Goal: Entertainment & Leisure: Consume media (video, audio)

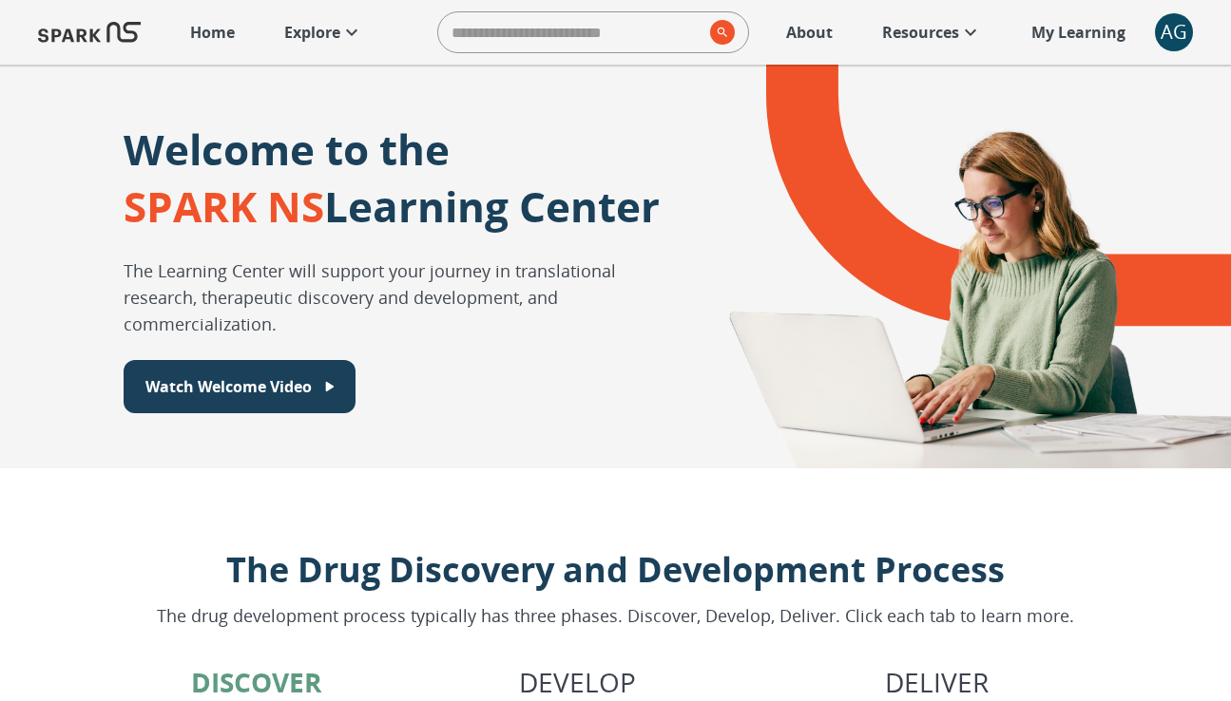
click at [807, 21] on p "About" at bounding box center [809, 32] width 47 height 23
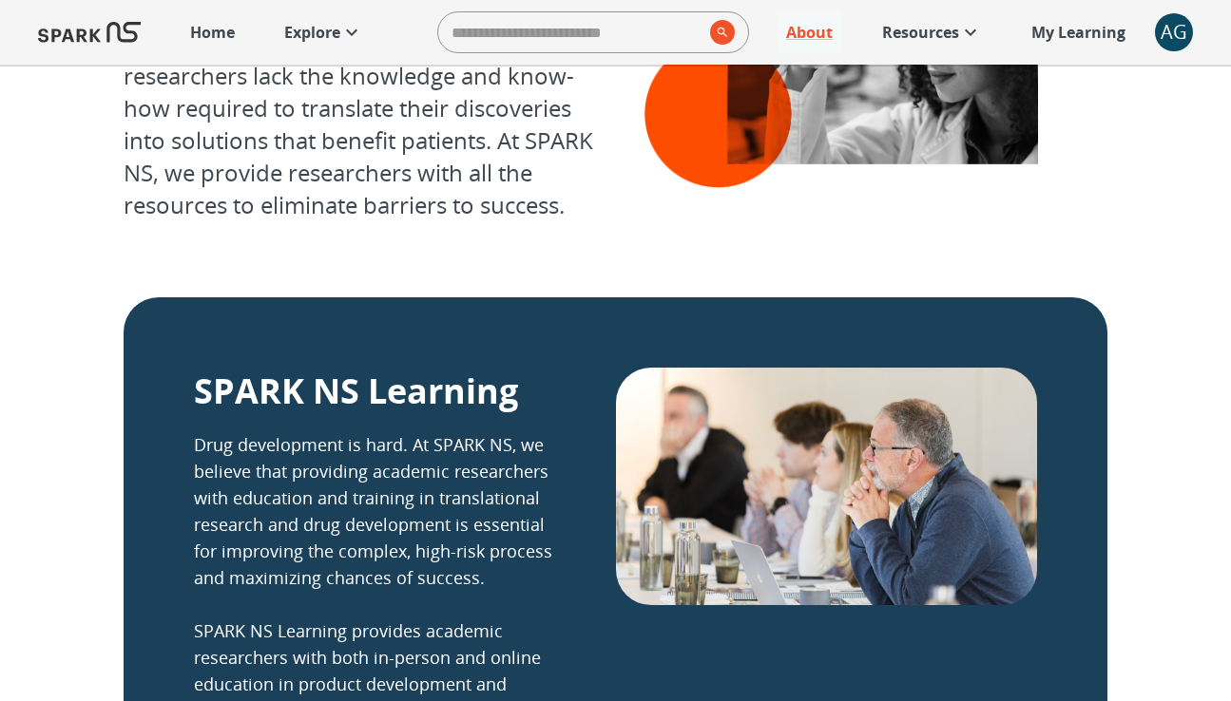
scroll to position [181, 0]
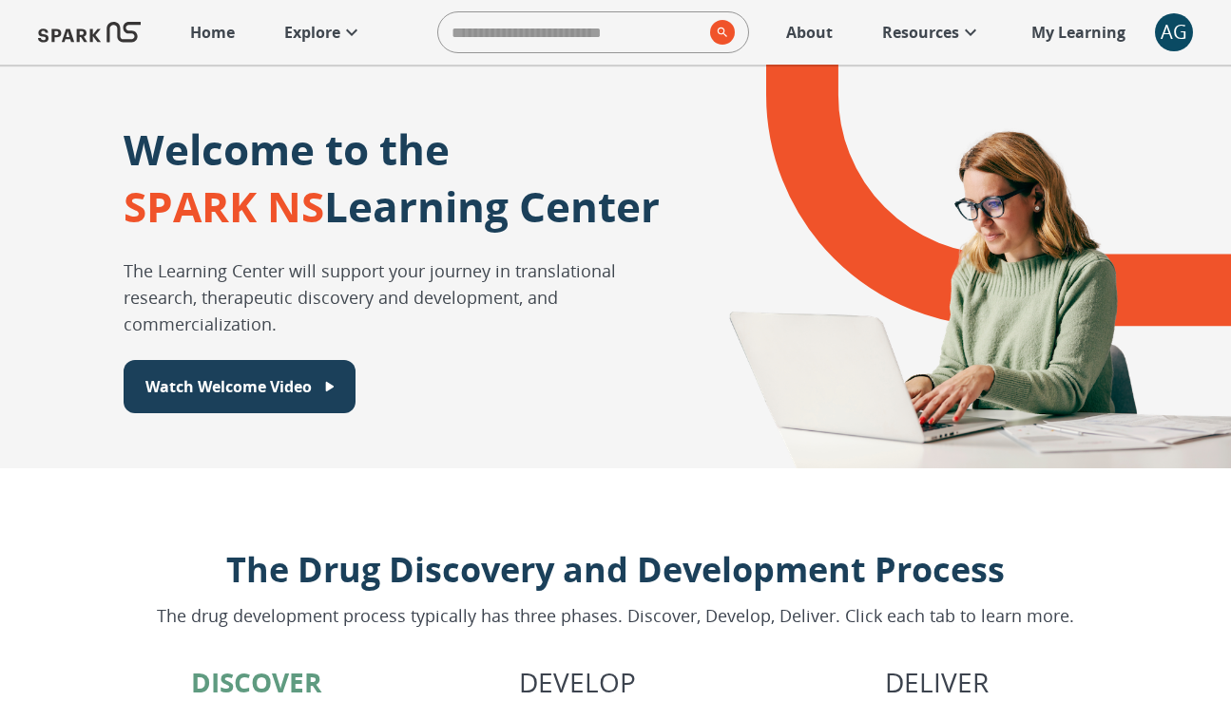
click at [815, 32] on p "About" at bounding box center [809, 32] width 47 height 23
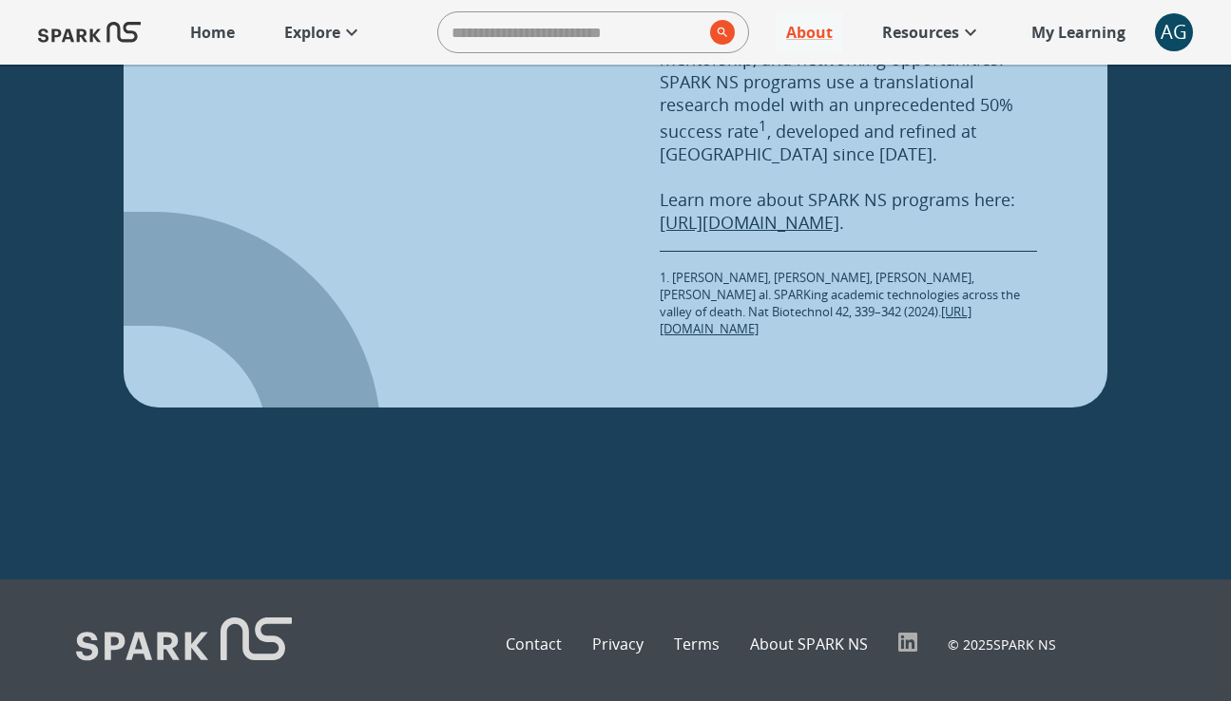
scroll to position [2651, 0]
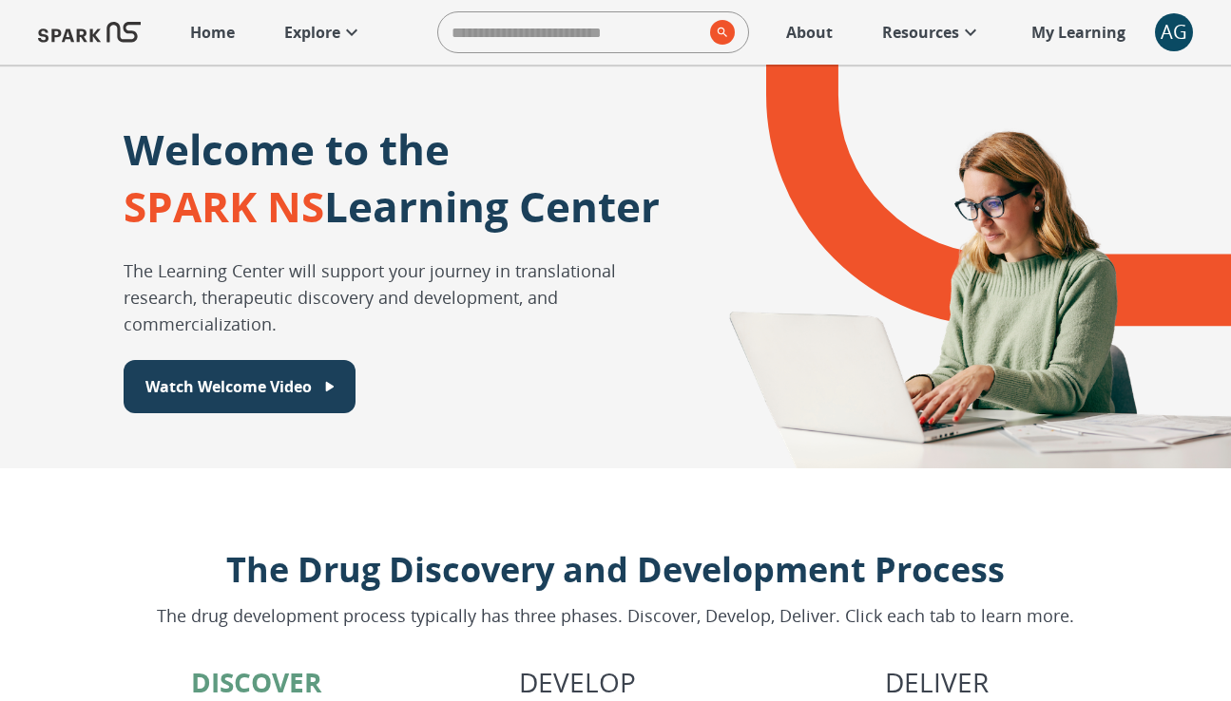
click at [325, 35] on p "Explore" at bounding box center [312, 32] width 56 height 23
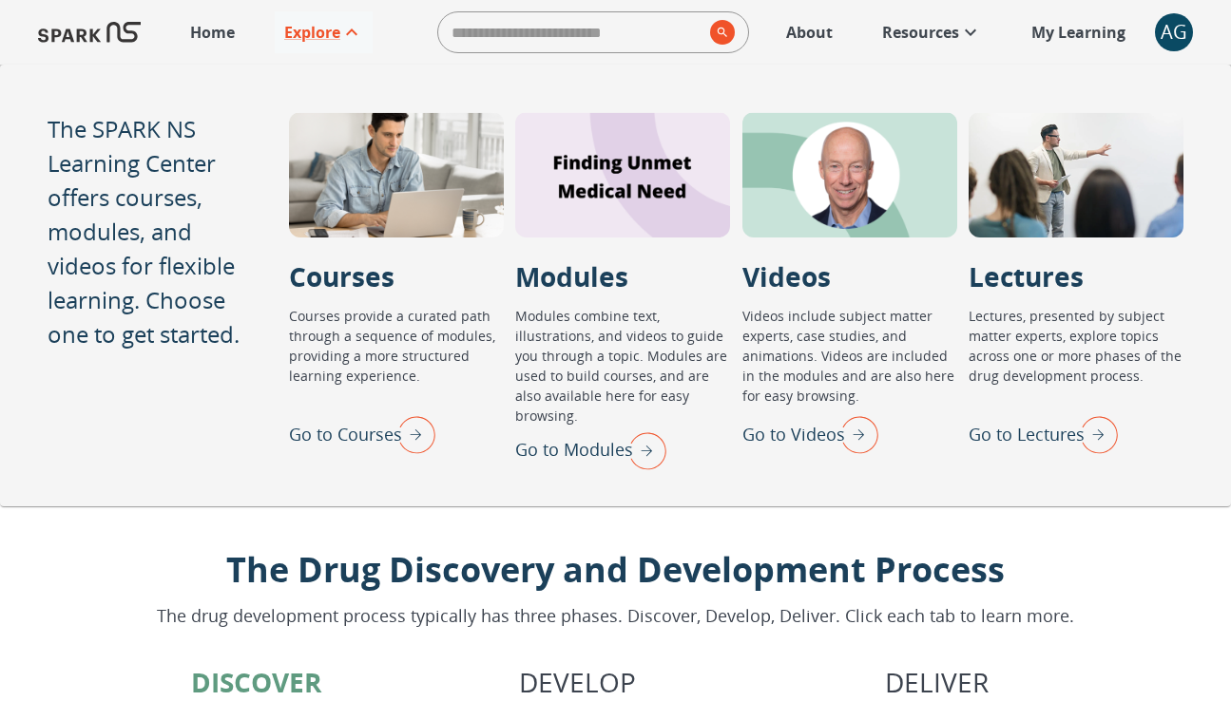
click at [1103, 445] on img "Go to Lectures" at bounding box center [1094, 434] width 48 height 49
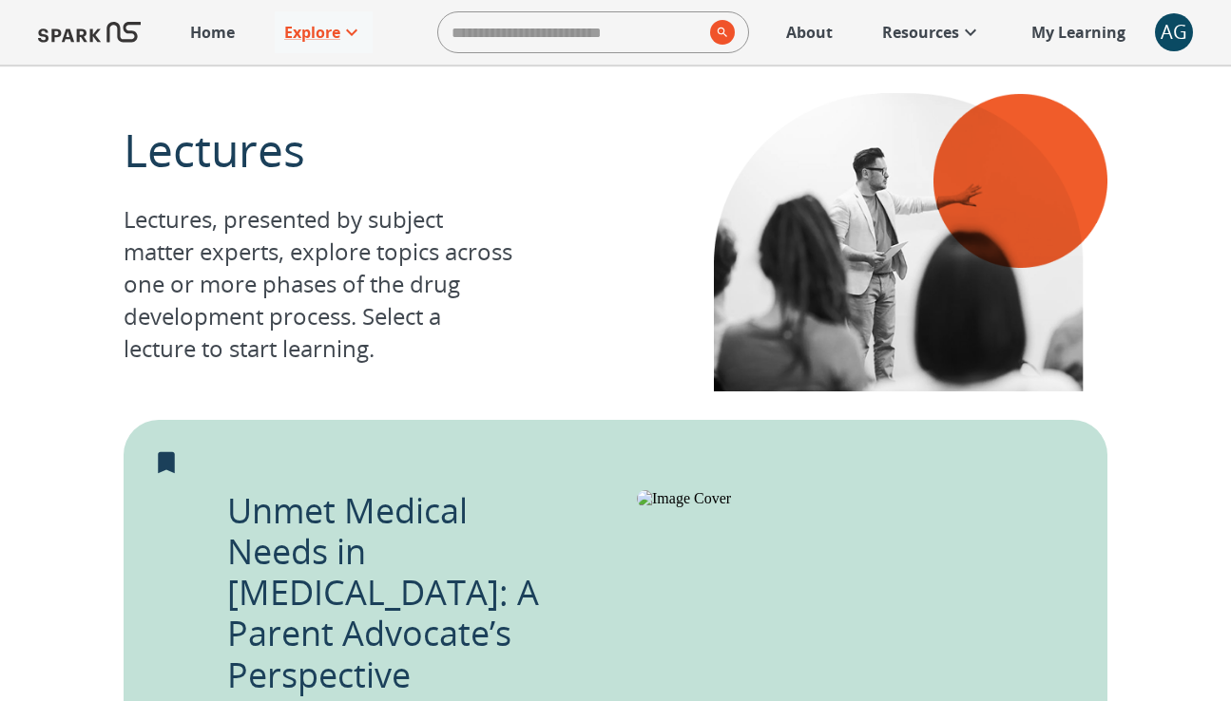
click at [831, 30] on p "About" at bounding box center [809, 32] width 47 height 23
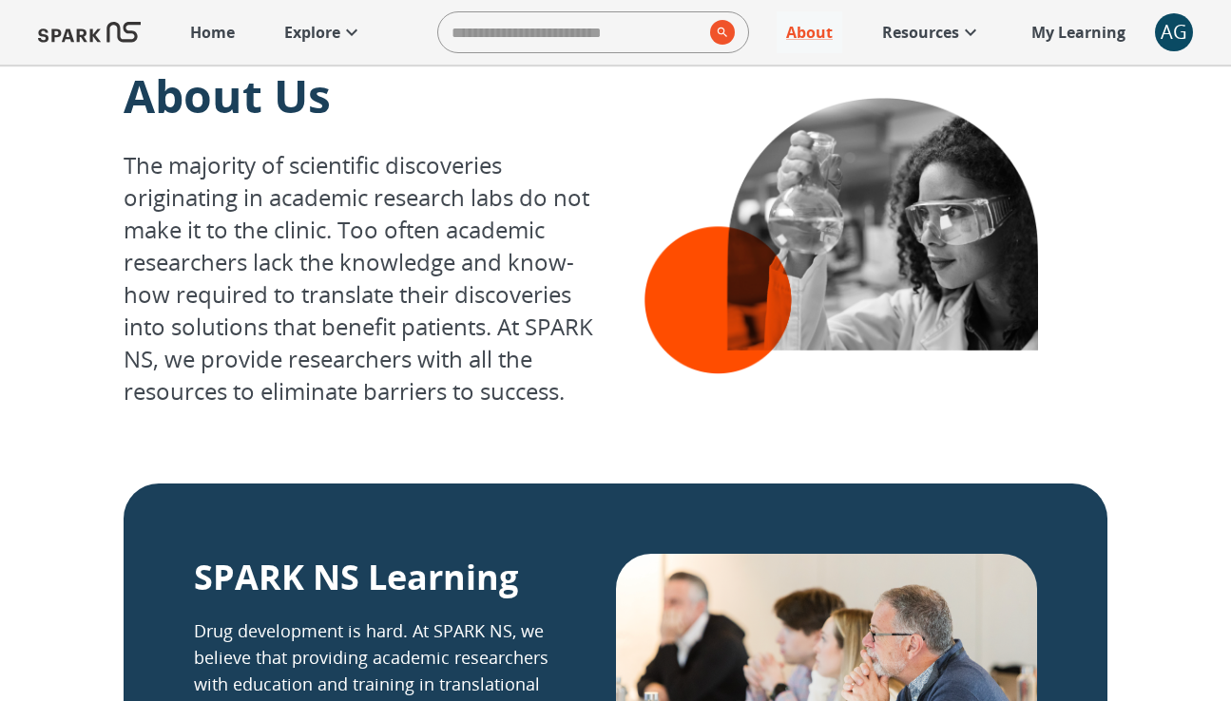
click at [905, 35] on p "Resources" at bounding box center [920, 32] width 77 height 23
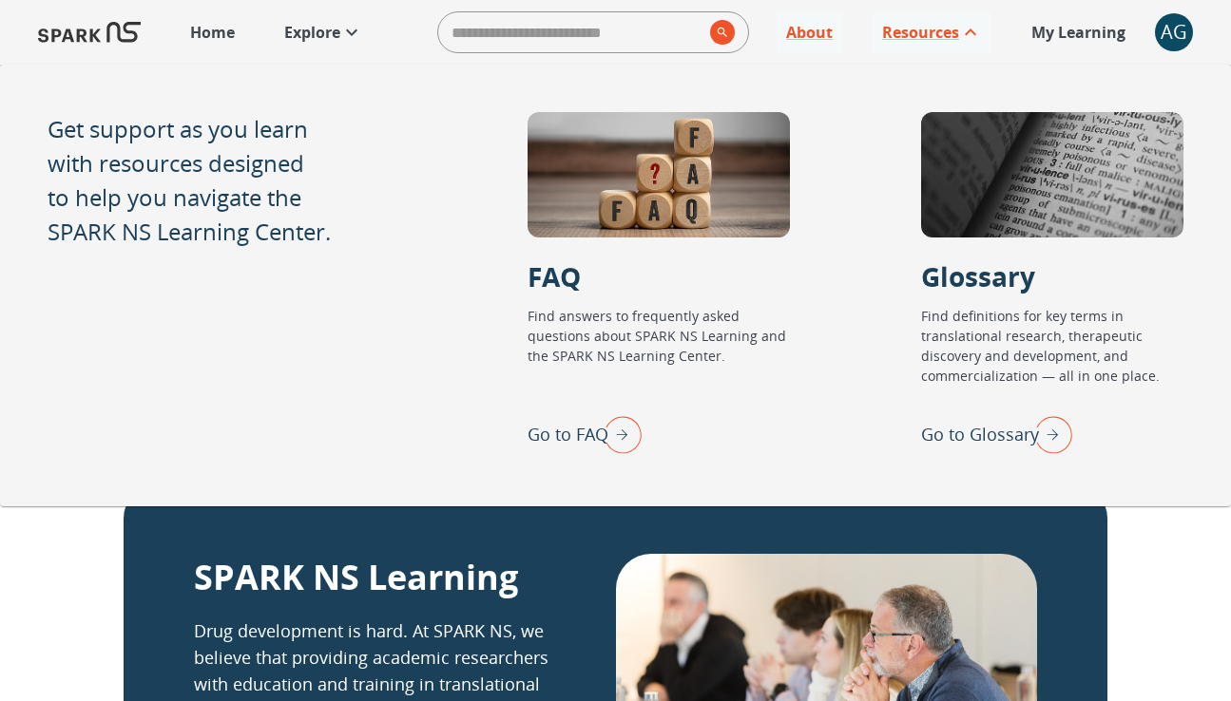
click at [1046, 41] on p "My Learning" at bounding box center [1078, 32] width 94 height 23
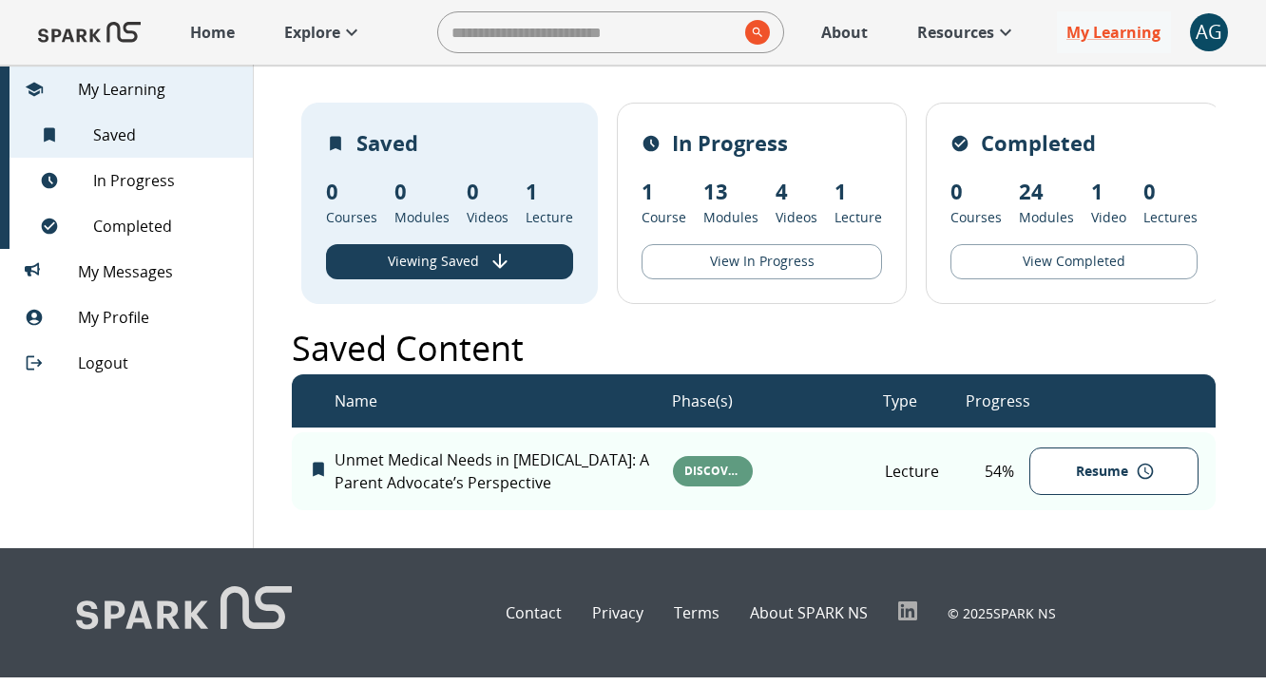
click at [336, 44] on link "Explore" at bounding box center [324, 32] width 98 height 42
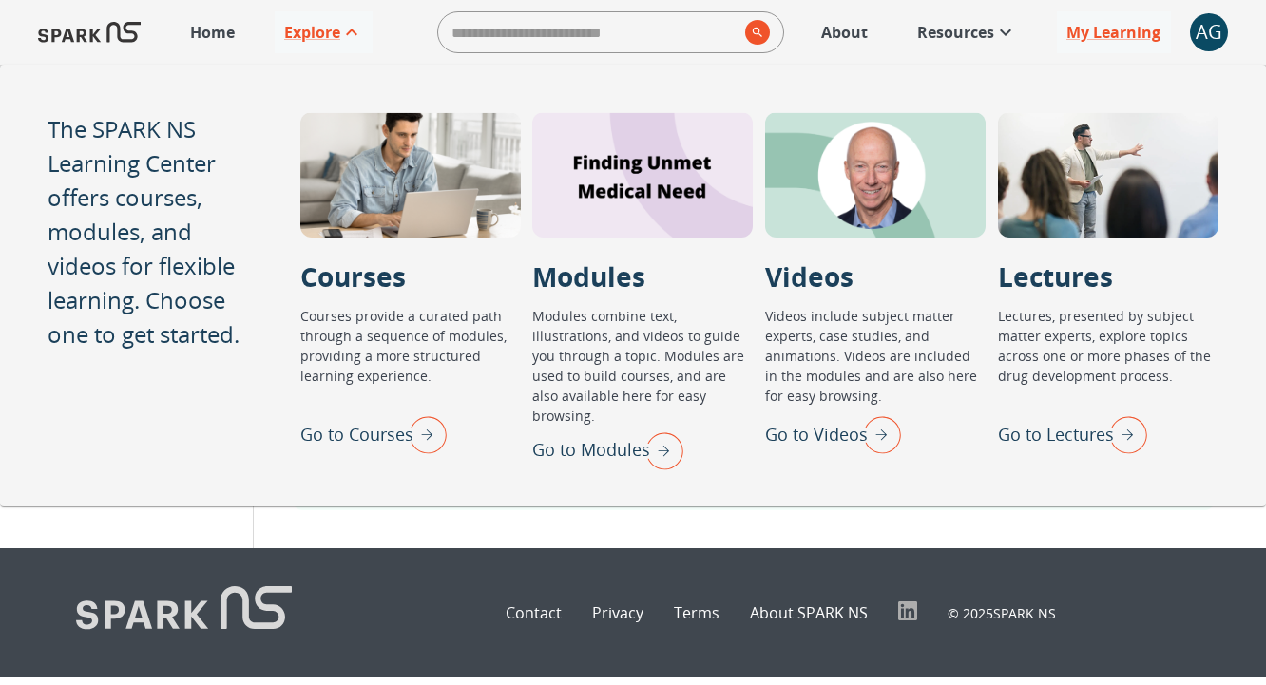
click at [1131, 434] on img "Go to Lectures" at bounding box center [1124, 434] width 48 height 49
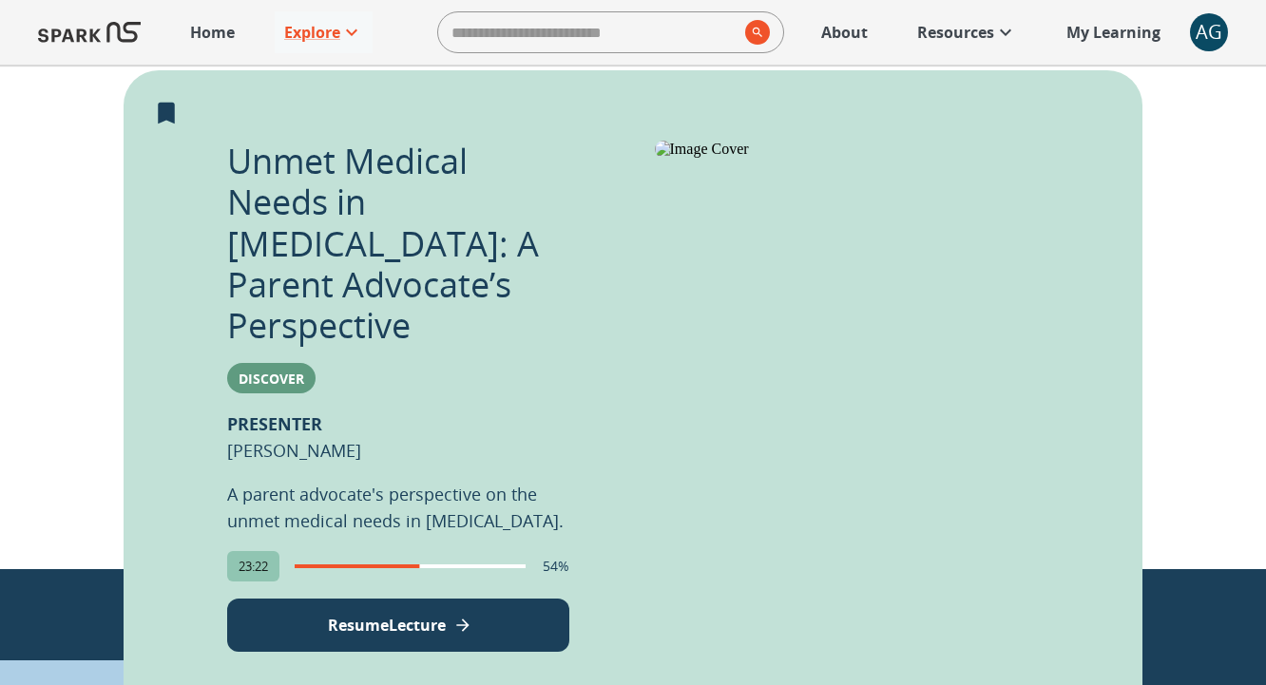
scroll to position [369, 0]
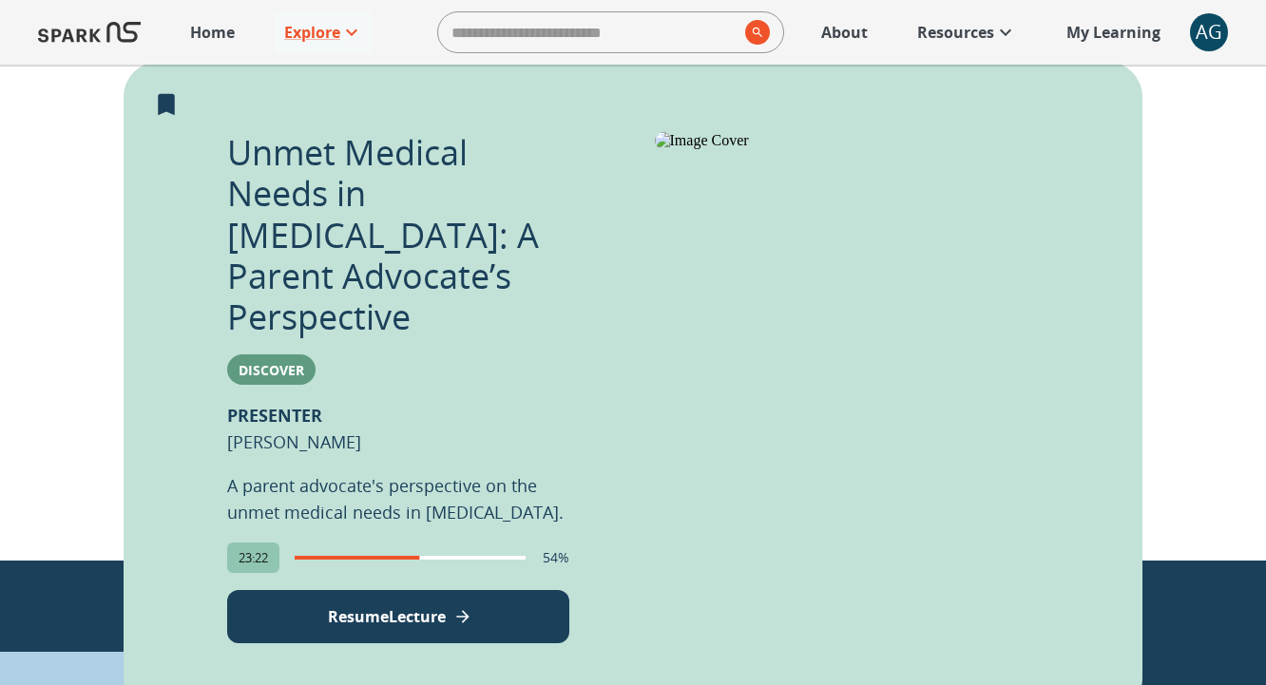
click at [1202, 46] on div "AG" at bounding box center [1209, 32] width 38 height 38
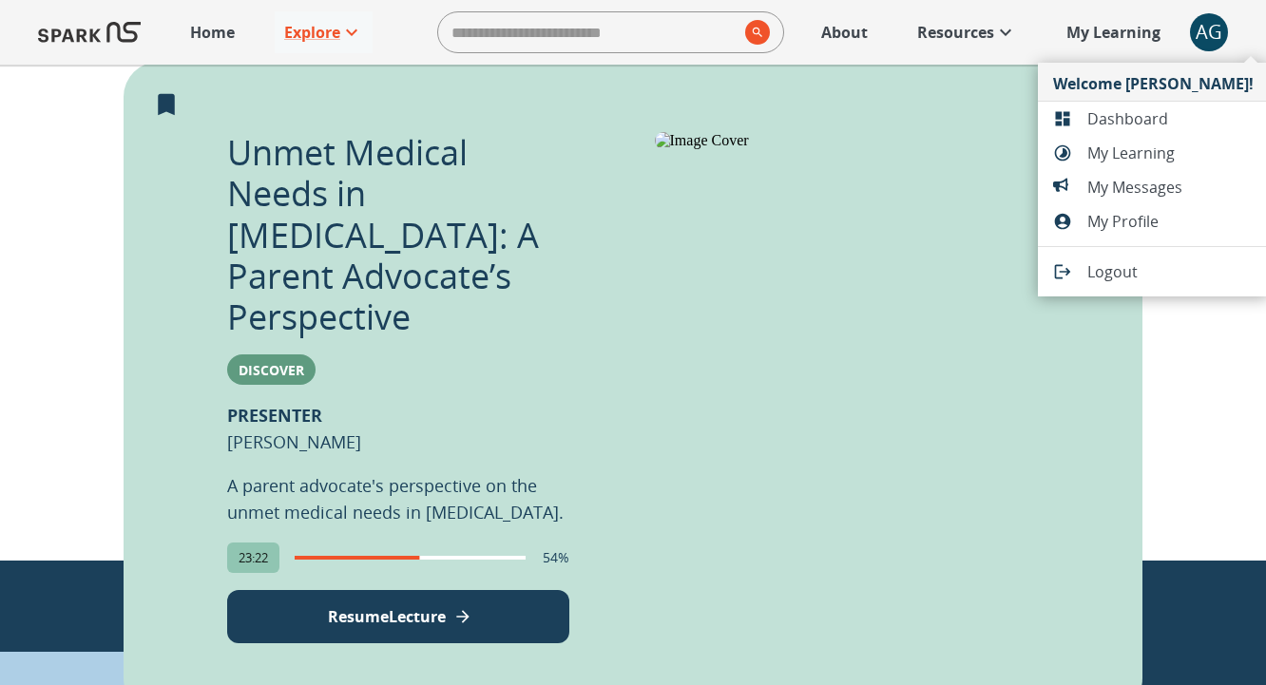
click at [1100, 131] on li "Dashboard" at bounding box center [1153, 119] width 231 height 34
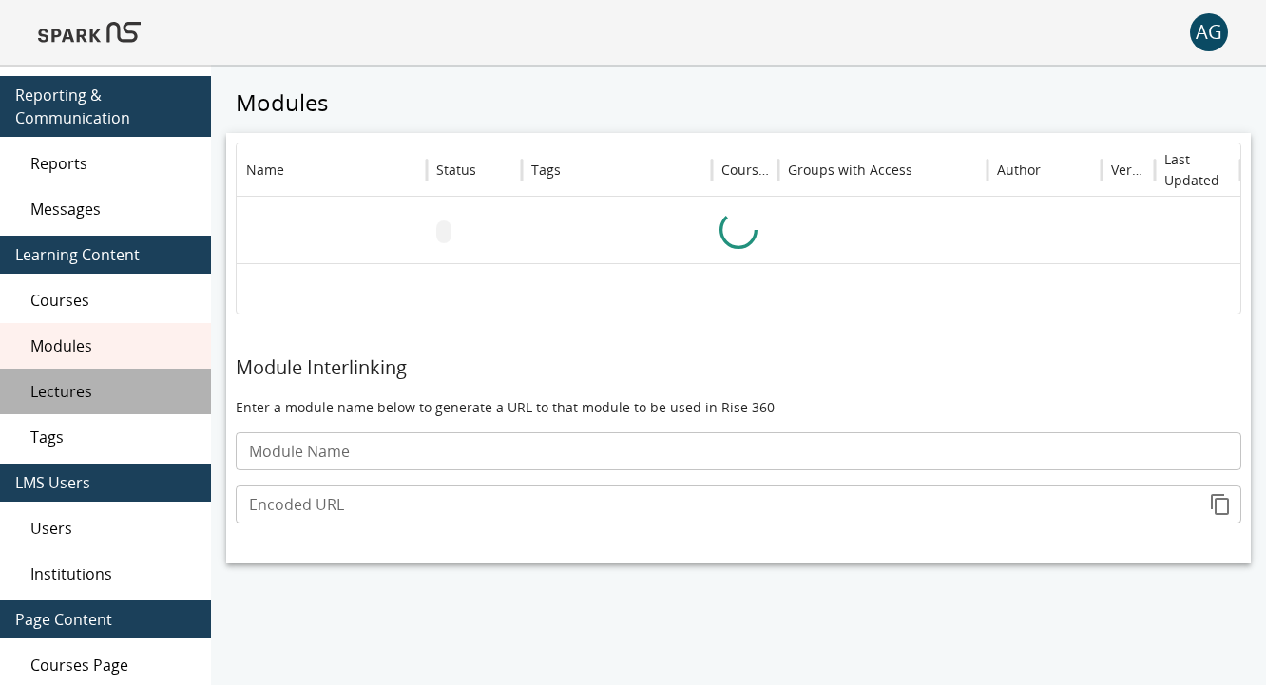
click at [60, 387] on span "Lectures" at bounding box center [112, 391] width 165 height 23
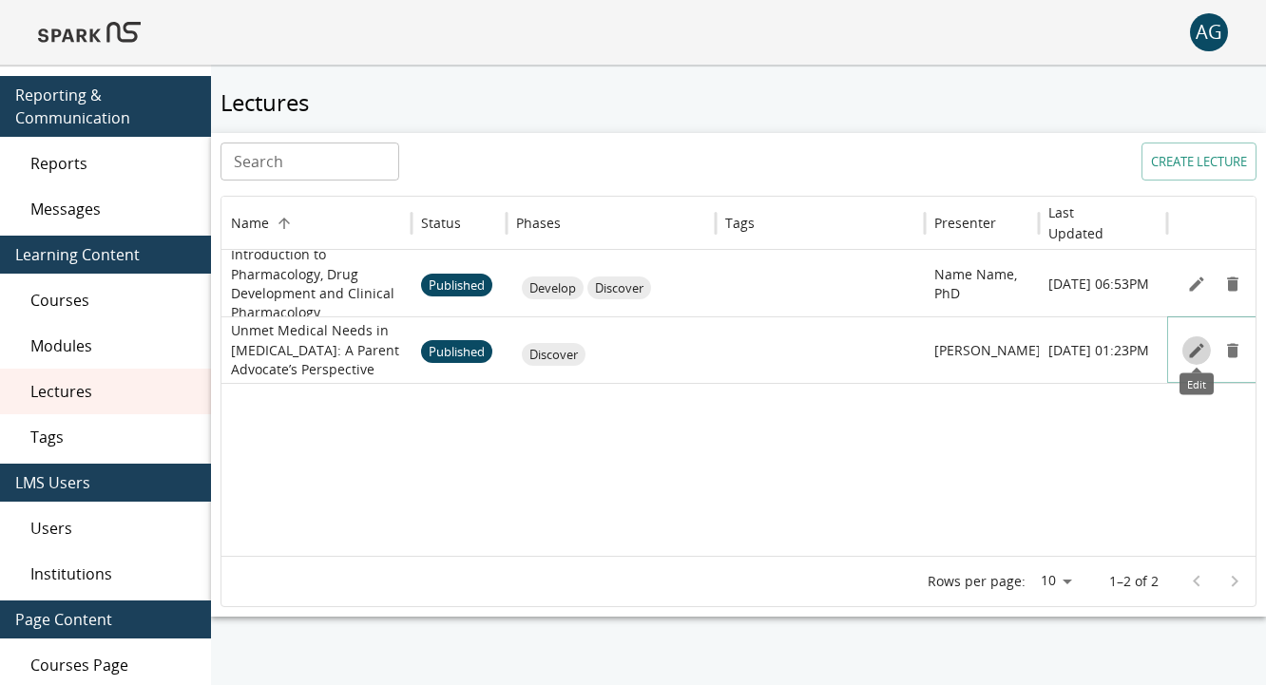
click at [1188, 355] on icon "Edit" at bounding box center [1196, 350] width 19 height 19
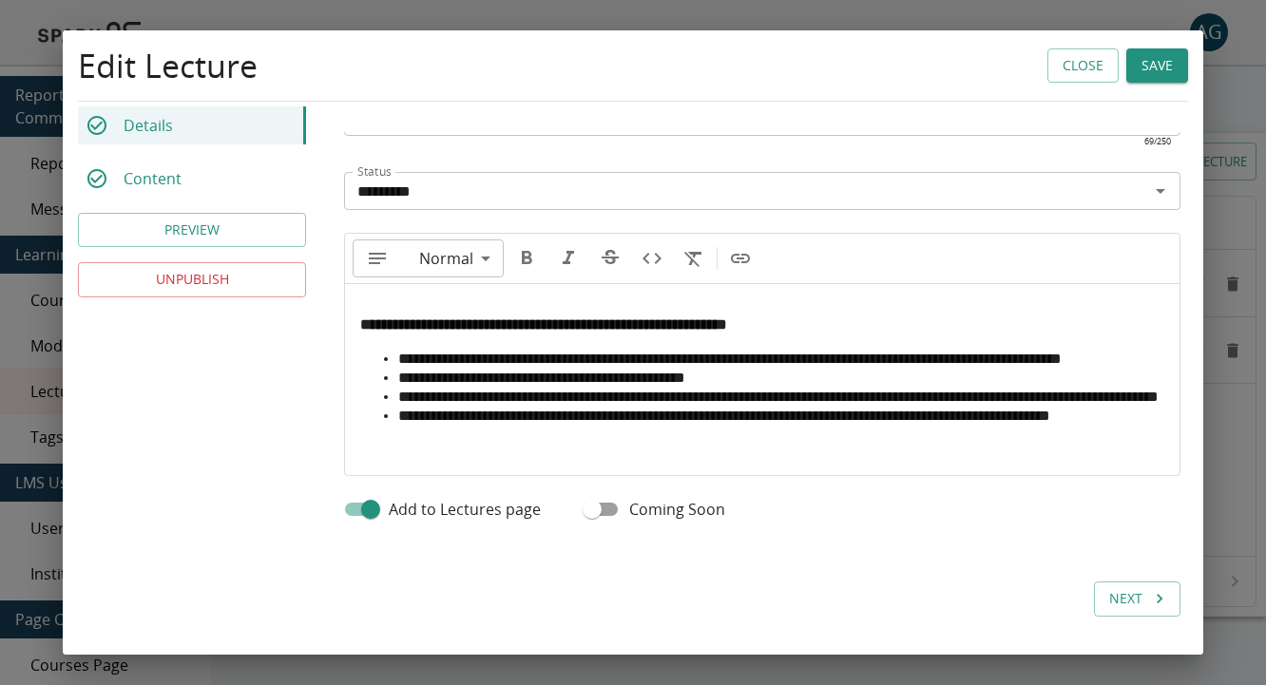
scroll to position [841, 0]
click at [1151, 78] on button "Save" at bounding box center [1157, 65] width 62 height 35
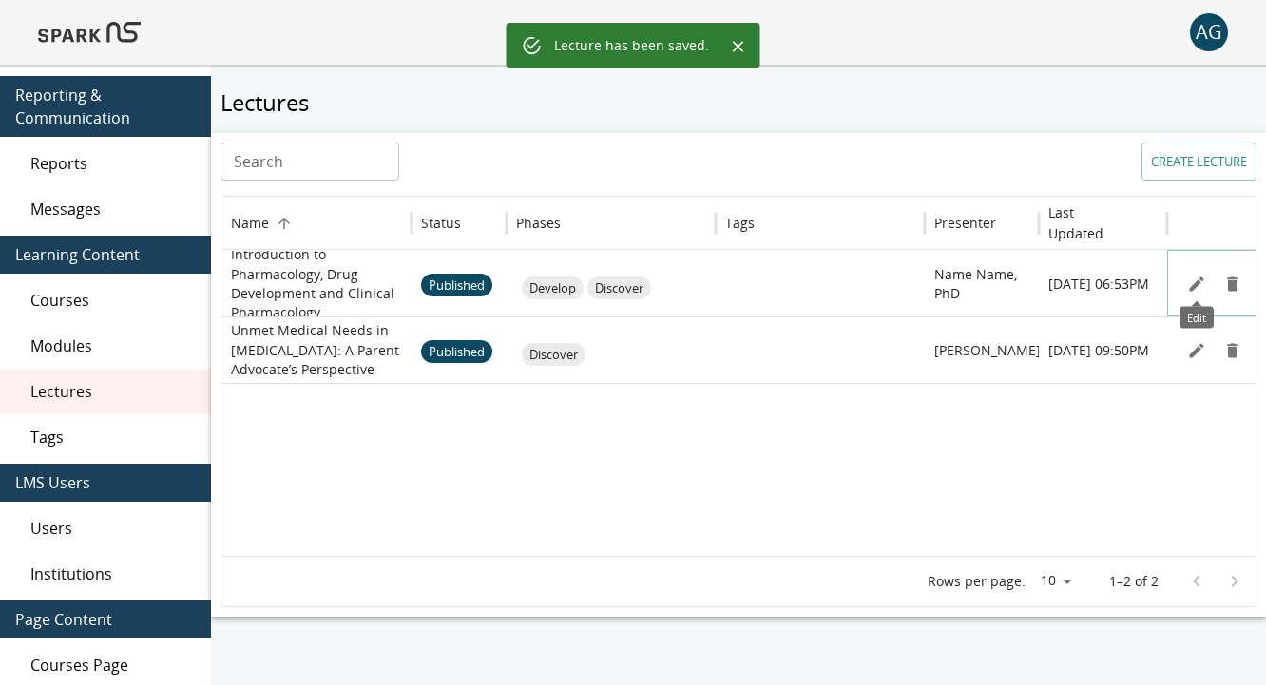
click at [1192, 281] on icon "Edit" at bounding box center [1196, 284] width 19 height 19
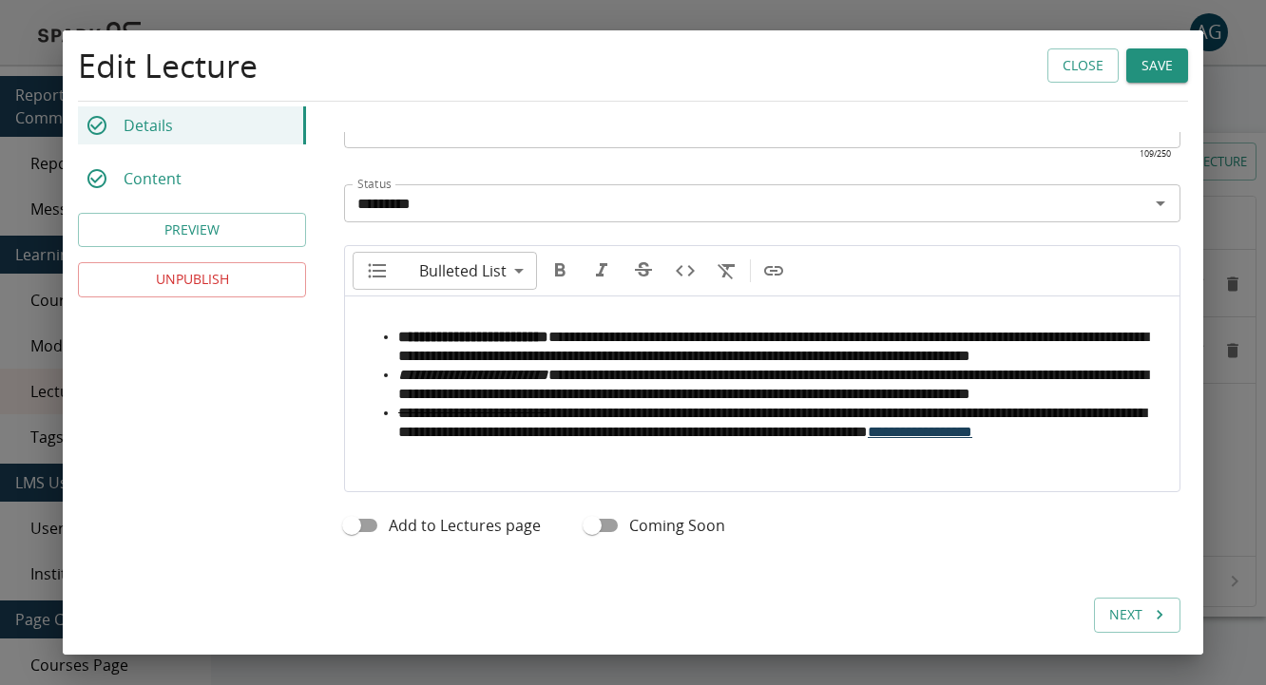
scroll to position [845, 0]
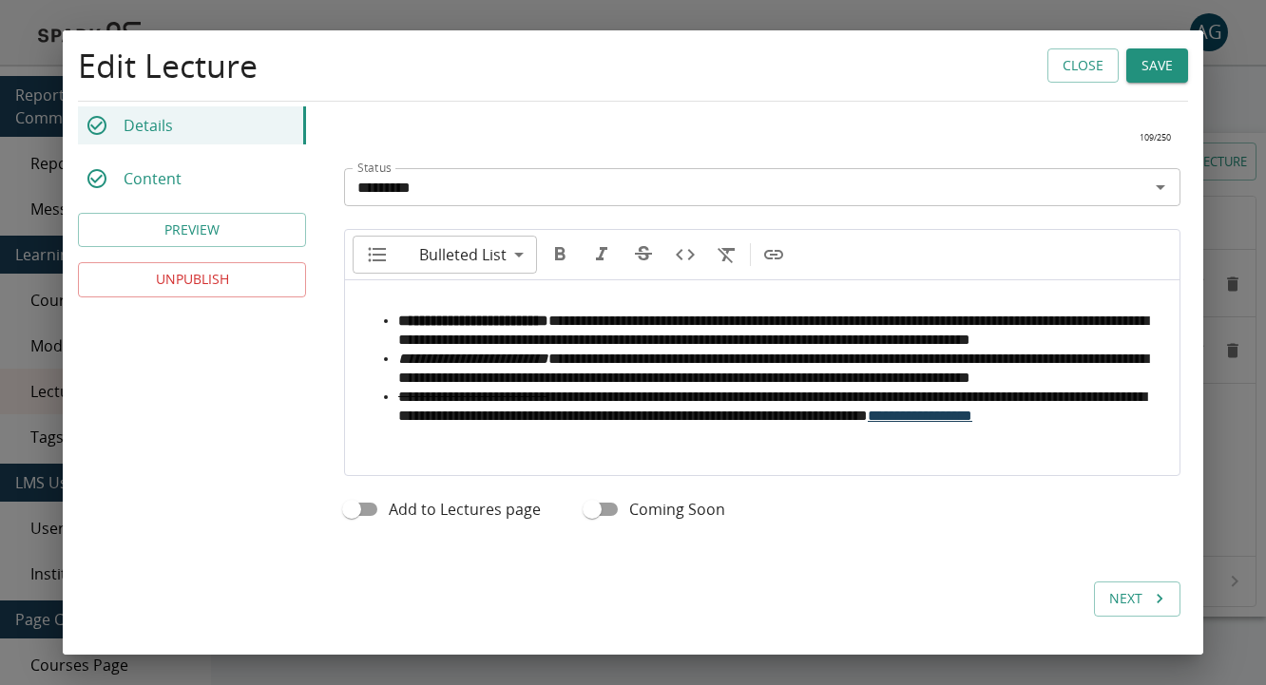
click at [631, 509] on span "Coming Soon" at bounding box center [677, 509] width 96 height 23
click at [1163, 72] on button "Save" at bounding box center [1157, 65] width 62 height 35
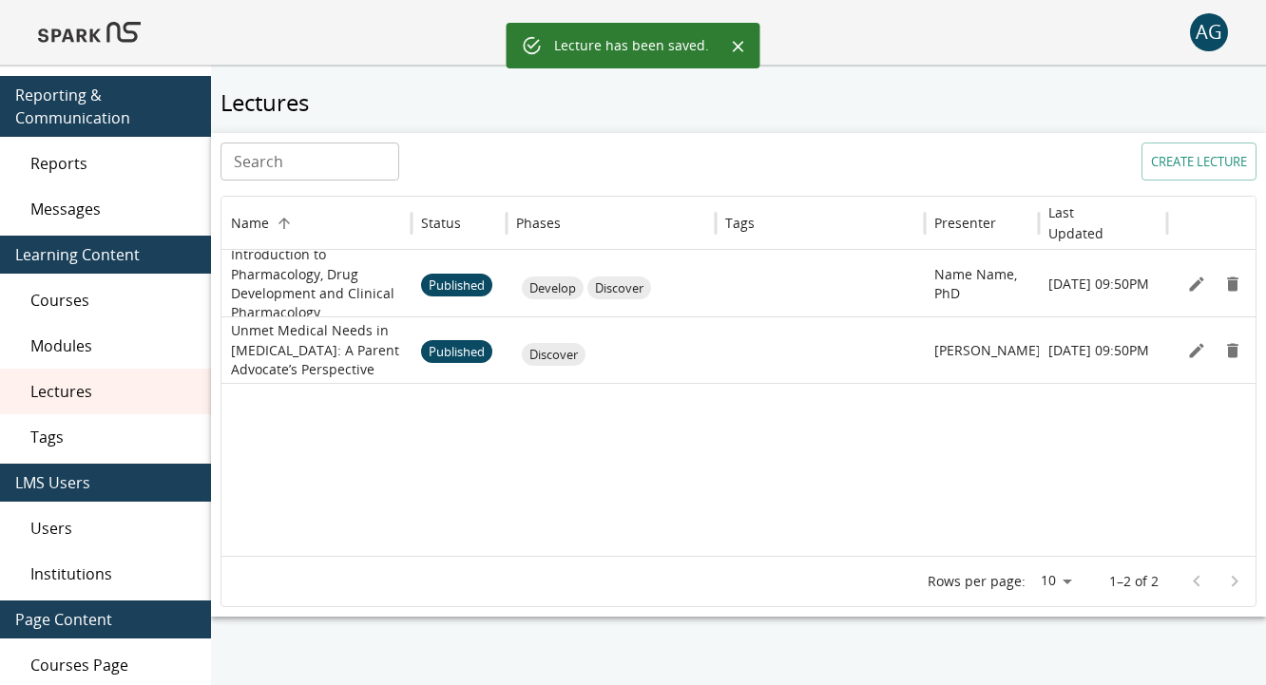
click at [88, 17] on img at bounding box center [89, 33] width 103 height 46
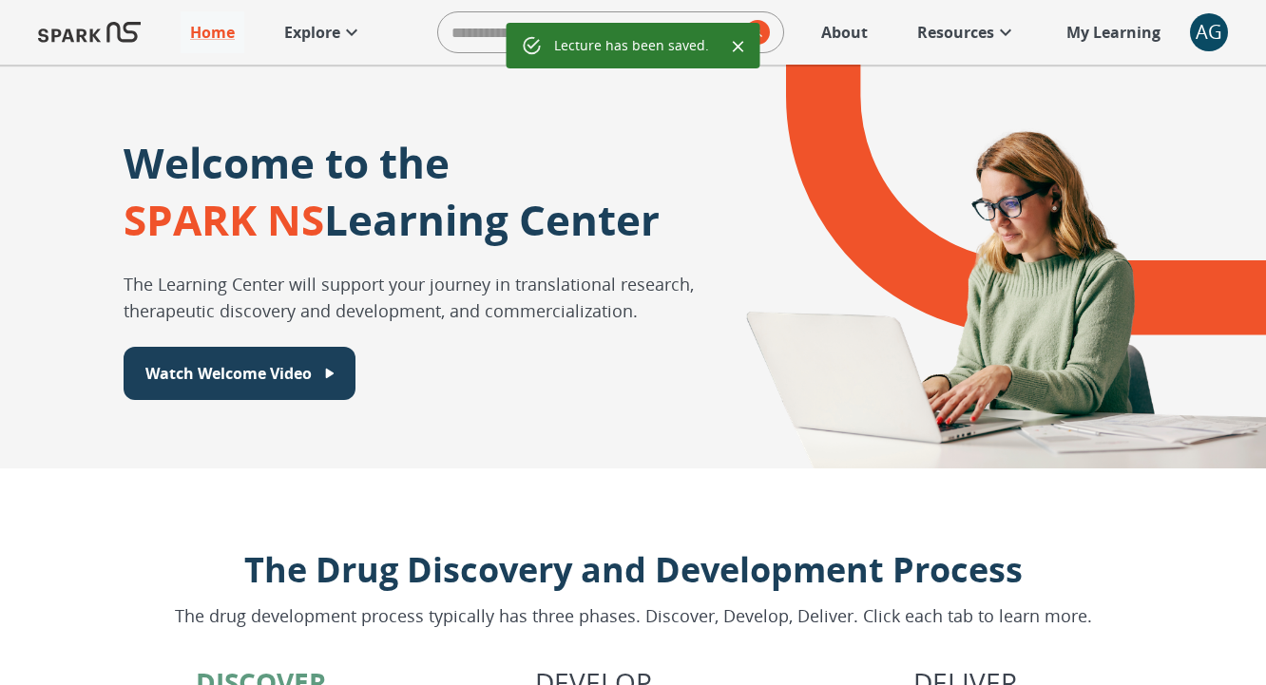
click at [358, 23] on icon at bounding box center [351, 32] width 23 height 23
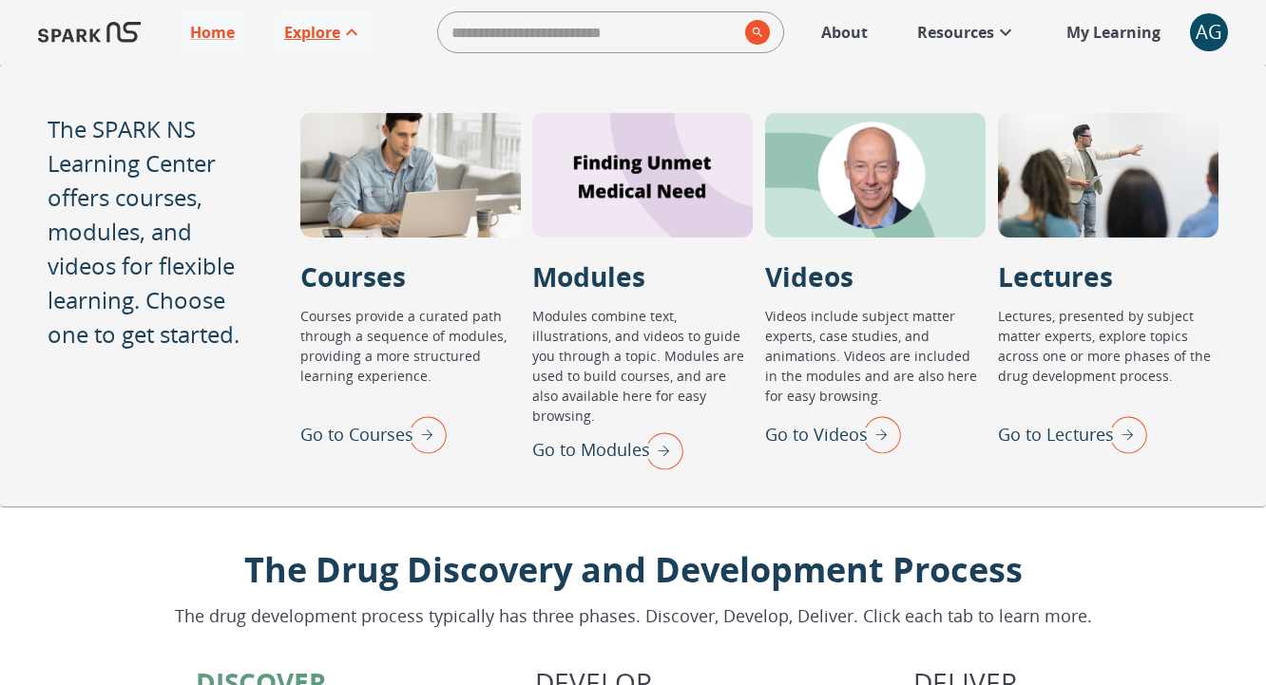
click at [1125, 432] on img "Go to Lectures" at bounding box center [1124, 434] width 48 height 49
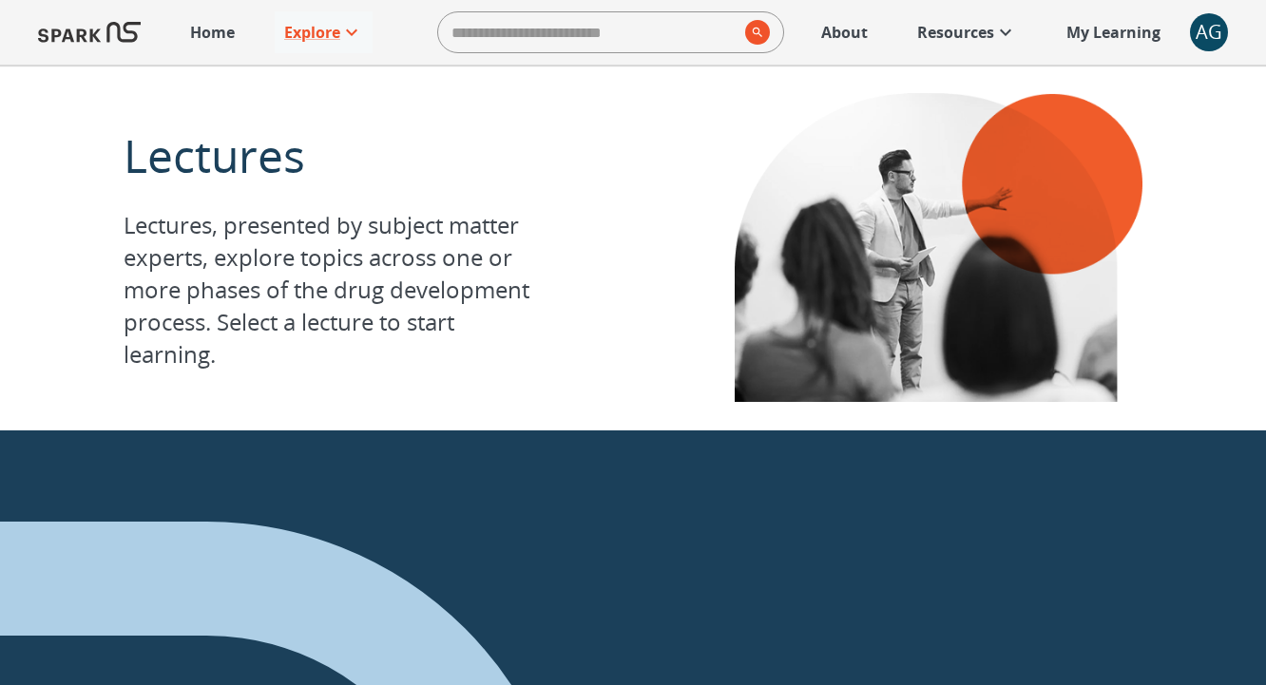
scroll to position [278, 0]
click at [1222, 40] on div "AG" at bounding box center [1209, 32] width 38 height 38
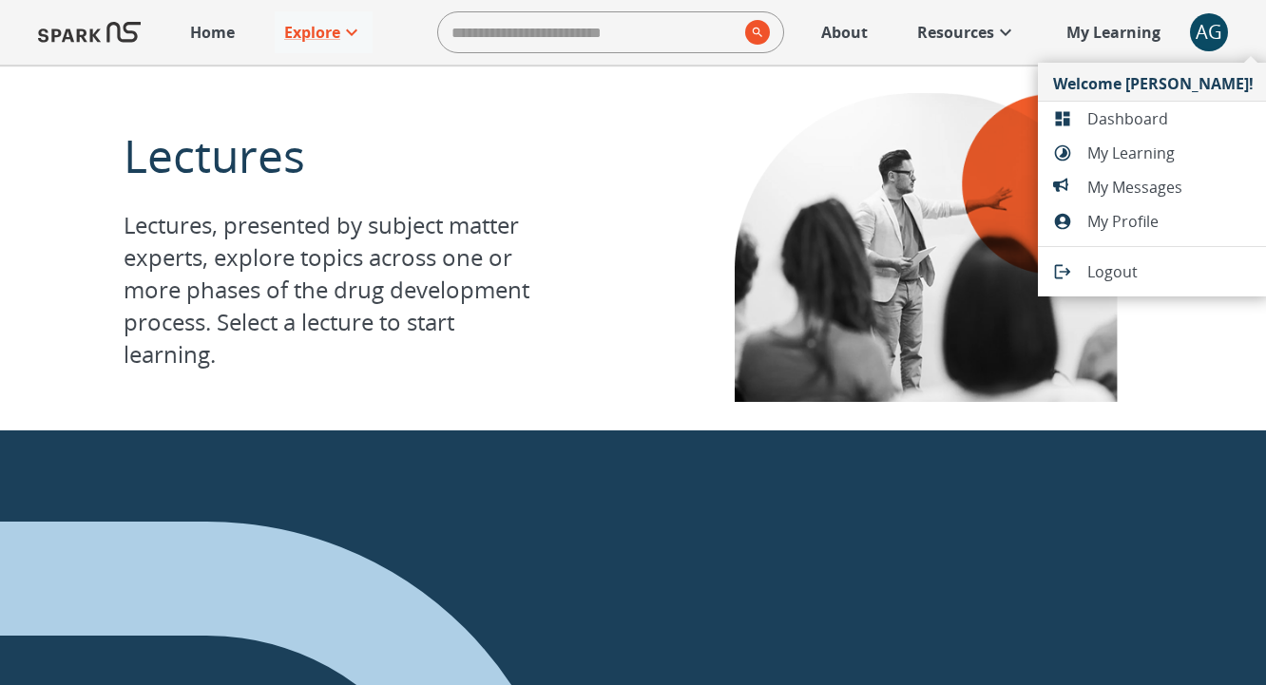
click at [1105, 119] on span "Dashboard" at bounding box center [1170, 118] width 166 height 23
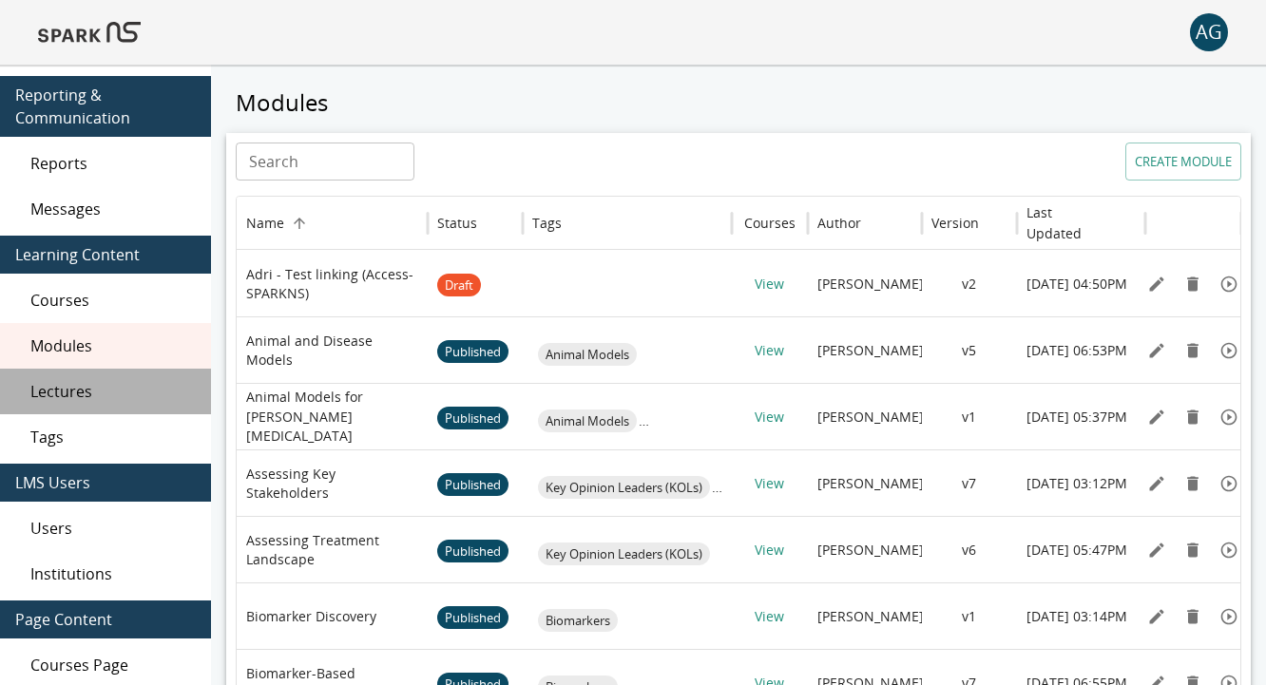
click at [85, 386] on span "Lectures" at bounding box center [112, 391] width 165 height 23
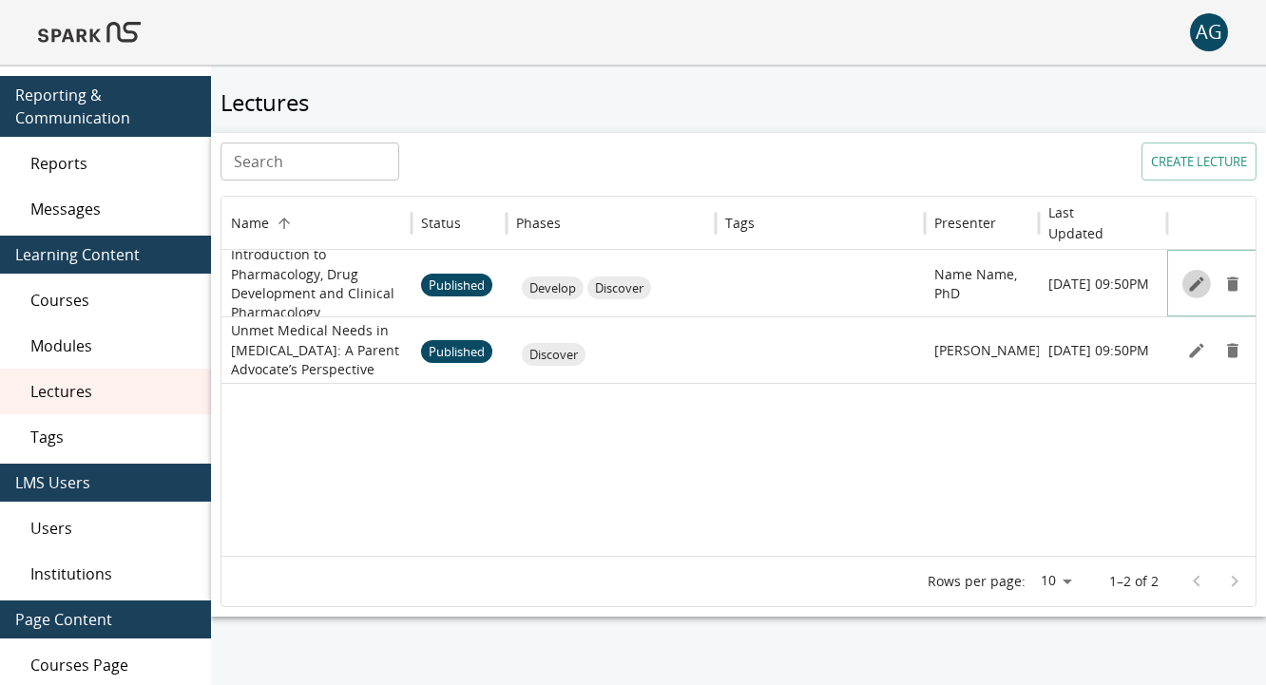
click at [1206, 283] on button "Edit" at bounding box center [1196, 284] width 29 height 29
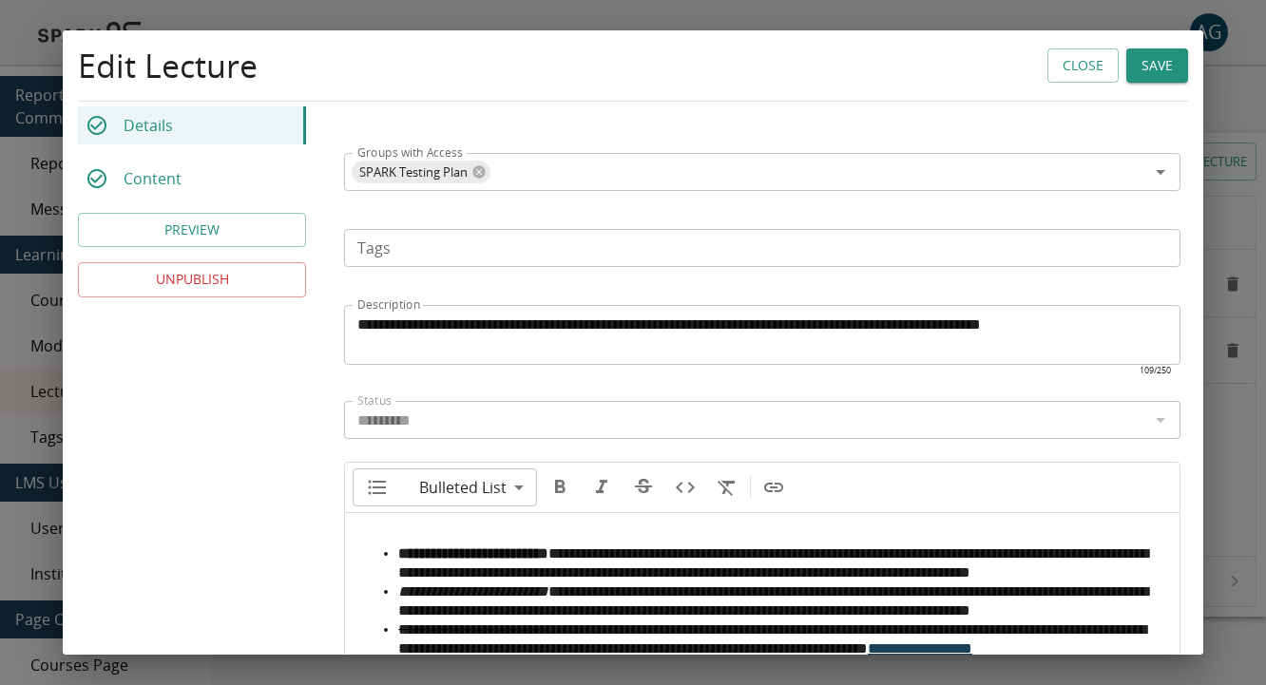
scroll to position [845, 0]
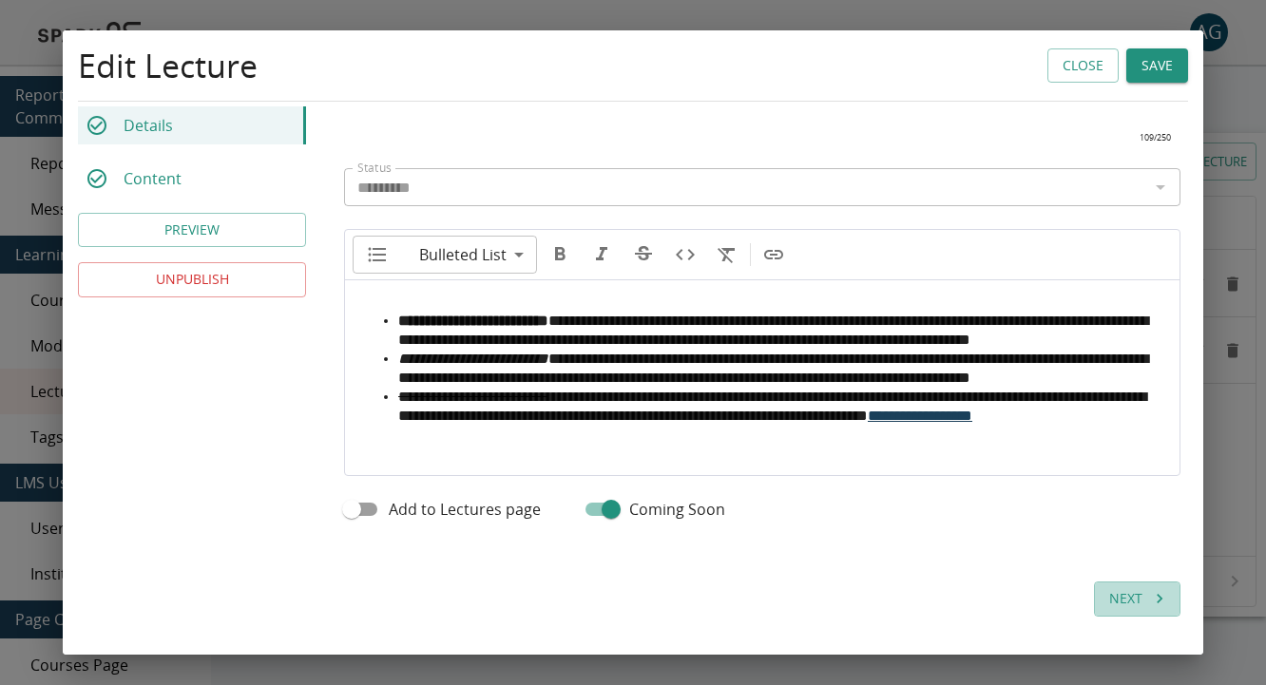
click at [1120, 600] on button "Next" at bounding box center [1137, 599] width 86 height 35
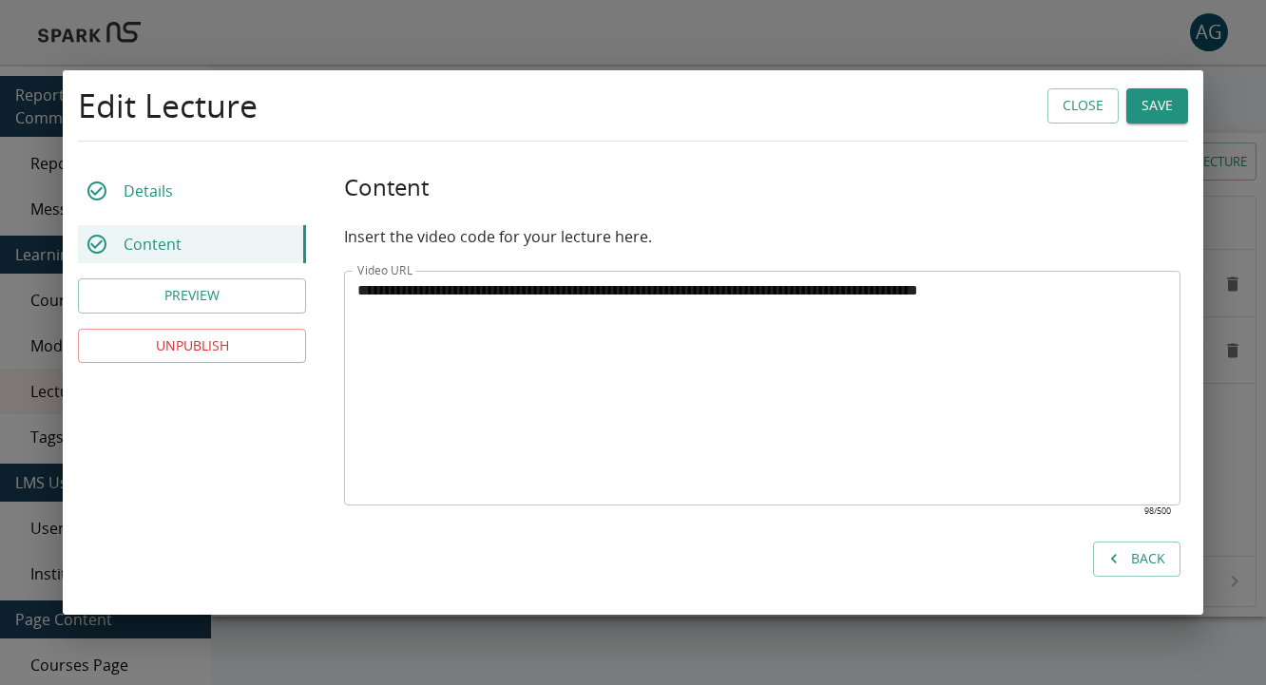
click at [1147, 111] on button "Save" at bounding box center [1157, 105] width 62 height 35
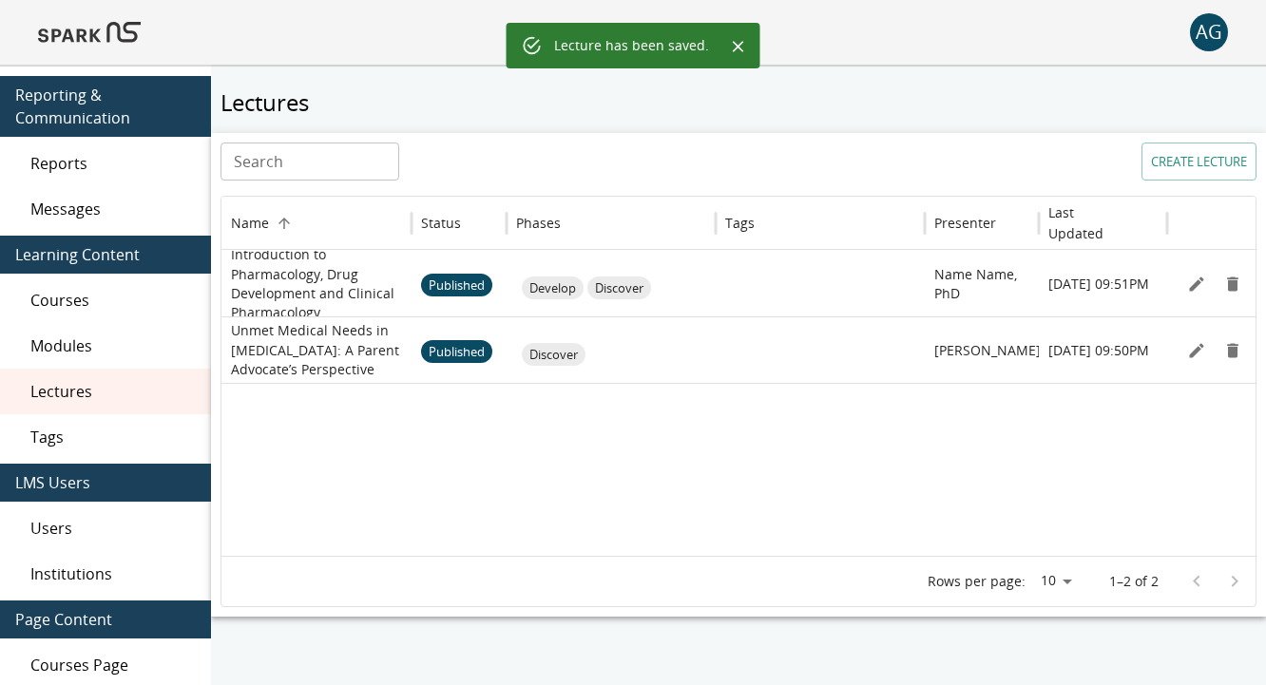
click at [271, 48] on div "AG 0" at bounding box center [633, 32] width 1266 height 65
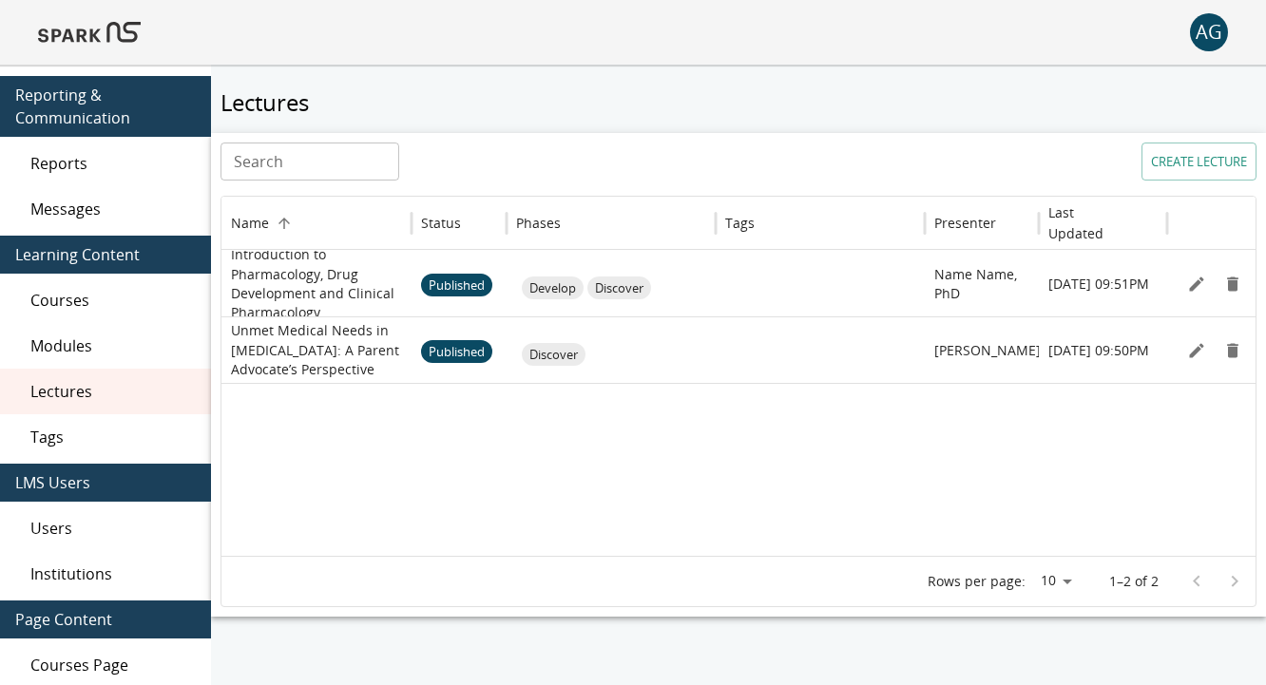
click at [1213, 36] on div "AG" at bounding box center [1209, 32] width 38 height 38
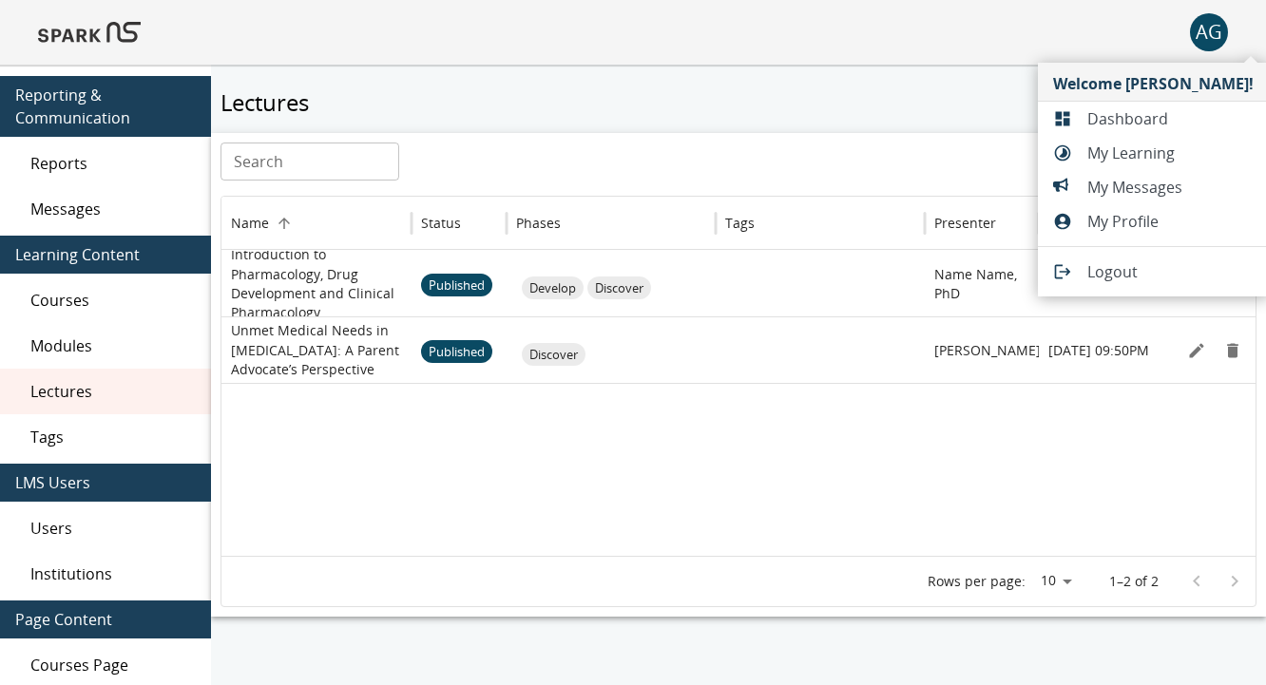
click at [1097, 110] on span "Dashboard" at bounding box center [1170, 118] width 166 height 23
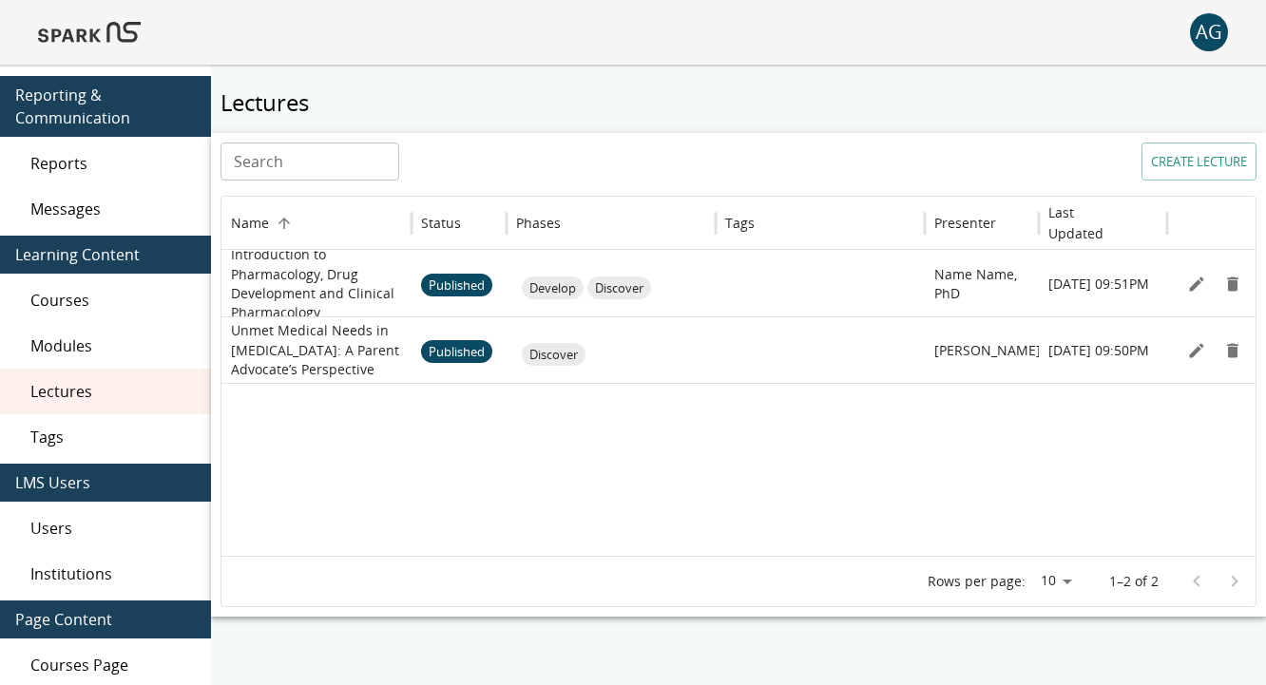
click at [1196, 41] on div "AG" at bounding box center [1209, 32] width 38 height 38
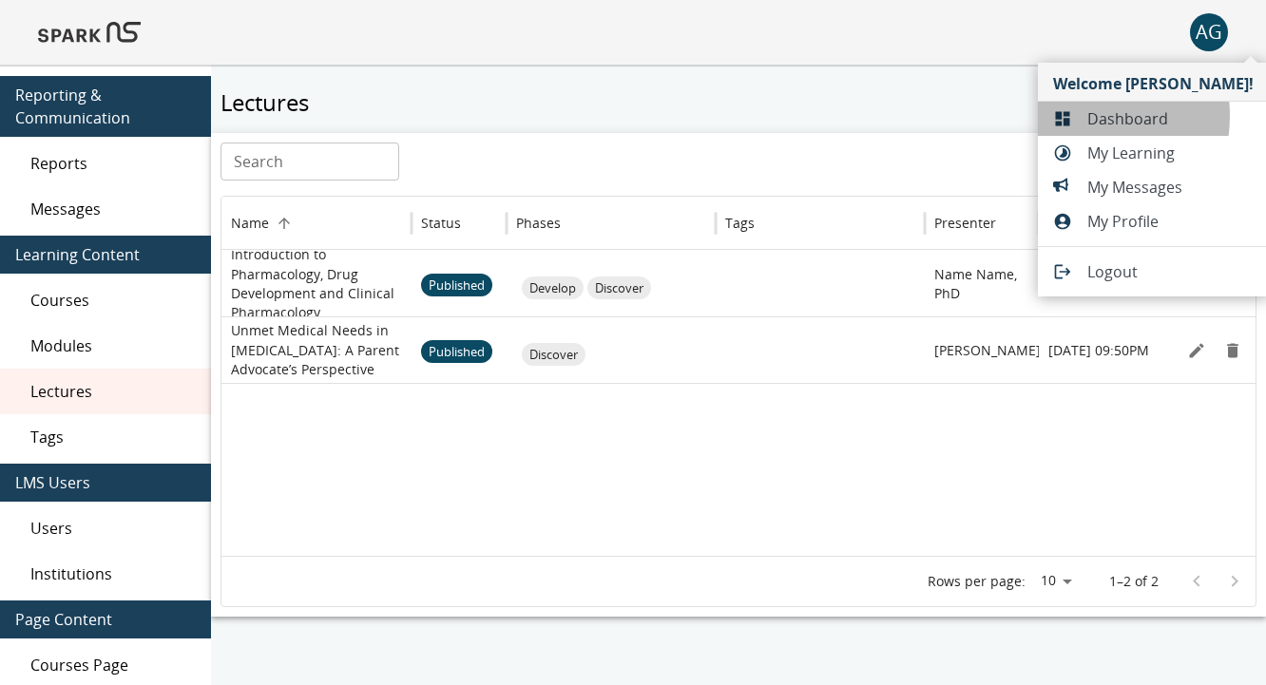
click at [1072, 116] on div at bounding box center [1070, 118] width 34 height 19
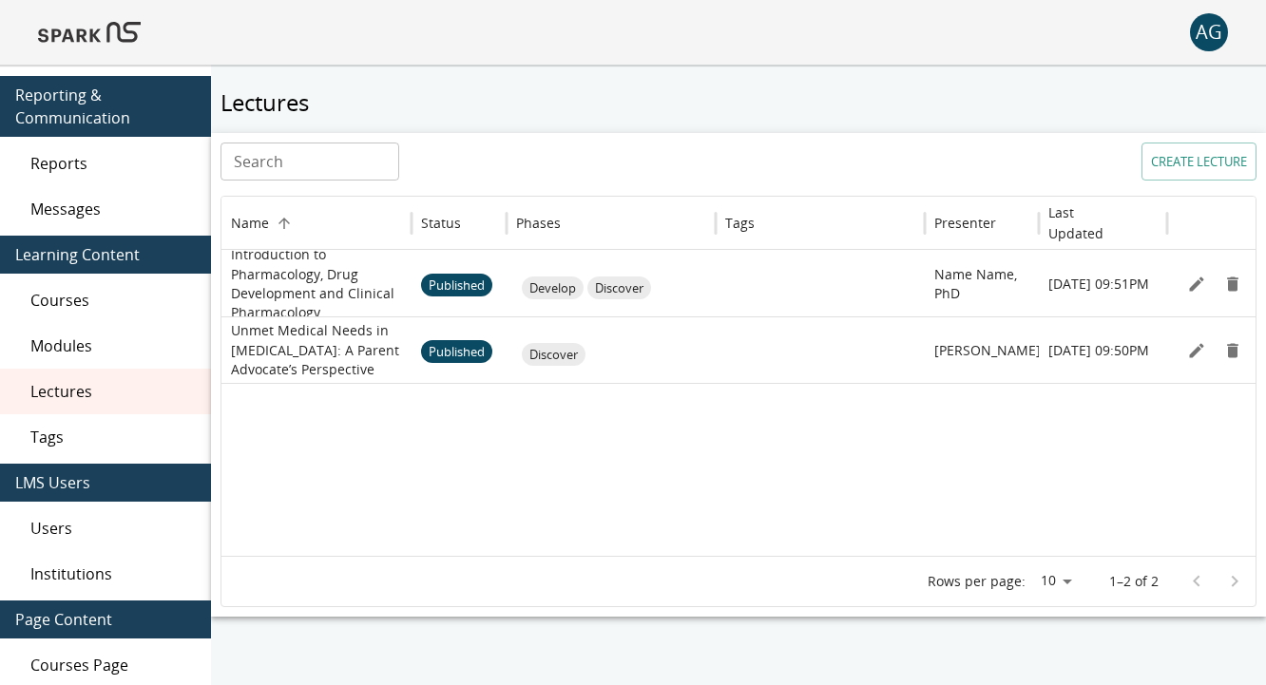
click at [142, 36] on div "AG 0" at bounding box center [633, 32] width 1266 height 65
click at [120, 36] on img at bounding box center [89, 33] width 103 height 46
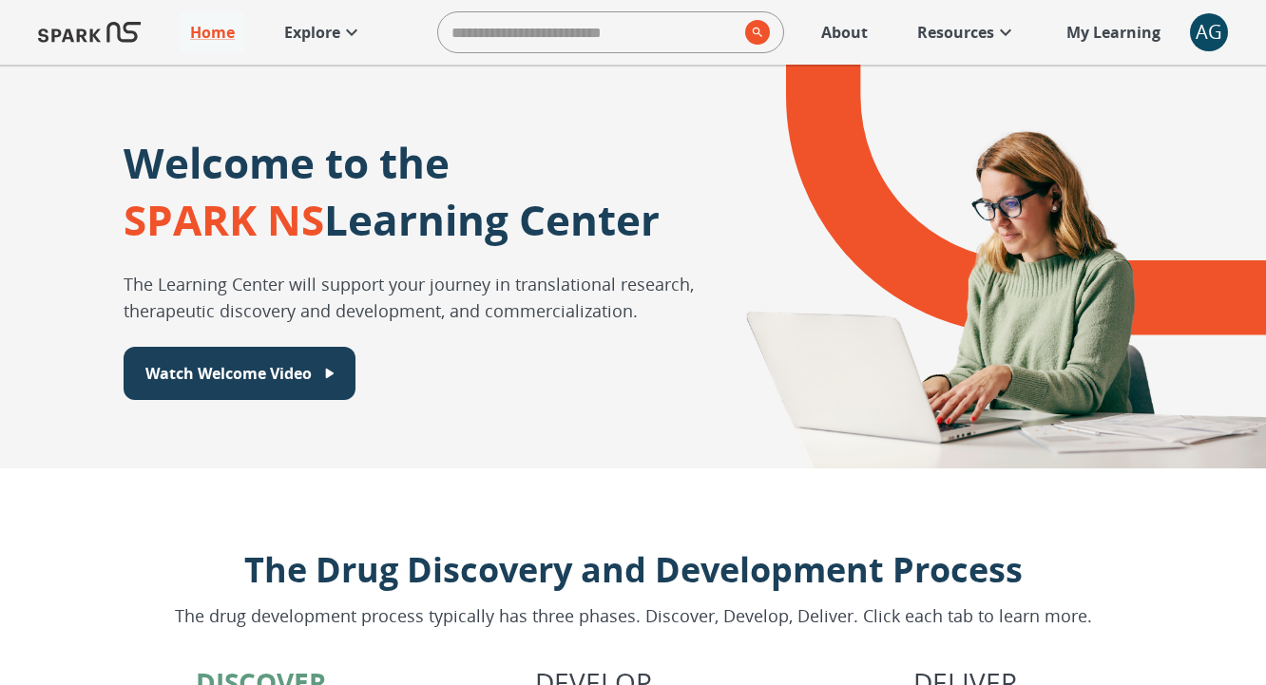
click at [319, 35] on p "Explore" at bounding box center [312, 32] width 56 height 23
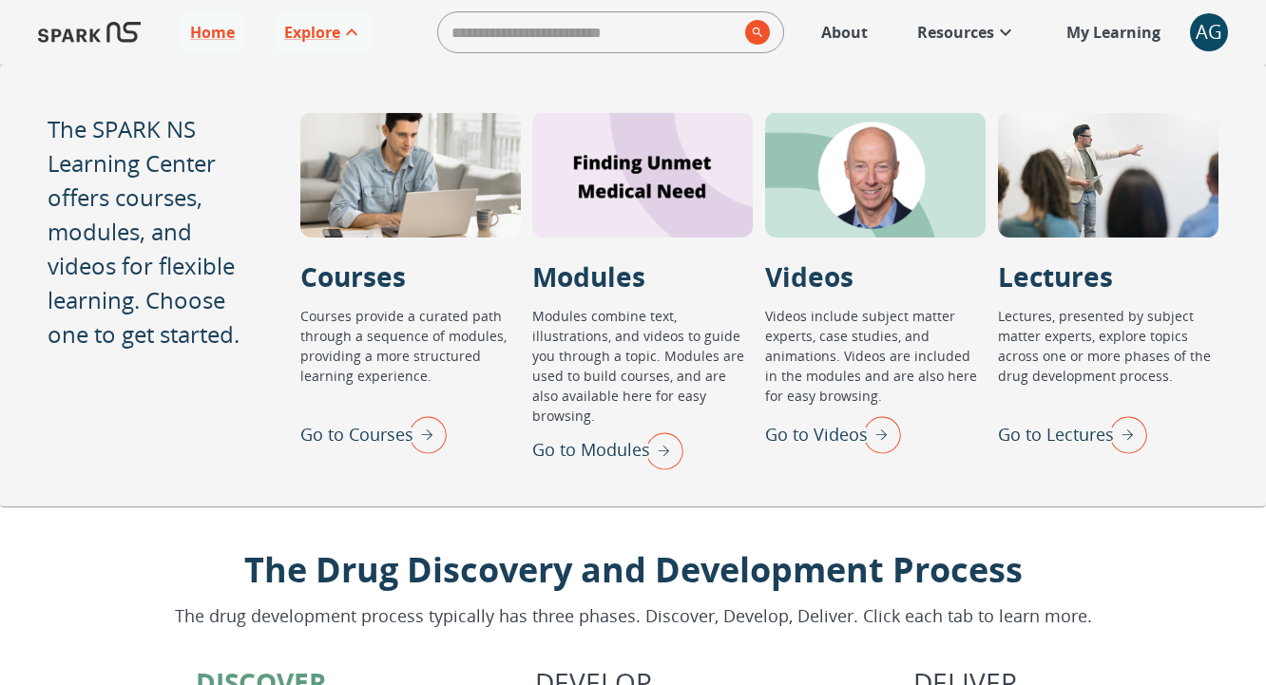
click at [1134, 440] on img "Go to Lectures" at bounding box center [1124, 434] width 48 height 49
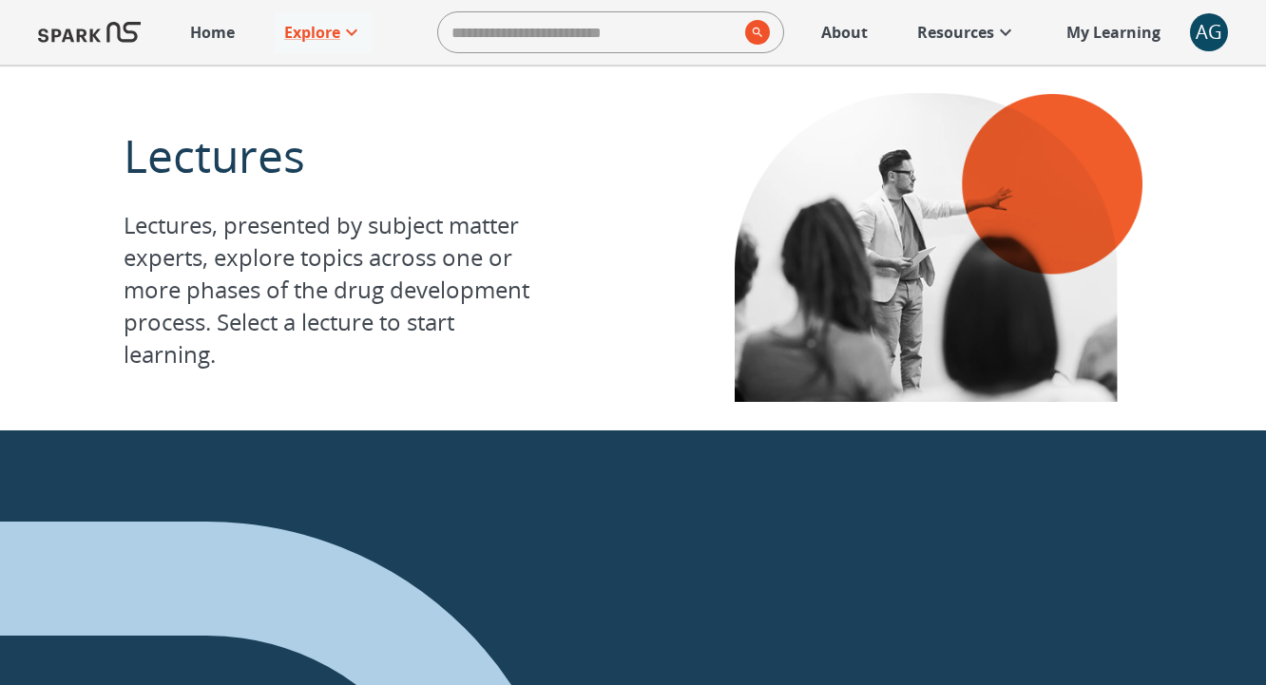
click at [1199, 44] on div "AG" at bounding box center [1209, 32] width 38 height 38
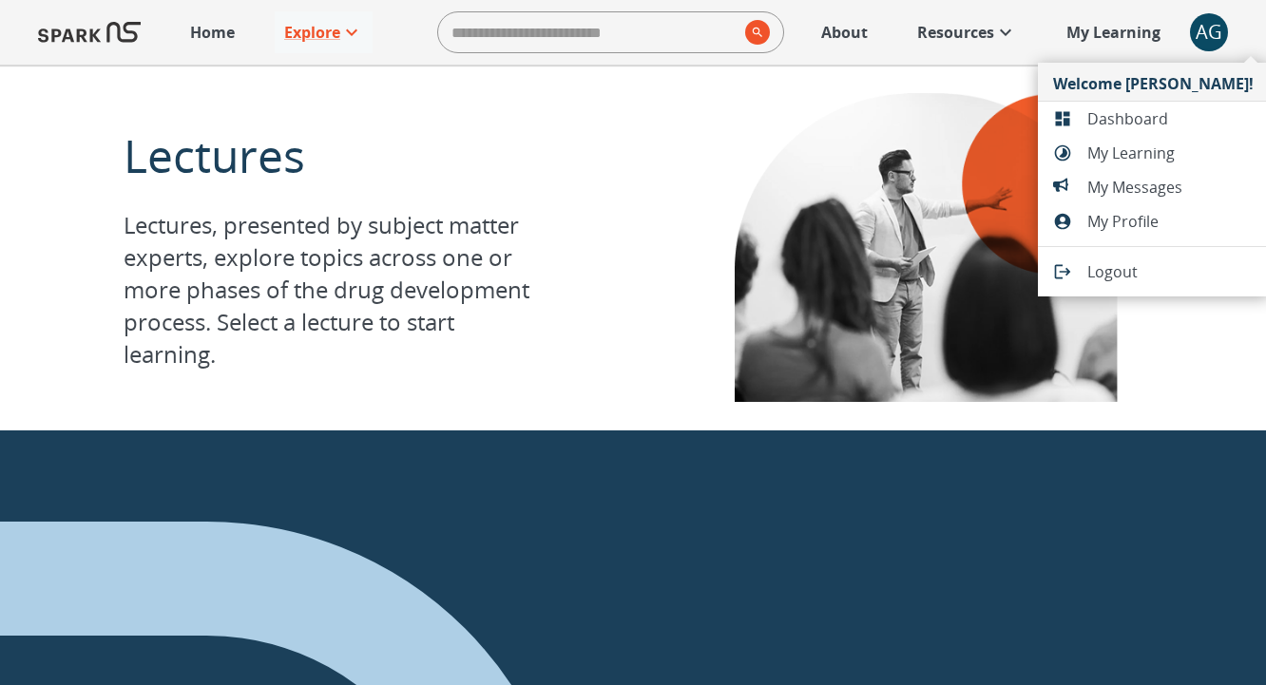
click at [1150, 126] on span "Dashboard" at bounding box center [1170, 118] width 166 height 23
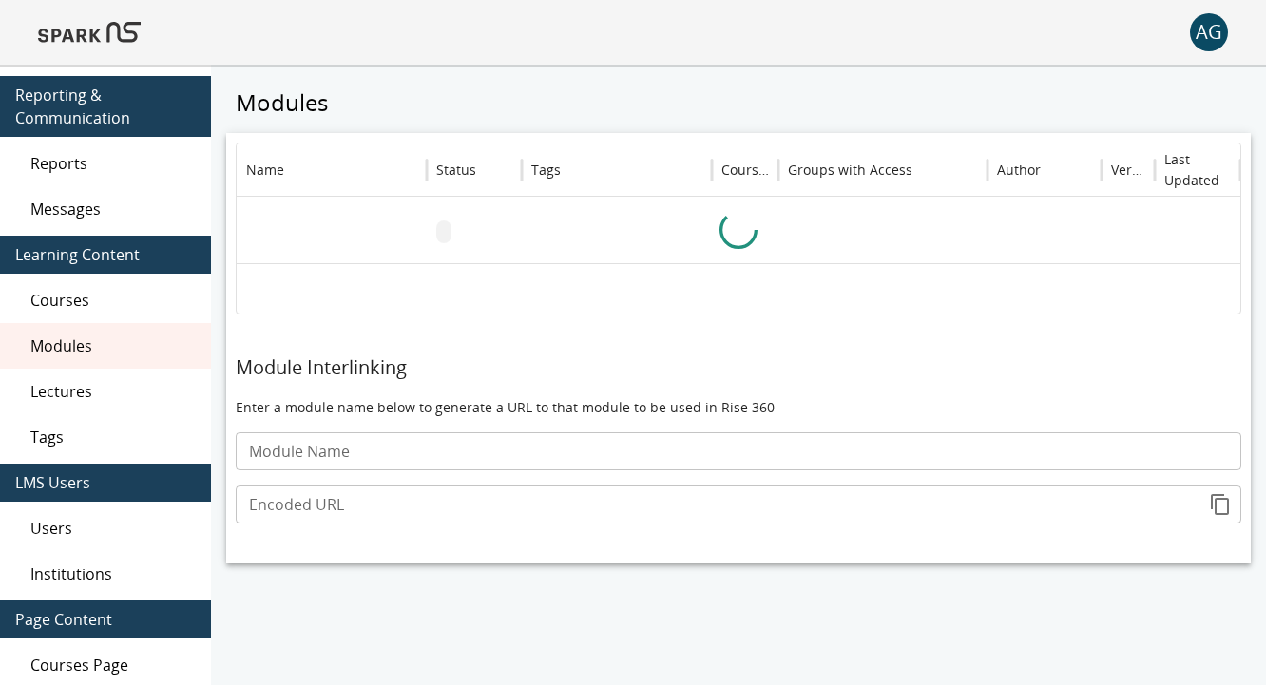
click at [50, 401] on span "Lectures" at bounding box center [112, 391] width 165 height 23
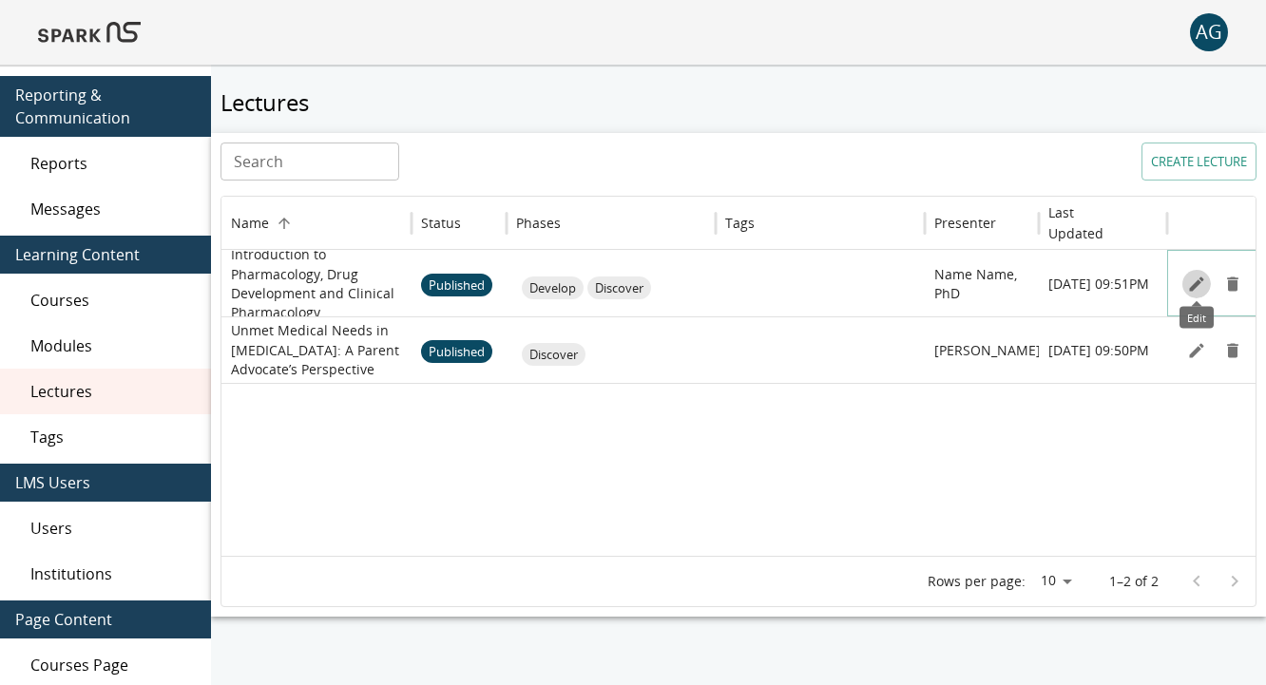
click at [1196, 281] on icon "Edit" at bounding box center [1196, 284] width 14 height 14
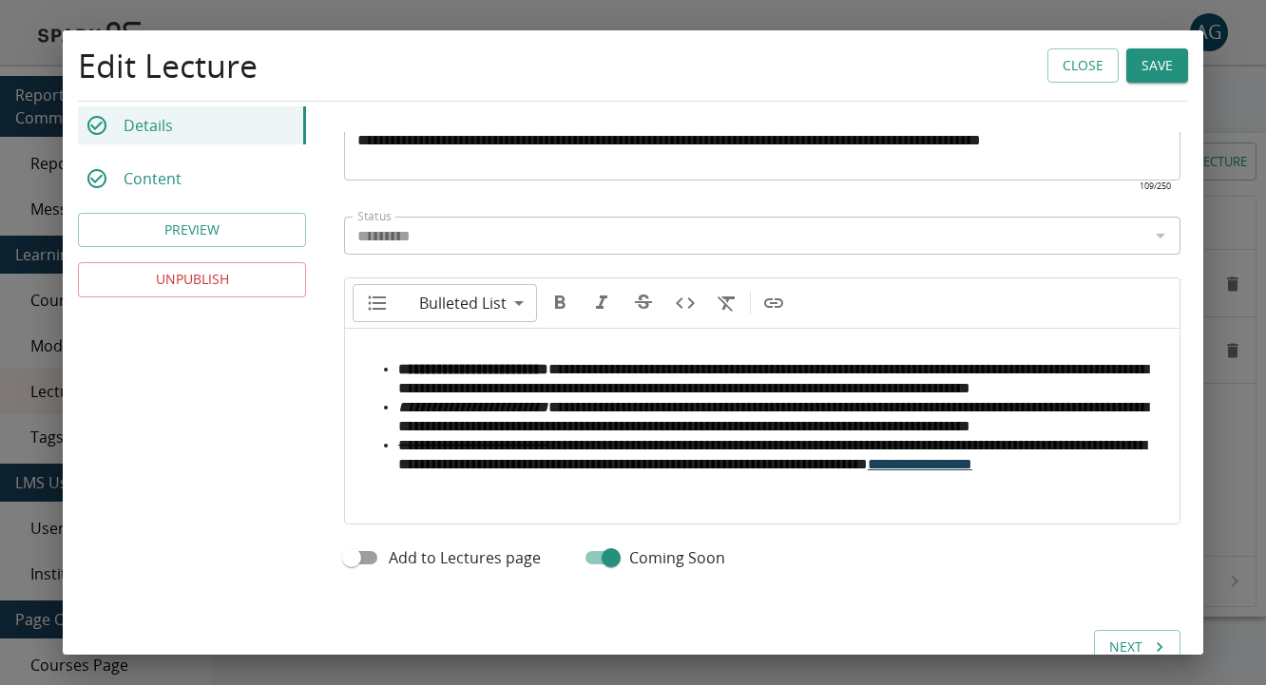
scroll to position [845, 0]
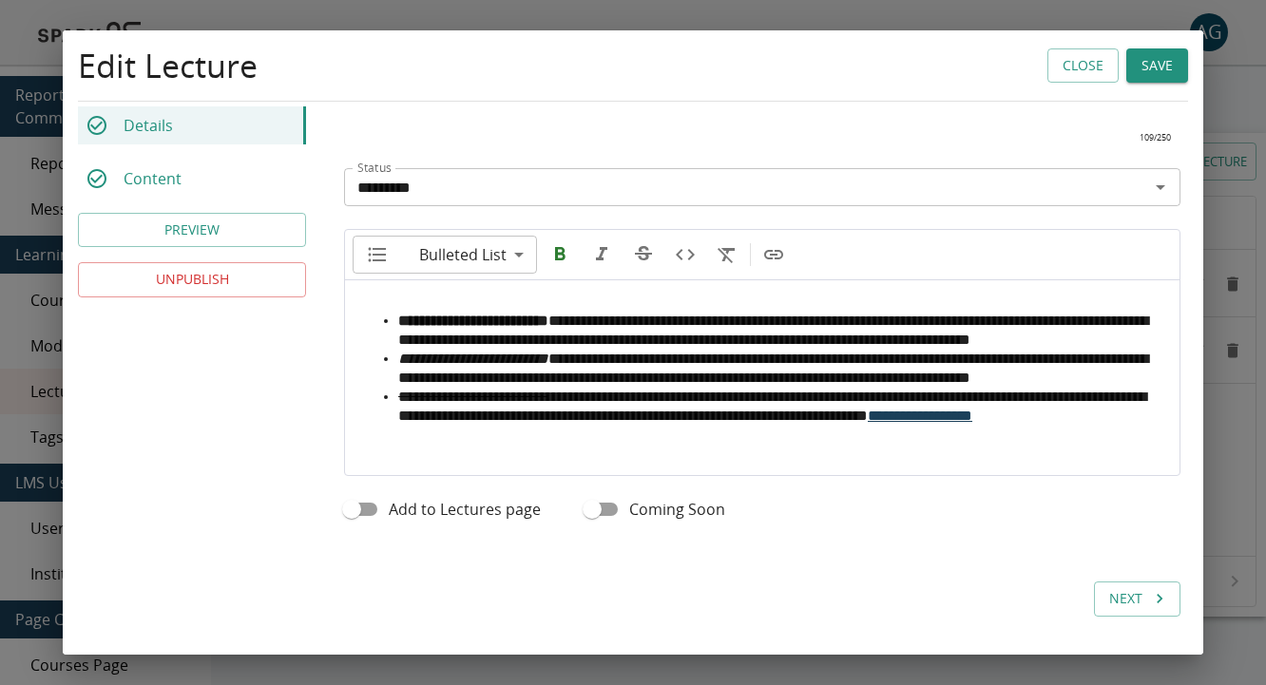
click at [417, 512] on span "Add to Lectures page" at bounding box center [465, 509] width 152 height 23
click at [1145, 65] on button "Save" at bounding box center [1157, 65] width 62 height 35
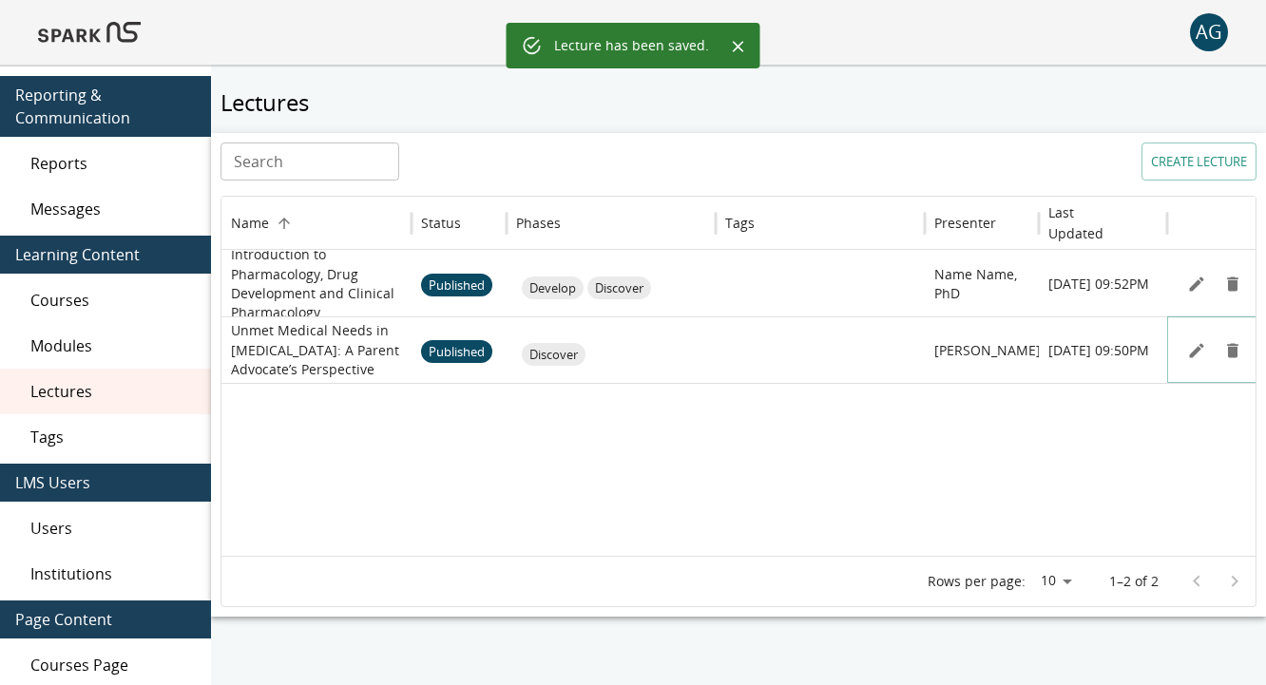
click at [1199, 352] on icon "Edit" at bounding box center [1196, 350] width 19 height 19
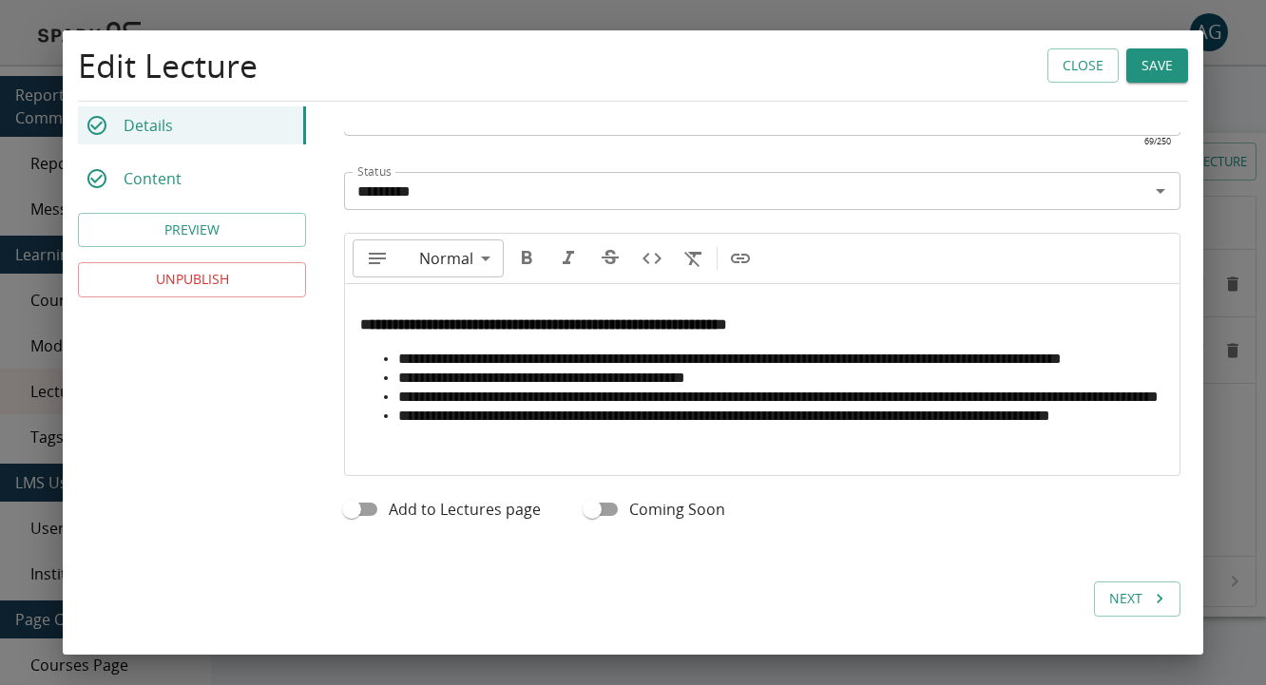
scroll to position [841, 0]
click at [489, 525] on label "Add to Lectures page" at bounding box center [437, 509] width 207 height 36
click at [1122, 590] on button "Next" at bounding box center [1137, 599] width 86 height 35
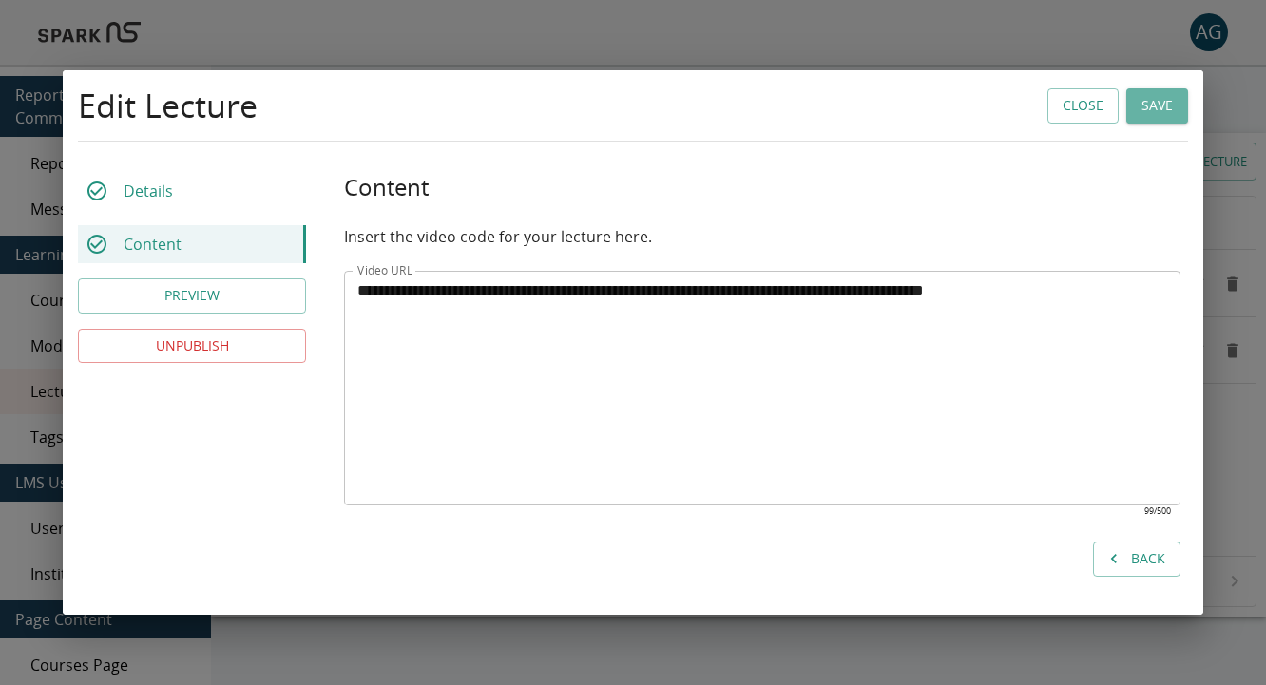
click at [1147, 89] on button "Save" at bounding box center [1157, 105] width 62 height 35
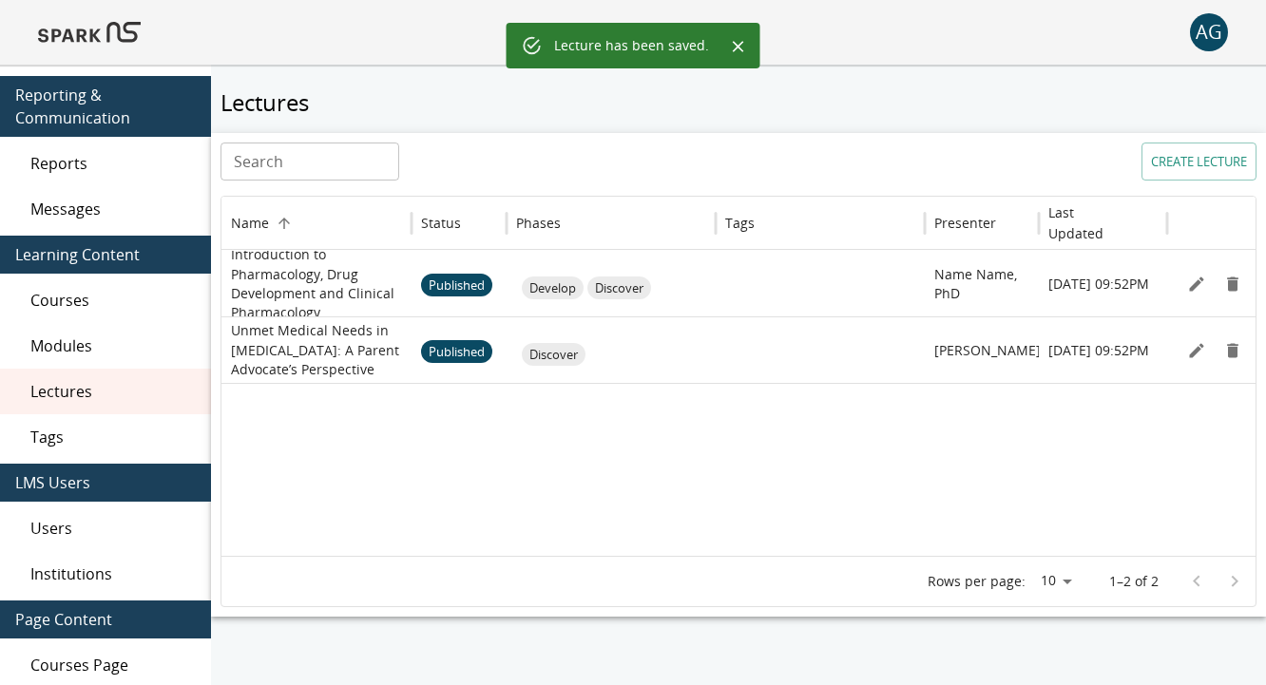
click at [124, 38] on img at bounding box center [89, 33] width 103 height 46
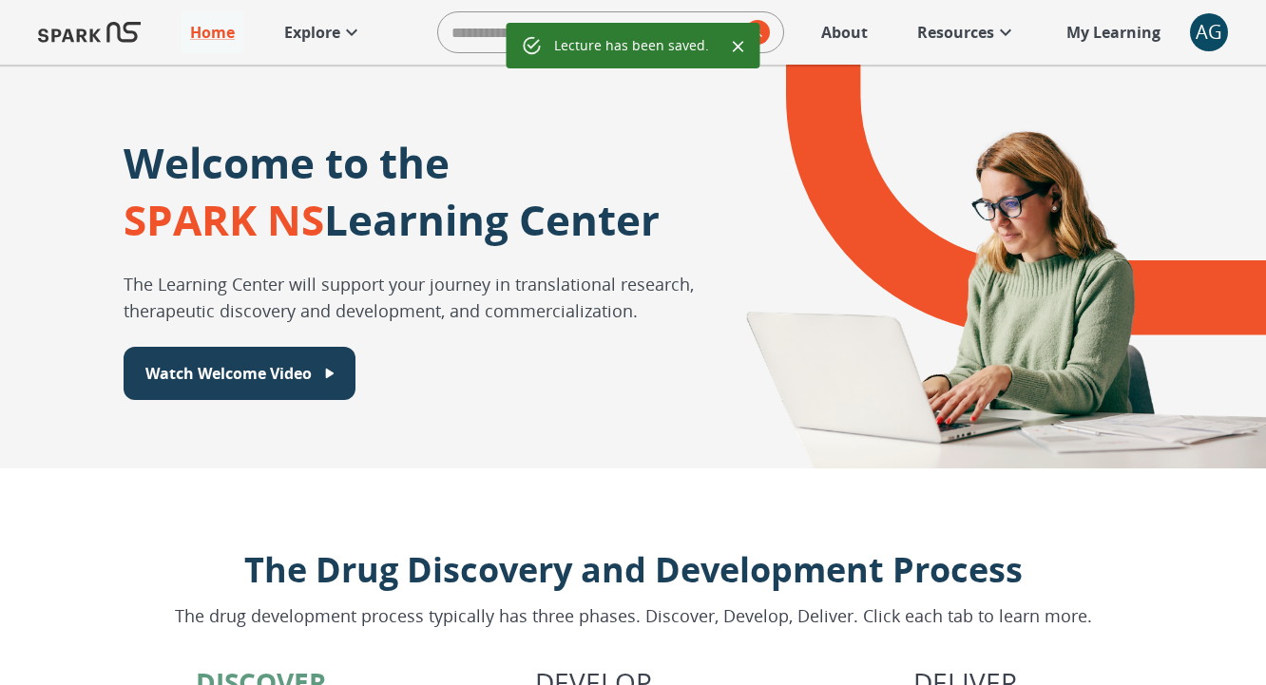
click at [342, 21] on icon at bounding box center [351, 32] width 23 height 23
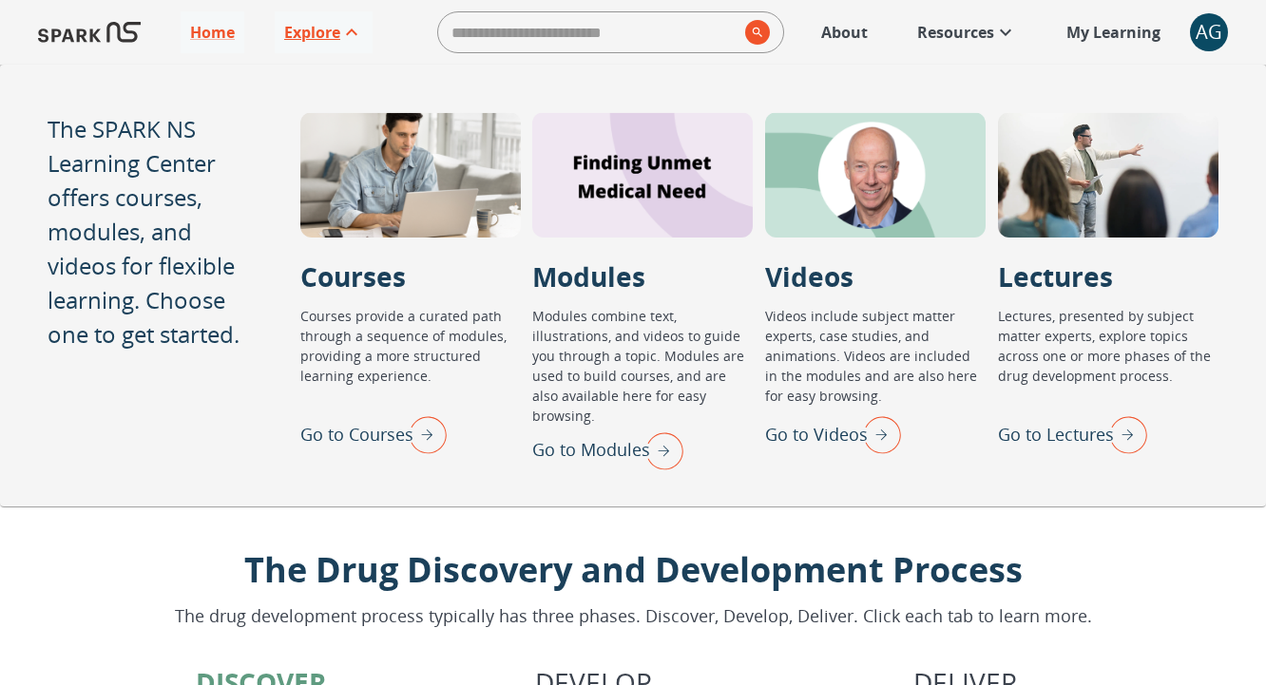
click at [1119, 445] on img "Go to Lectures" at bounding box center [1124, 434] width 48 height 49
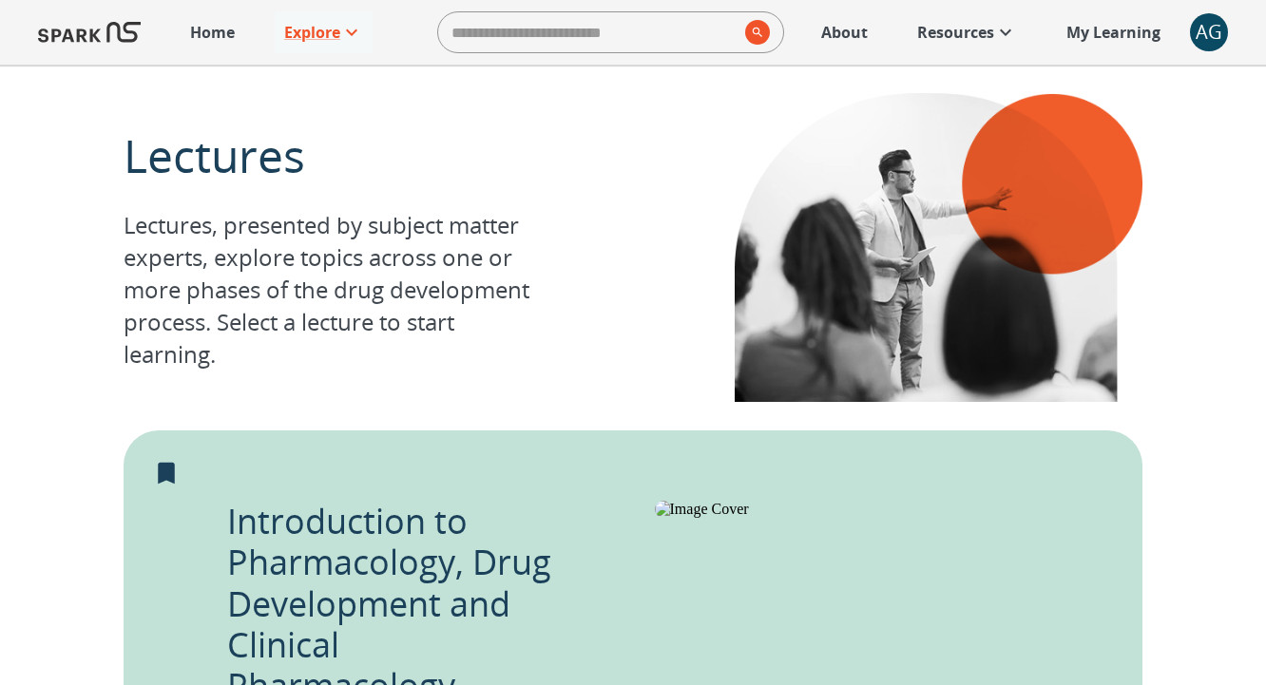
click at [1204, 41] on div "AG" at bounding box center [1209, 32] width 38 height 38
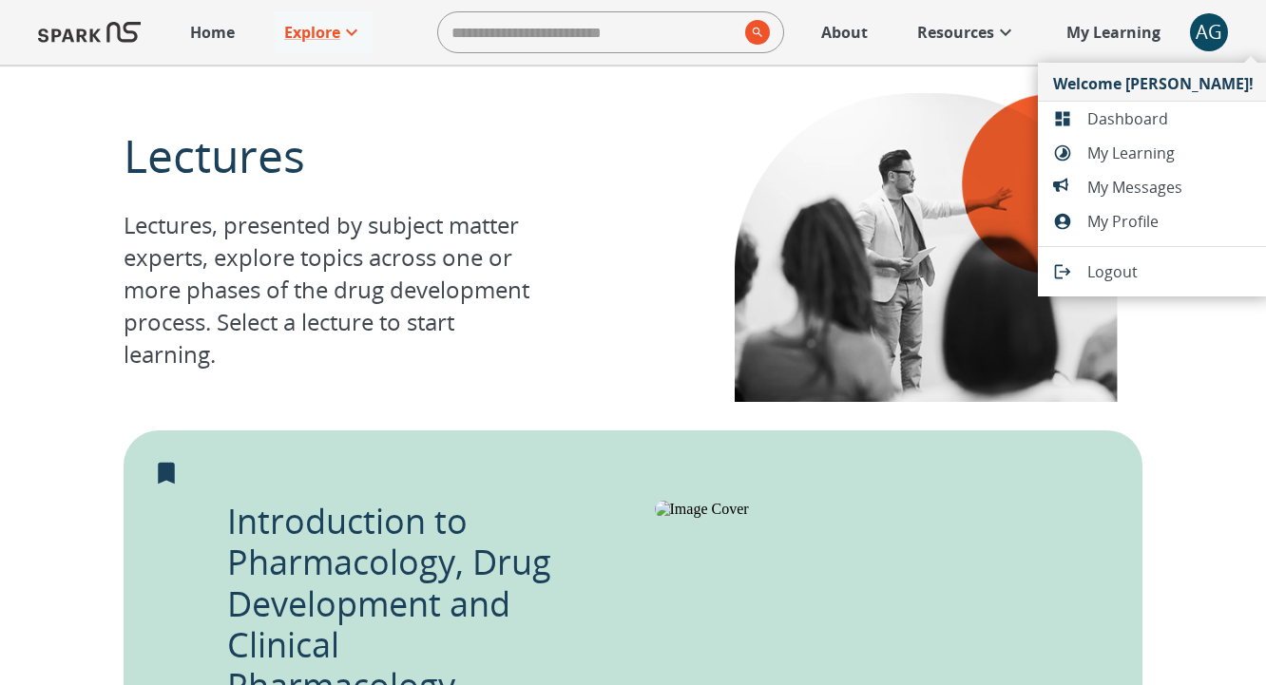
click at [1107, 122] on span "Dashboard" at bounding box center [1170, 118] width 166 height 23
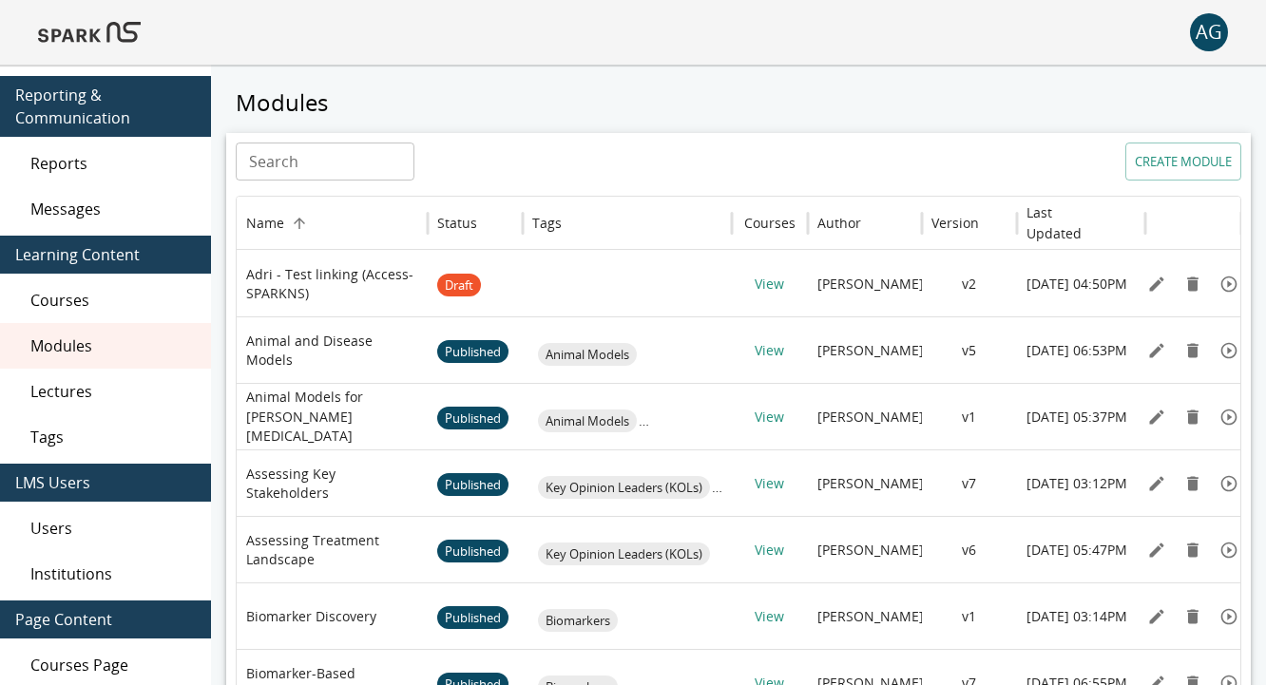
click at [134, 399] on span "Lectures" at bounding box center [112, 391] width 165 height 23
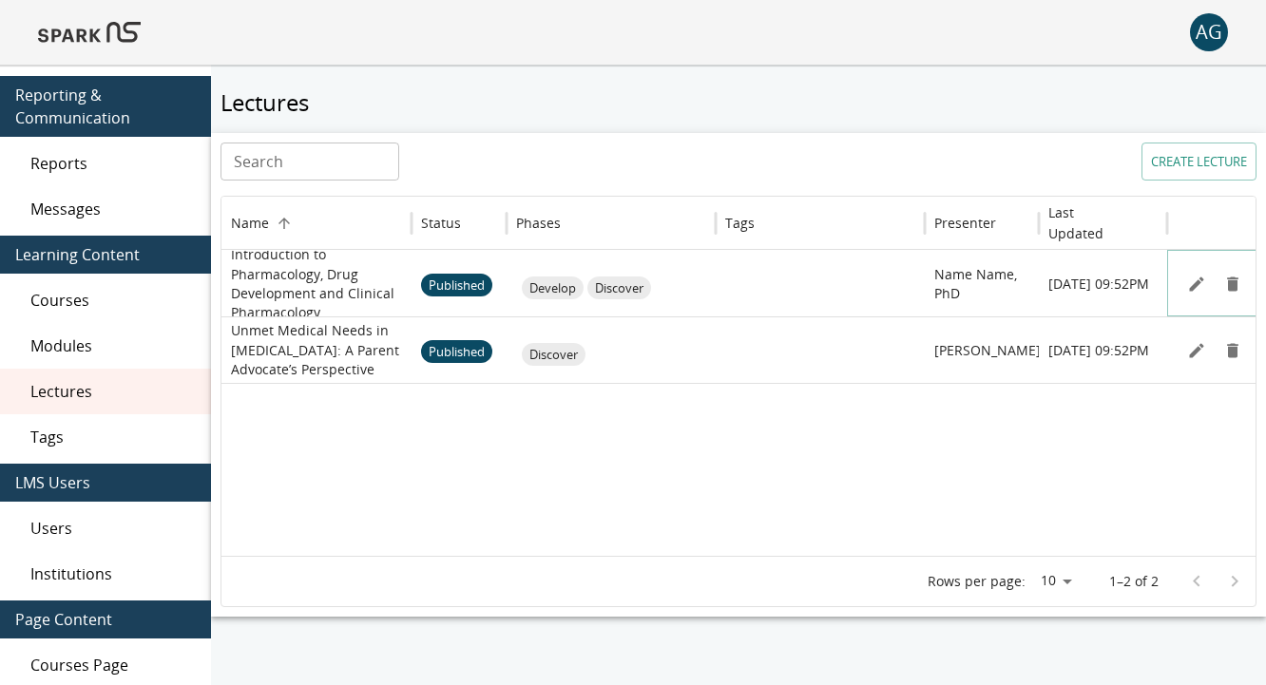
click at [1192, 277] on icon "Edit" at bounding box center [1196, 284] width 19 height 19
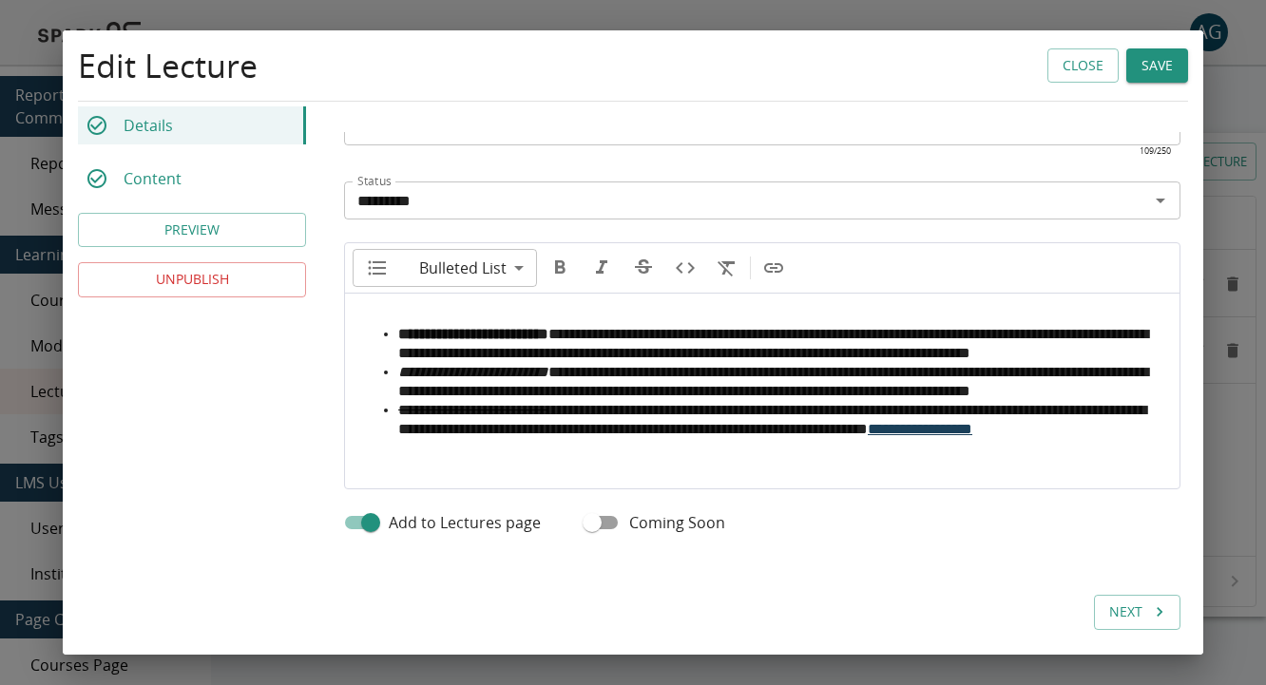
scroll to position [845, 0]
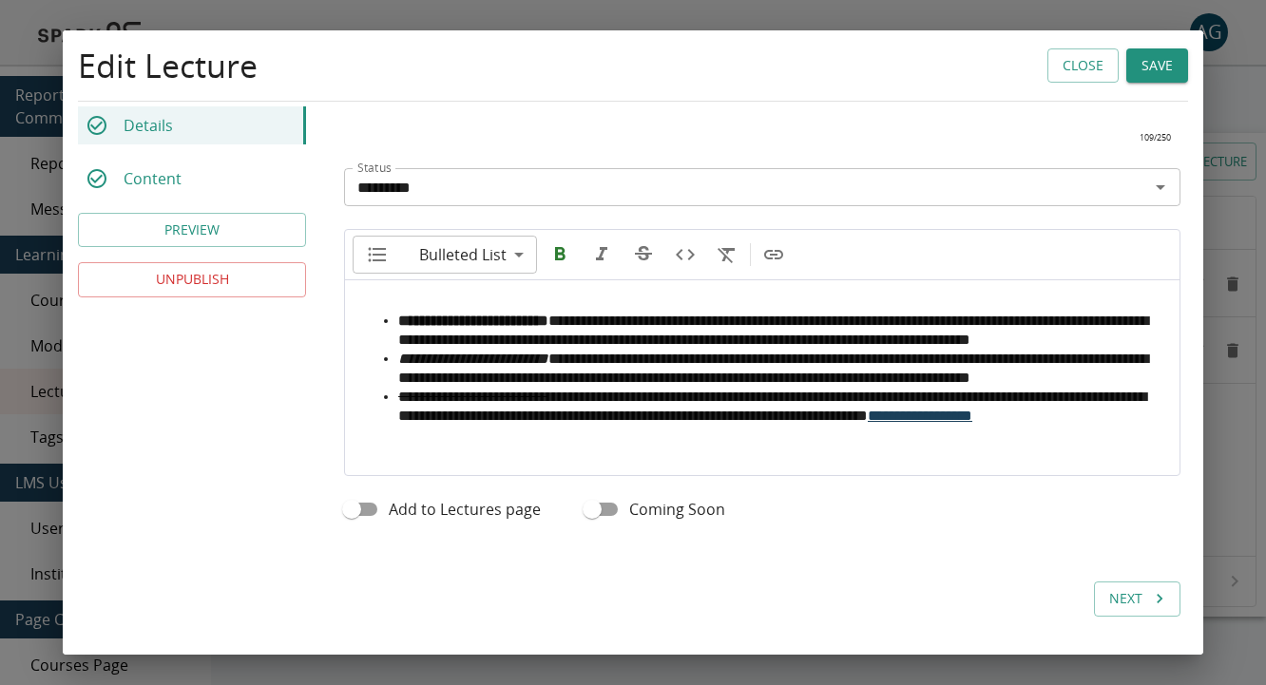
click at [1157, 69] on button "Save" at bounding box center [1157, 65] width 62 height 35
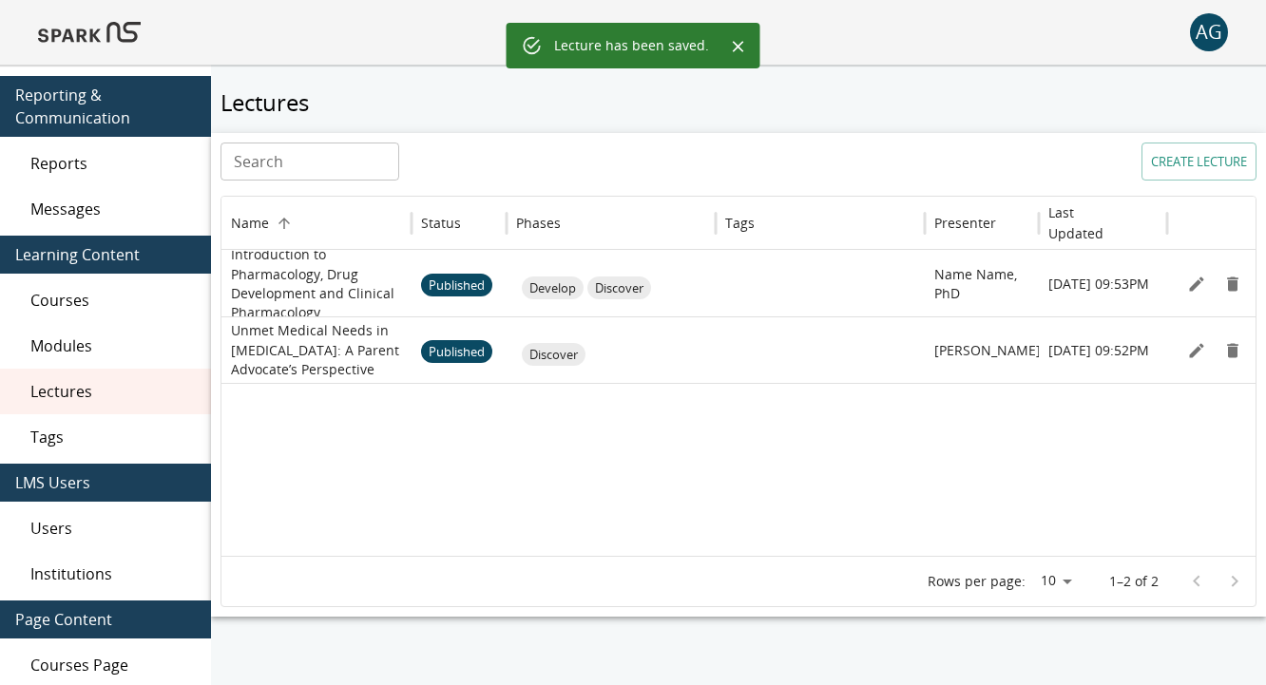
click at [56, 43] on img at bounding box center [89, 33] width 103 height 46
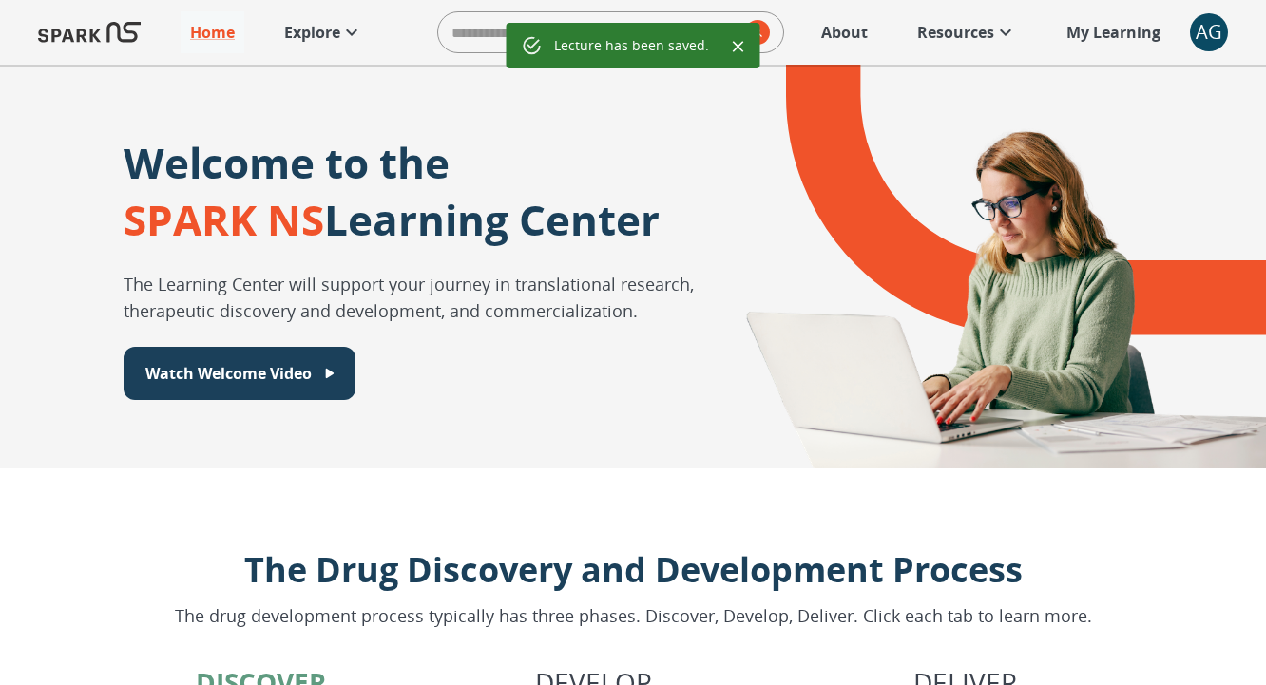
click at [345, 35] on icon at bounding box center [351, 32] width 23 height 23
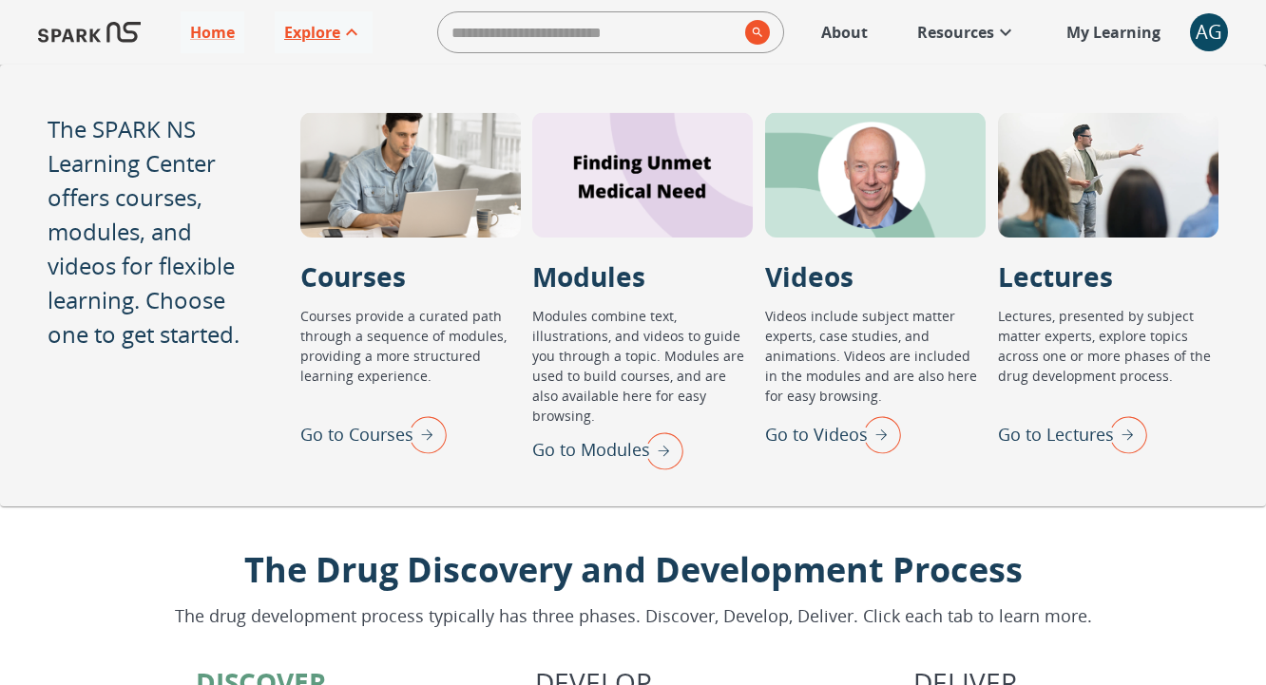
click at [1129, 438] on img "Go to Lectures" at bounding box center [1124, 434] width 48 height 49
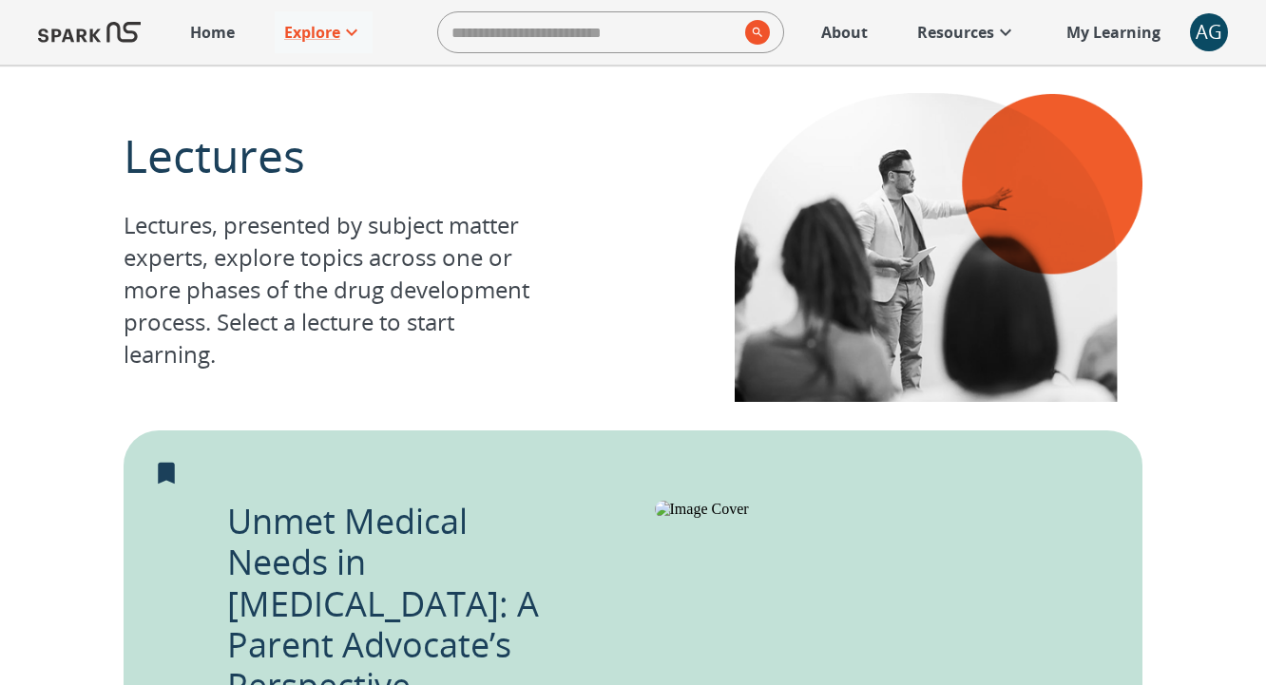
click at [1208, 18] on div "AG" at bounding box center [1209, 32] width 38 height 38
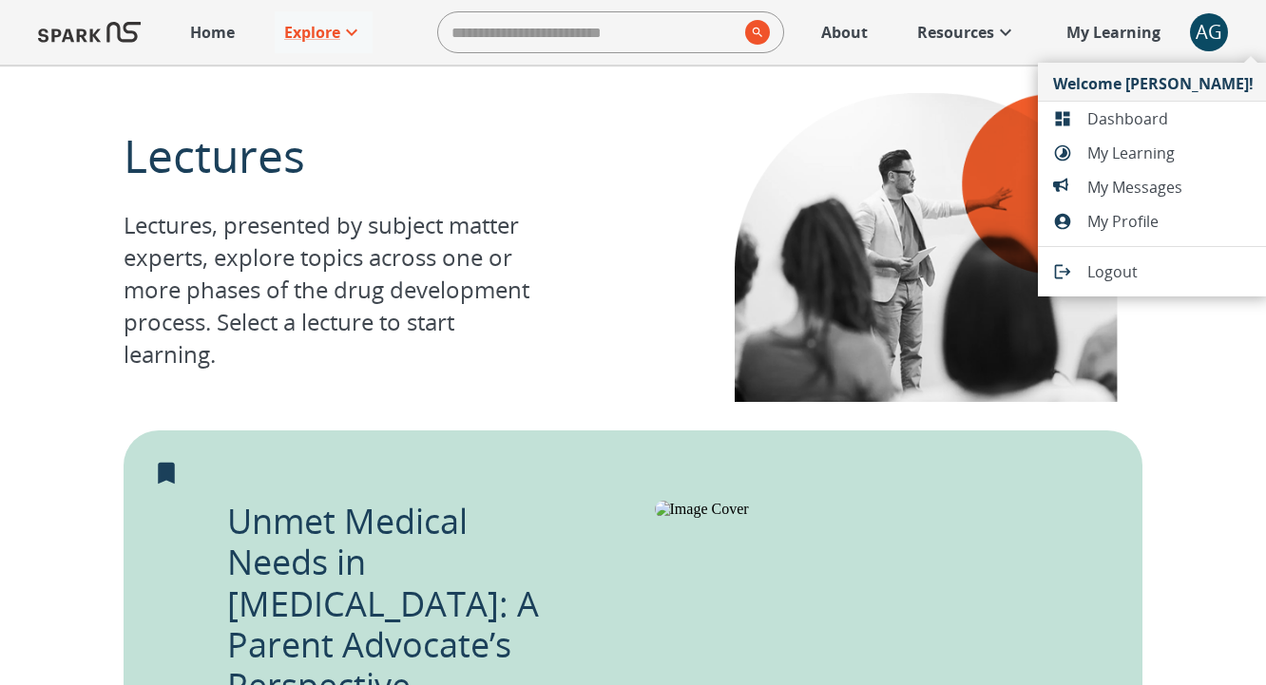
click at [1117, 125] on span "Dashboard" at bounding box center [1170, 118] width 166 height 23
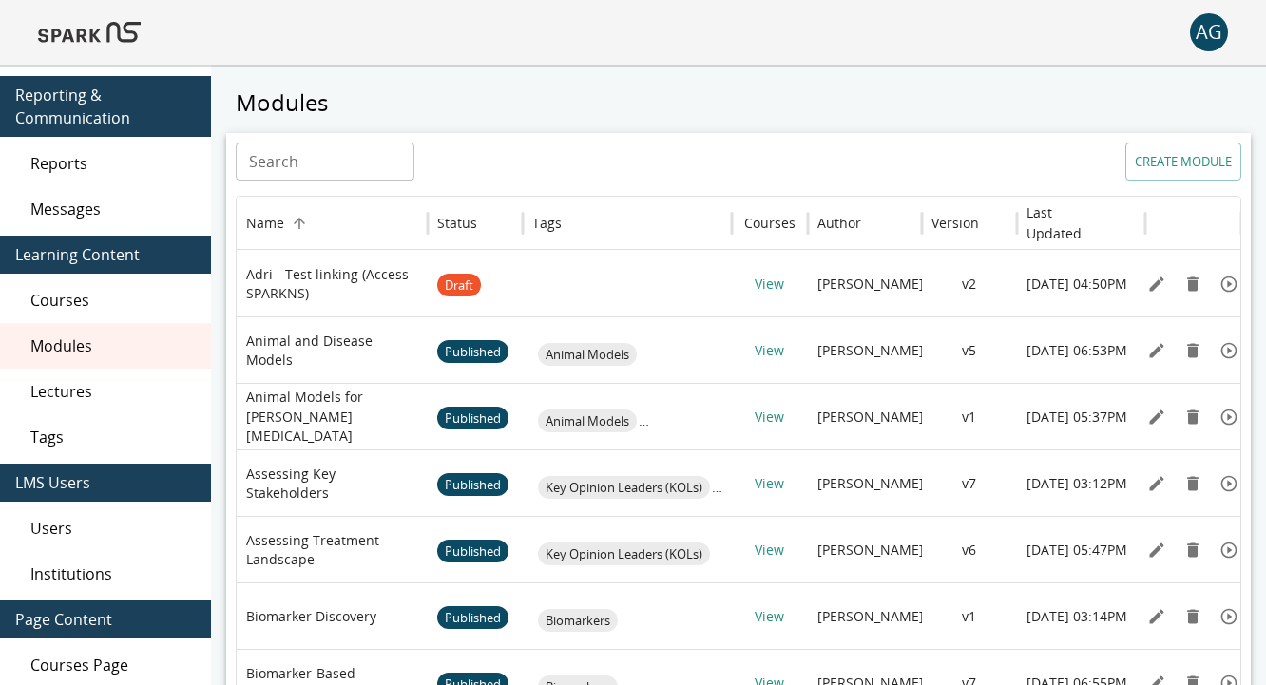
scroll to position [6, 0]
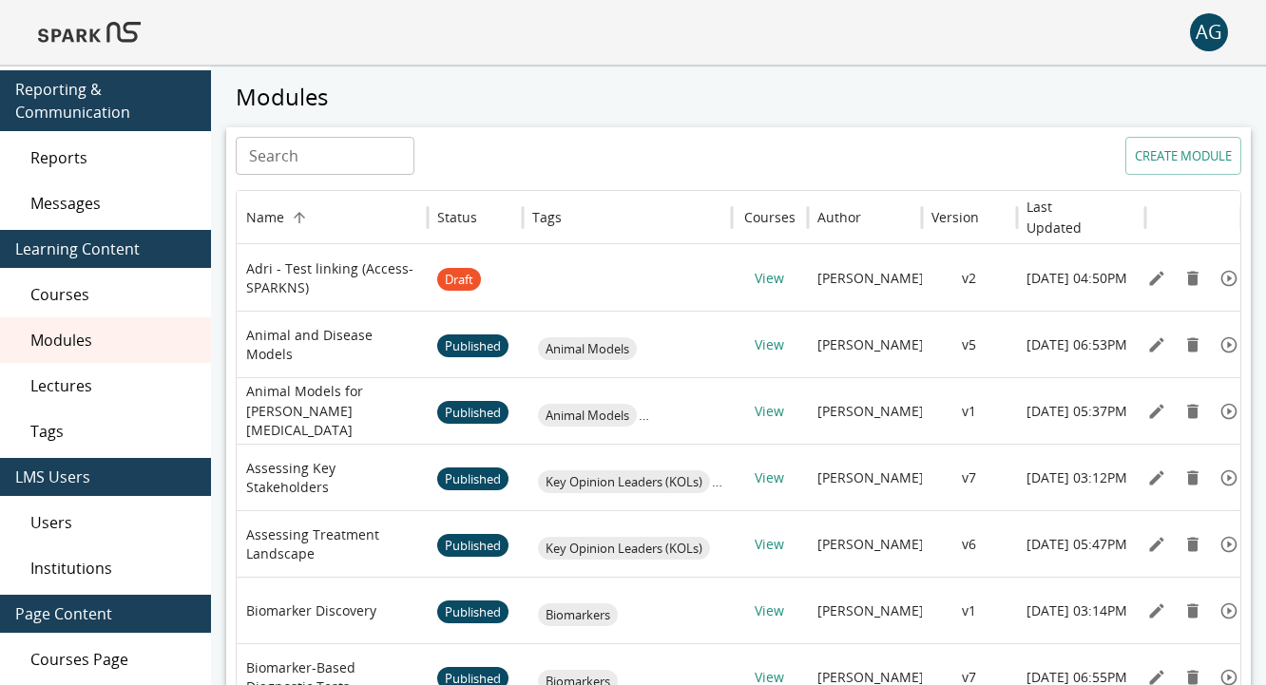
click at [160, 390] on span "Lectures" at bounding box center [112, 385] width 165 height 23
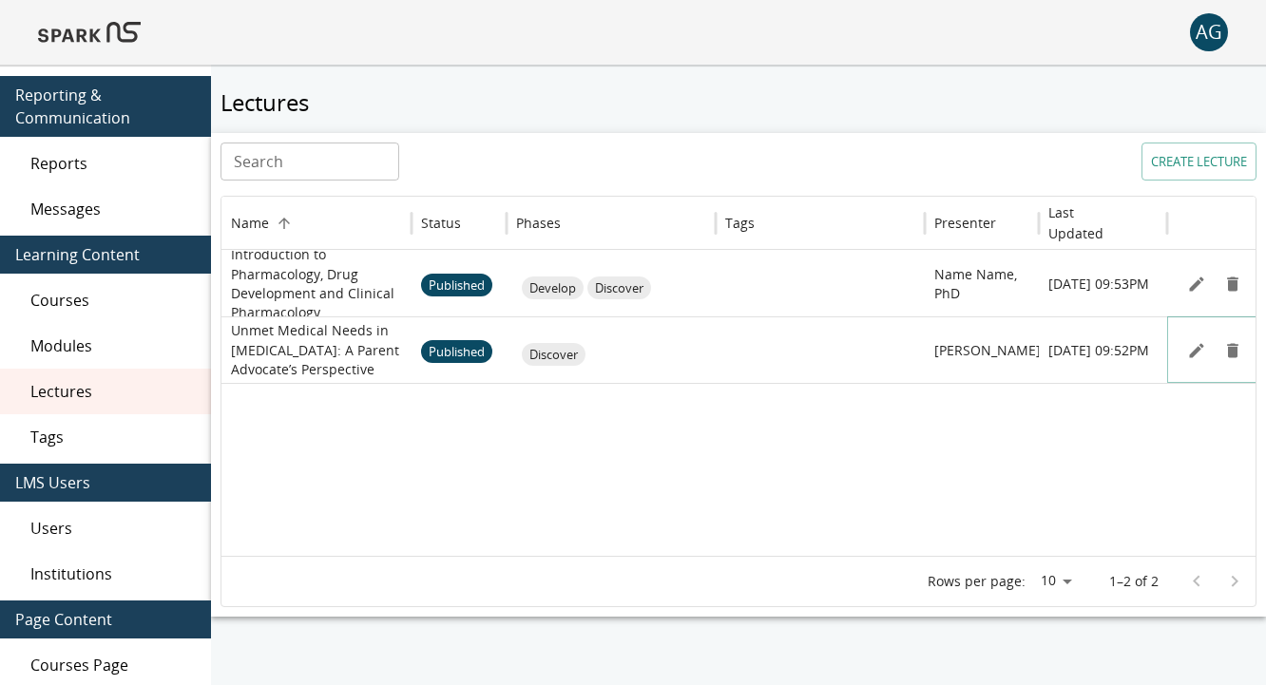
click at [1193, 346] on icon "Edit" at bounding box center [1196, 350] width 19 height 19
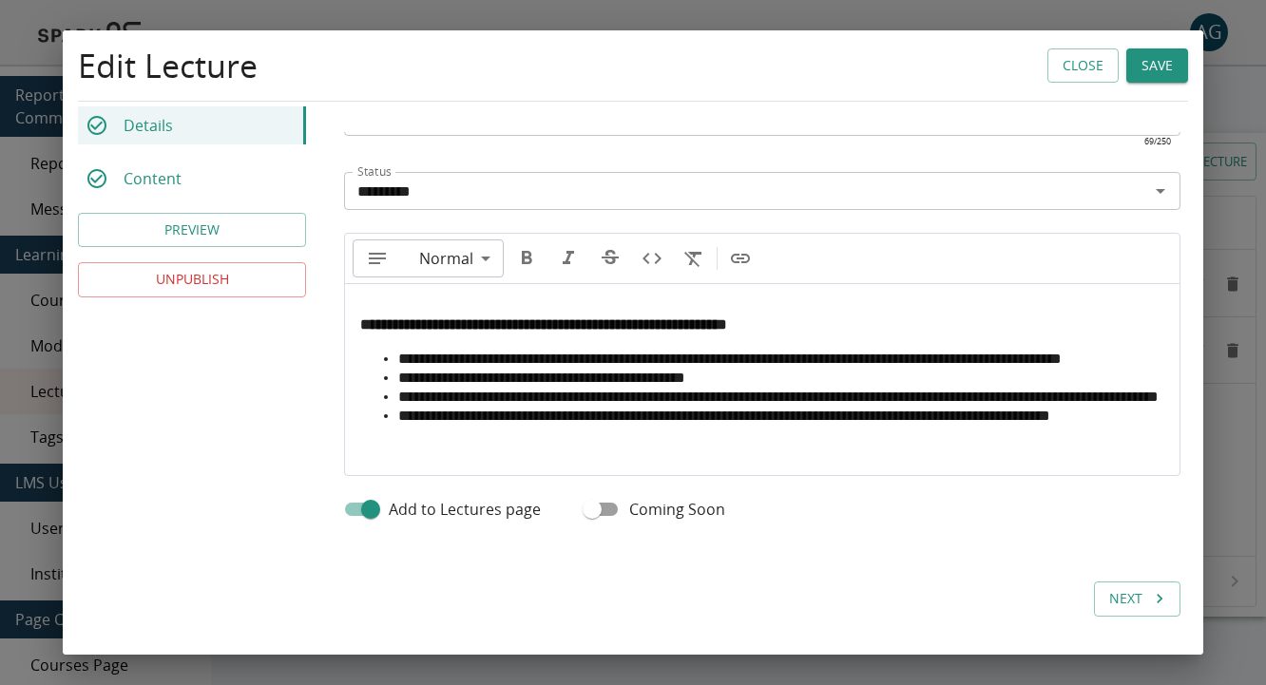
scroll to position [841, 0]
click at [665, 524] on label "Coming Soon" at bounding box center [649, 509] width 151 height 36
click at [1143, 74] on button "Save" at bounding box center [1157, 65] width 62 height 35
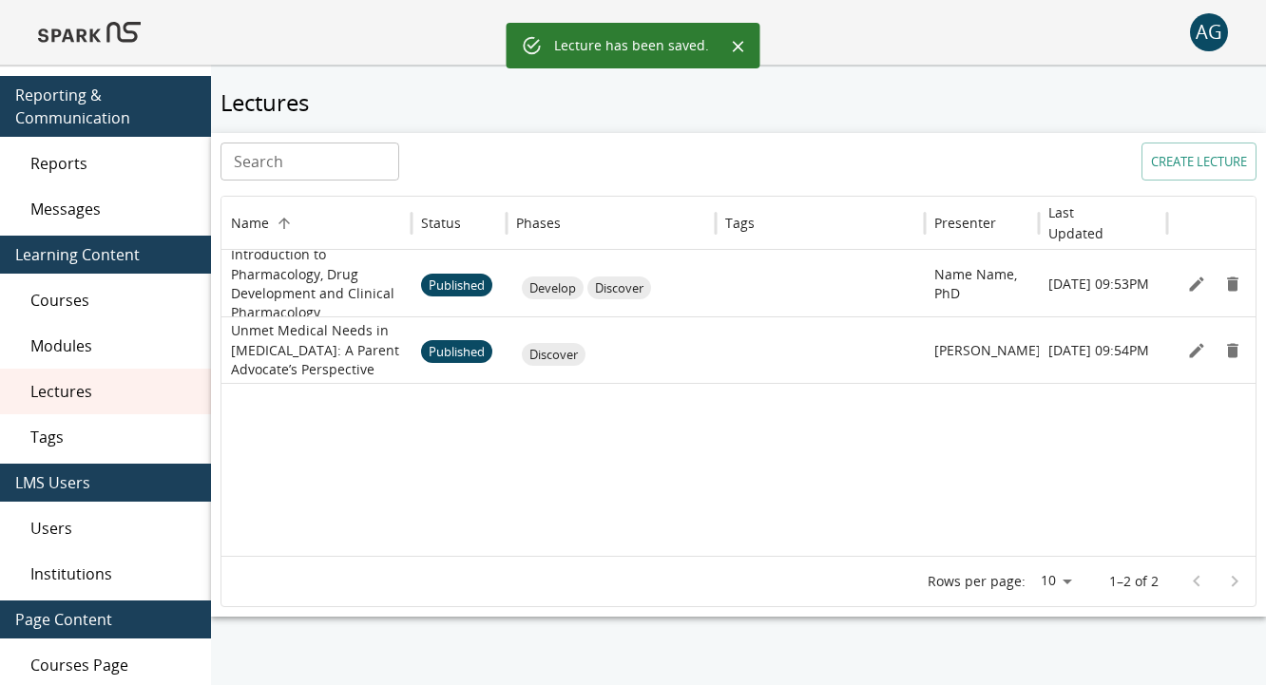
click at [132, 31] on img at bounding box center [89, 33] width 103 height 46
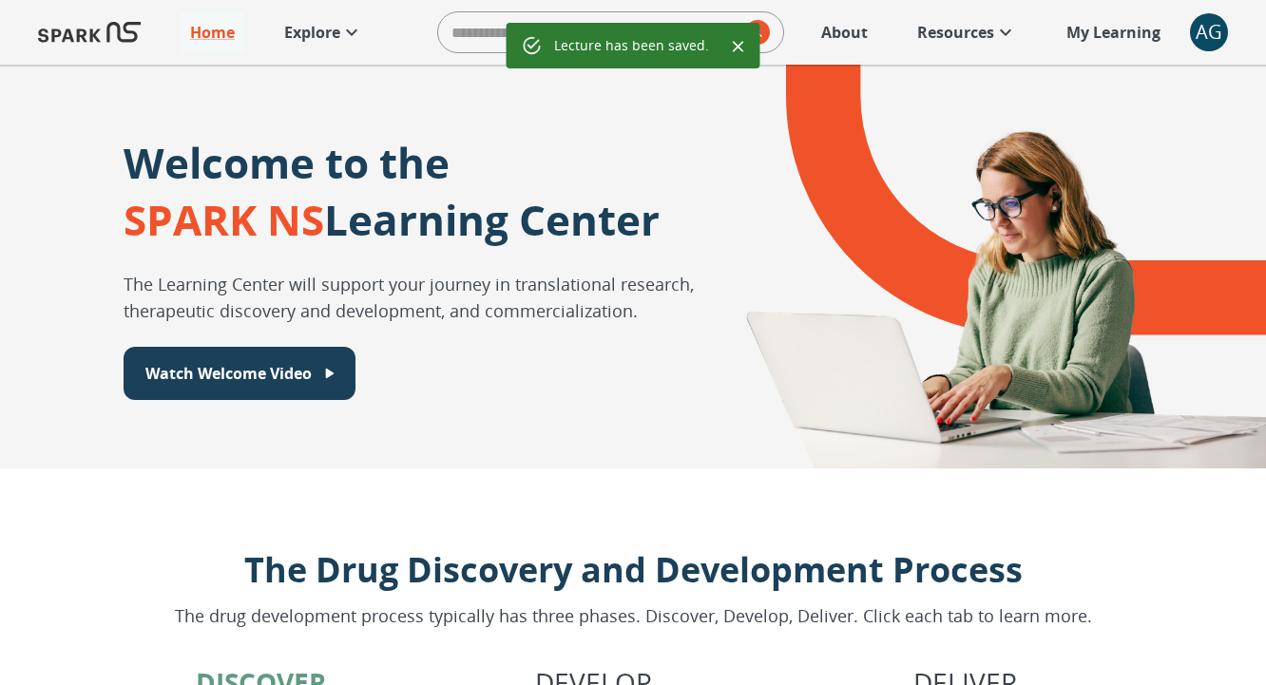
click at [291, 30] on p "Explore" at bounding box center [312, 32] width 56 height 23
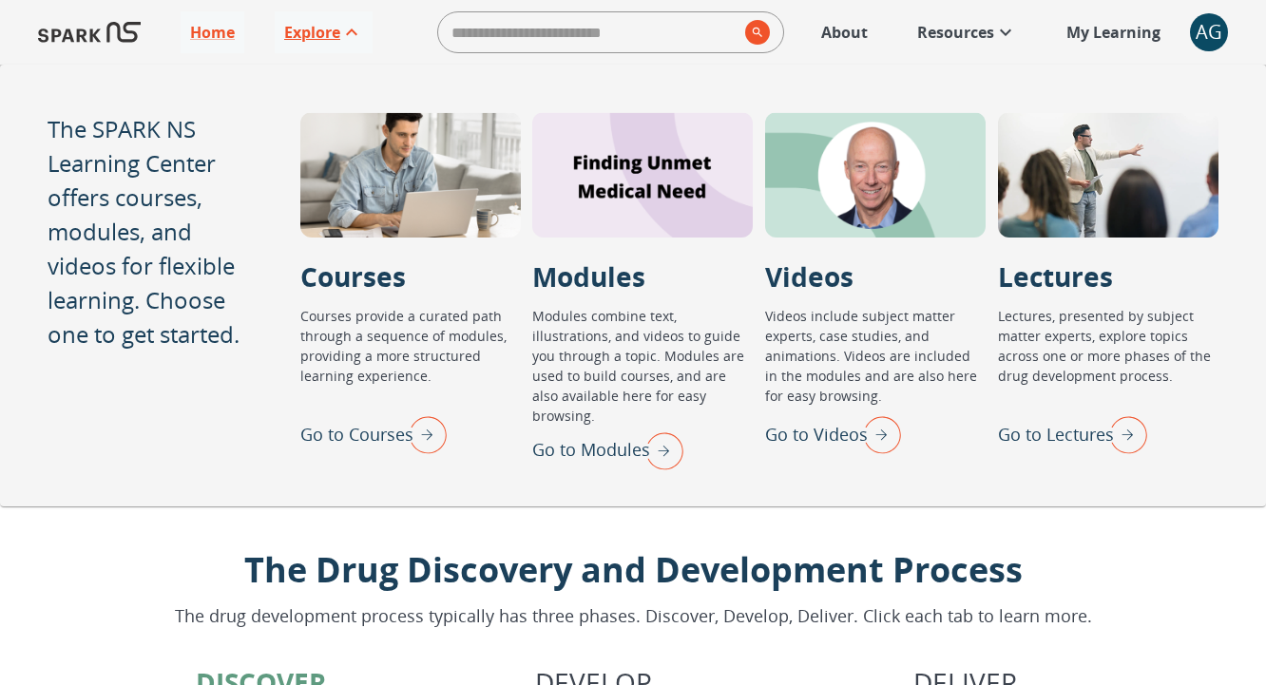
click at [336, 48] on link "Explore" at bounding box center [324, 32] width 98 height 42
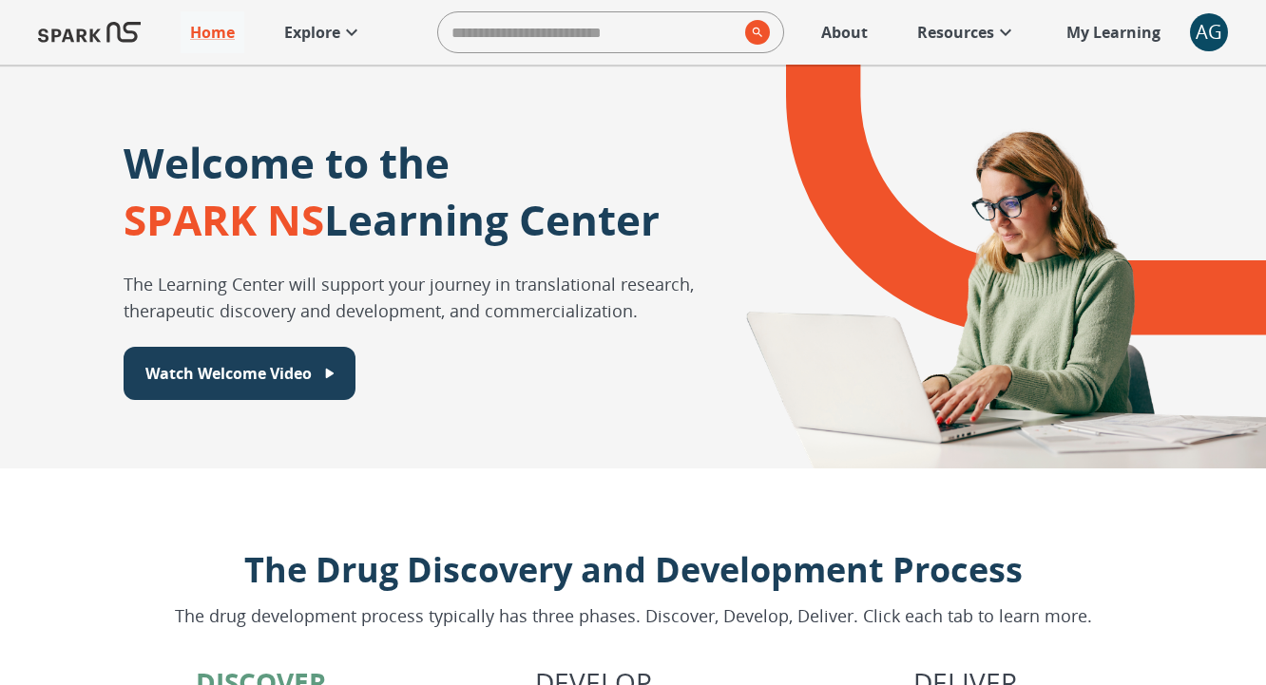
drag, startPoint x: 342, startPoint y: 48, endPoint x: 1100, endPoint y: 18, distance: 758.1
click at [1202, 29] on div "AG" at bounding box center [1209, 32] width 38 height 38
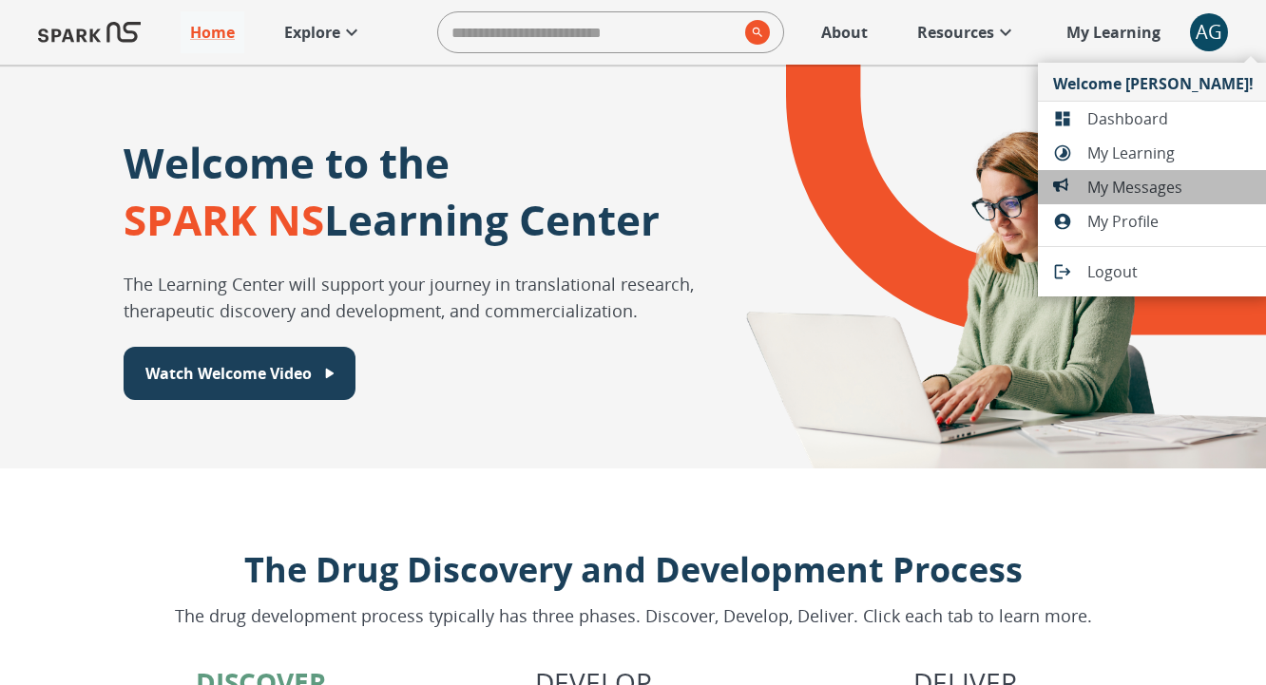
click at [1173, 191] on span "My Messages" at bounding box center [1170, 187] width 166 height 23
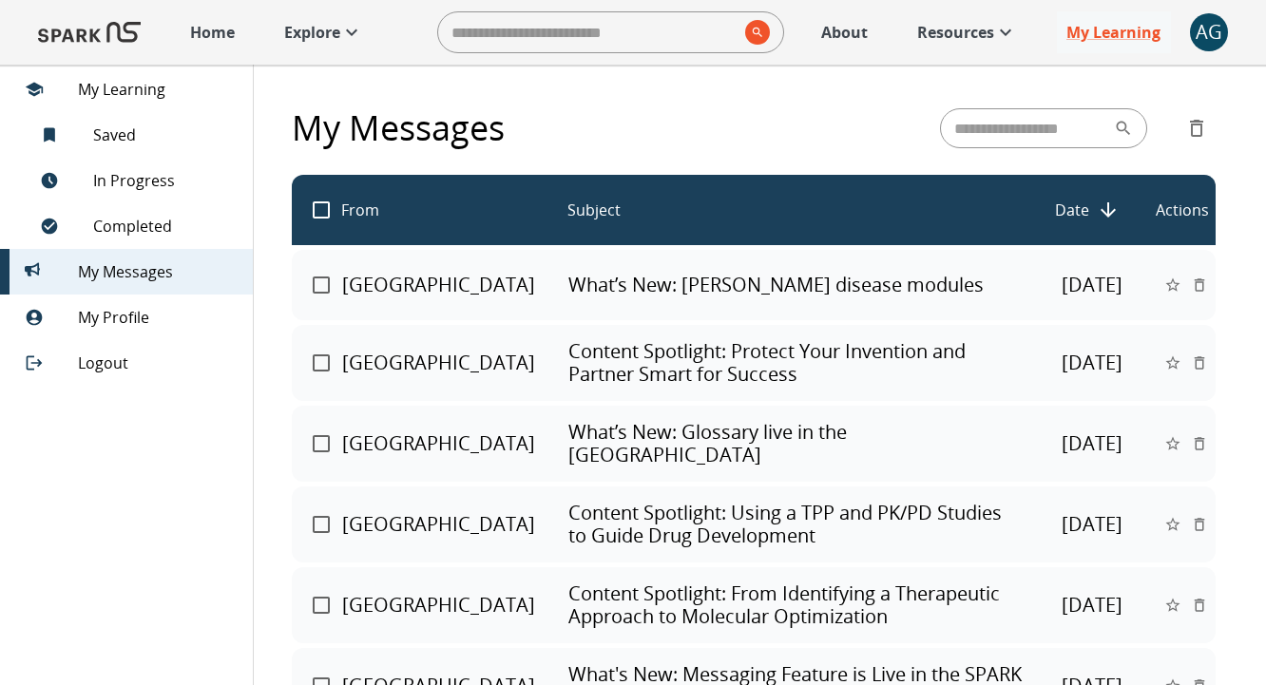
click at [311, 29] on p "Explore" at bounding box center [312, 32] width 56 height 23
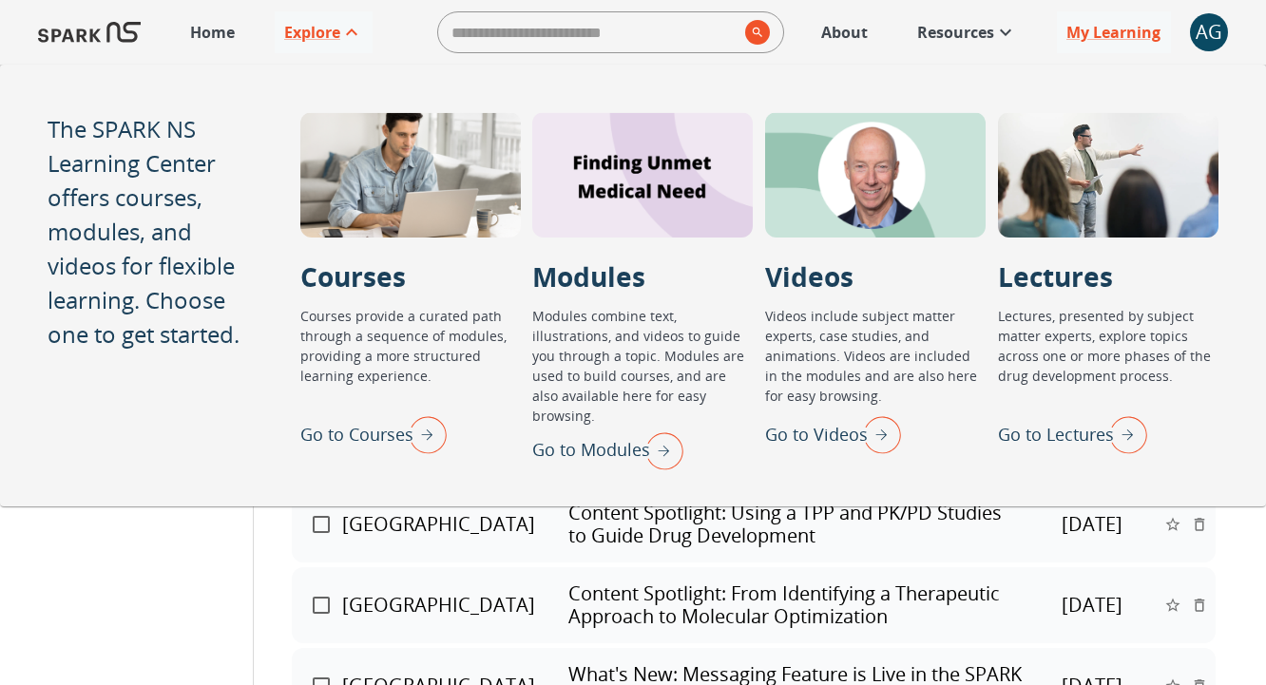
click at [1115, 429] on img "Go to Lectures" at bounding box center [1124, 434] width 48 height 49
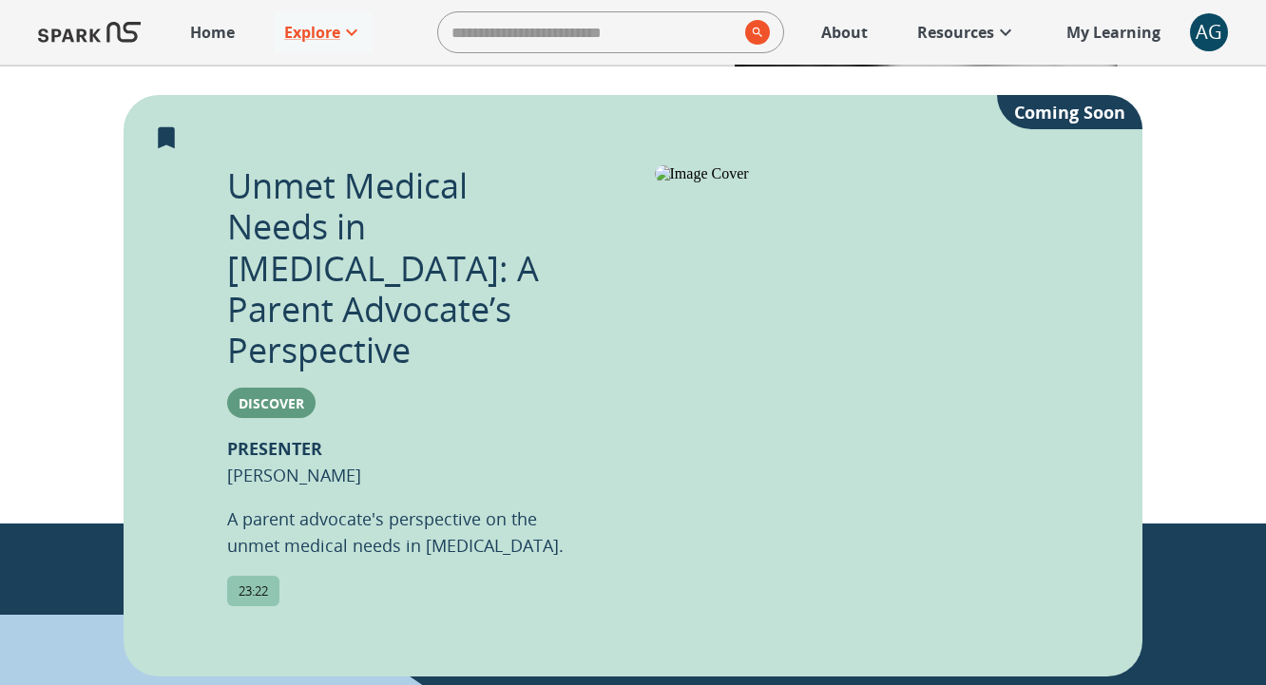
scroll to position [332, 0]
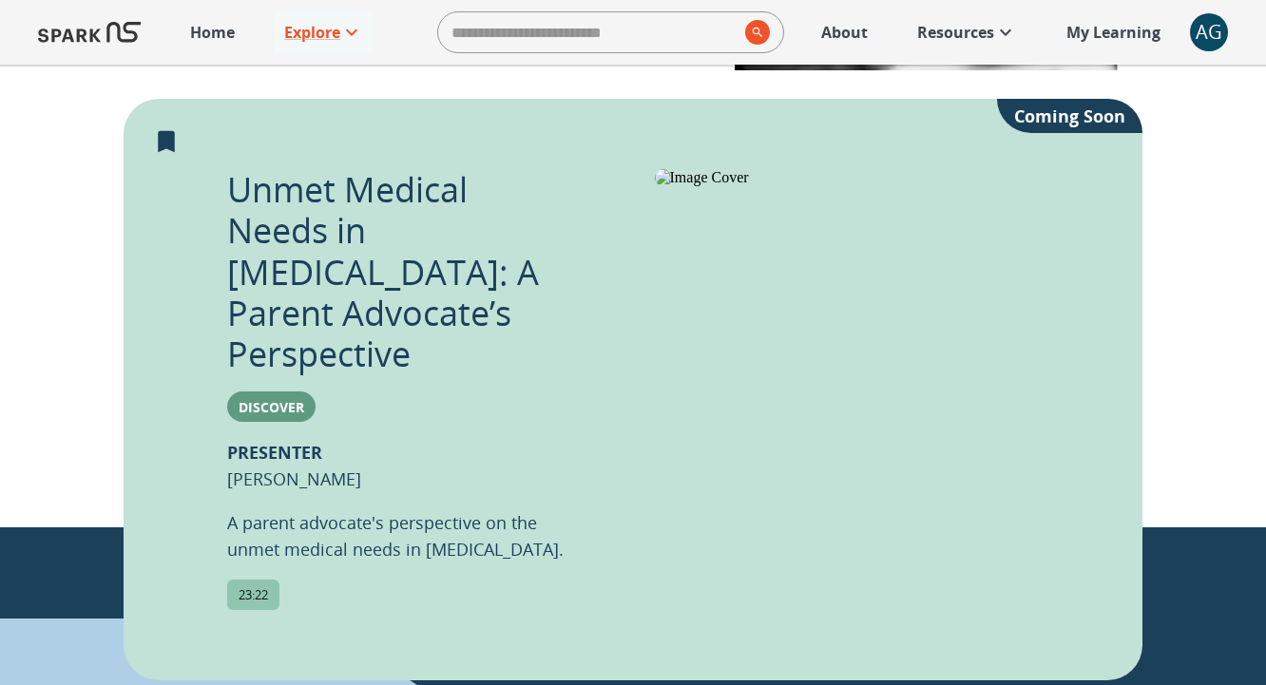
click at [1201, 33] on div "AG" at bounding box center [1209, 32] width 38 height 38
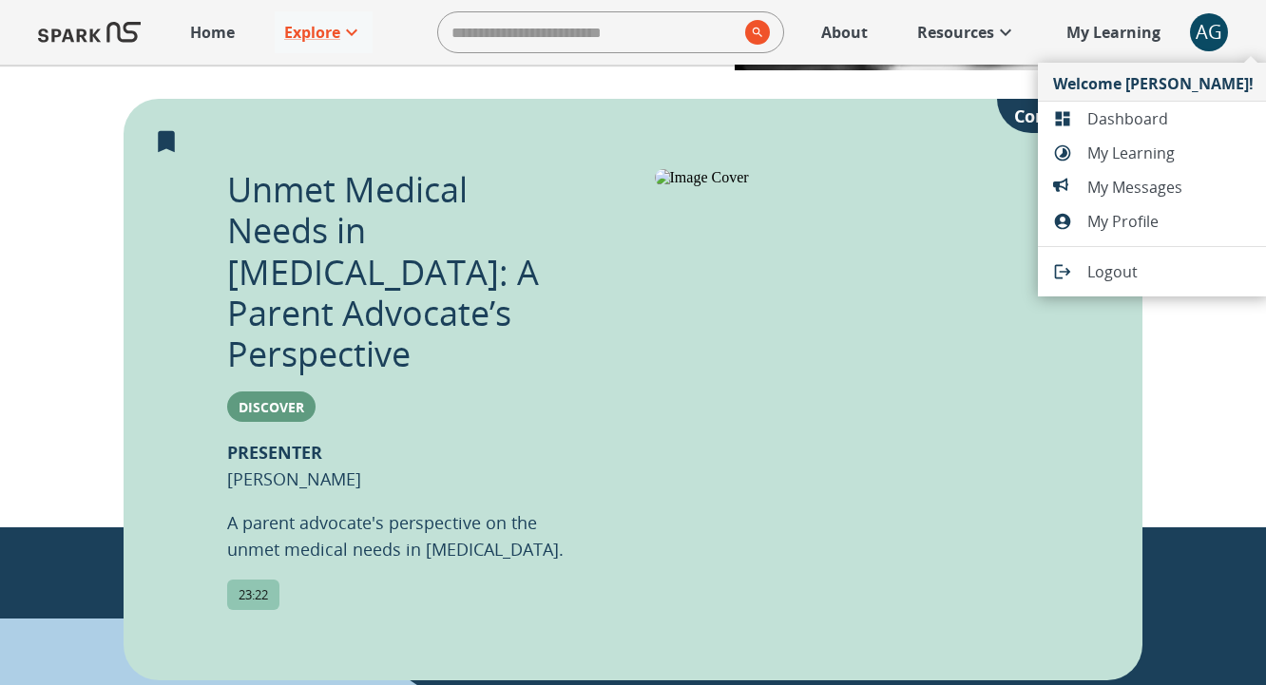
click at [1177, 117] on span "Dashboard" at bounding box center [1170, 118] width 166 height 23
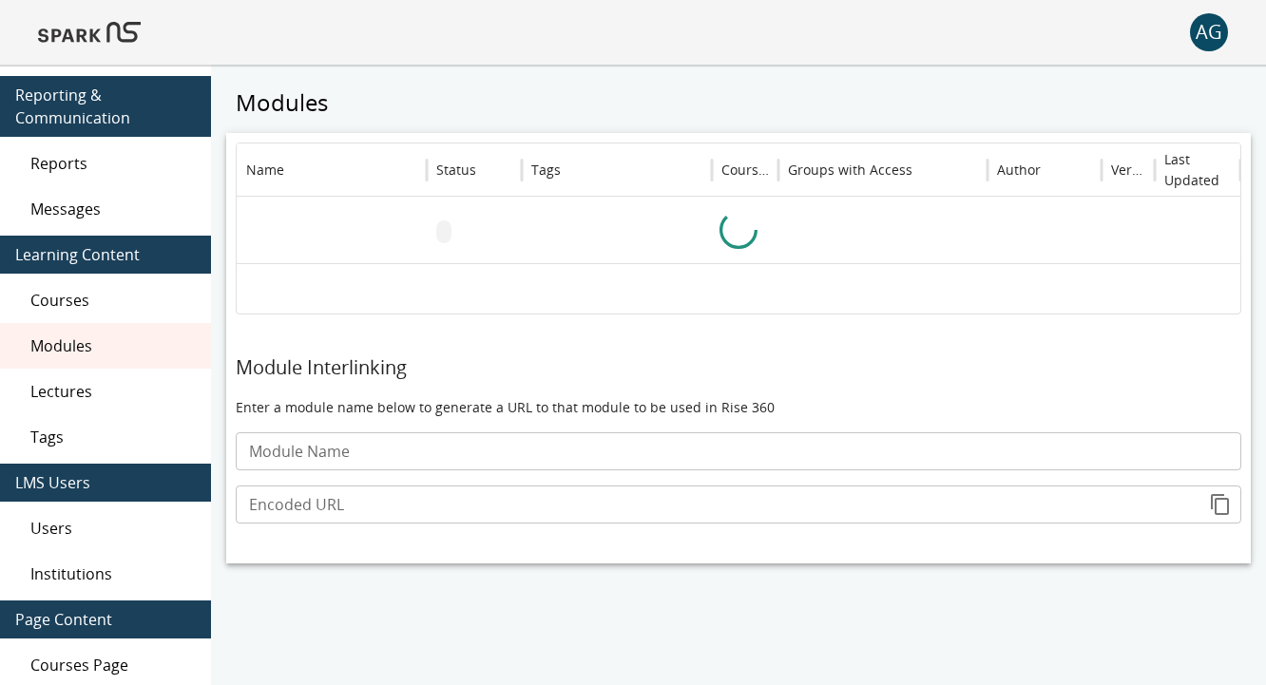
click at [183, 394] on span "Lectures" at bounding box center [112, 391] width 165 height 23
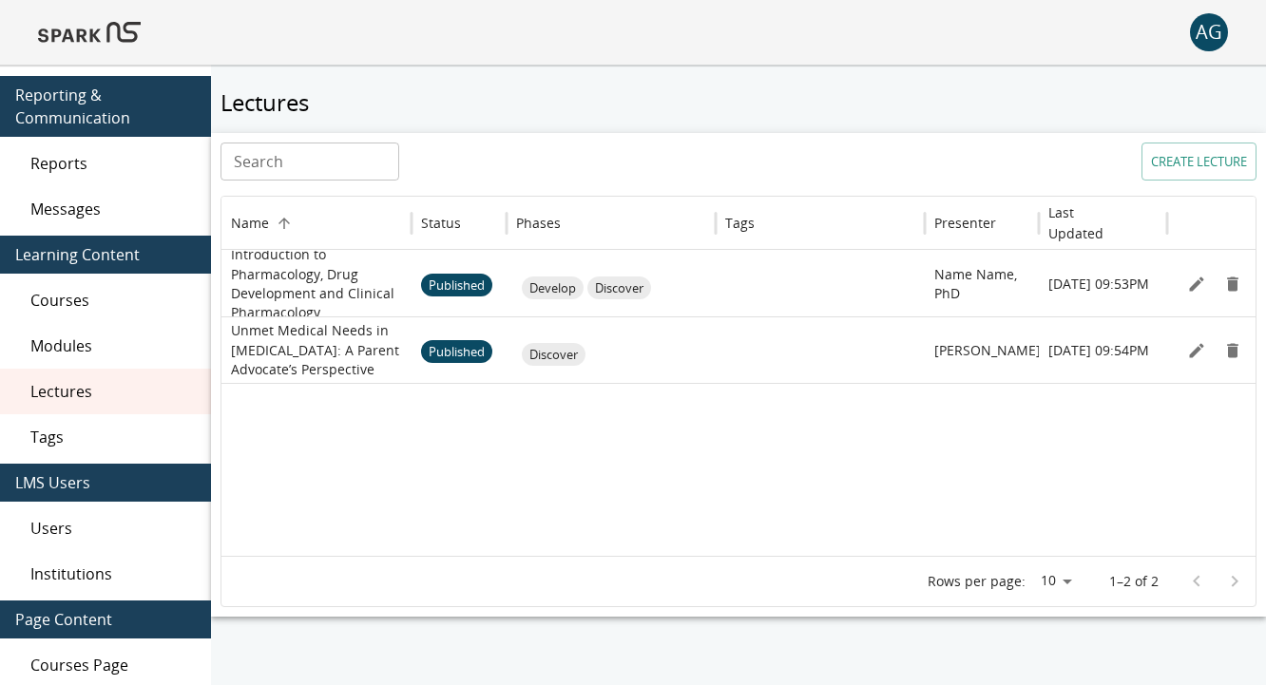
scroll to position [15, 0]
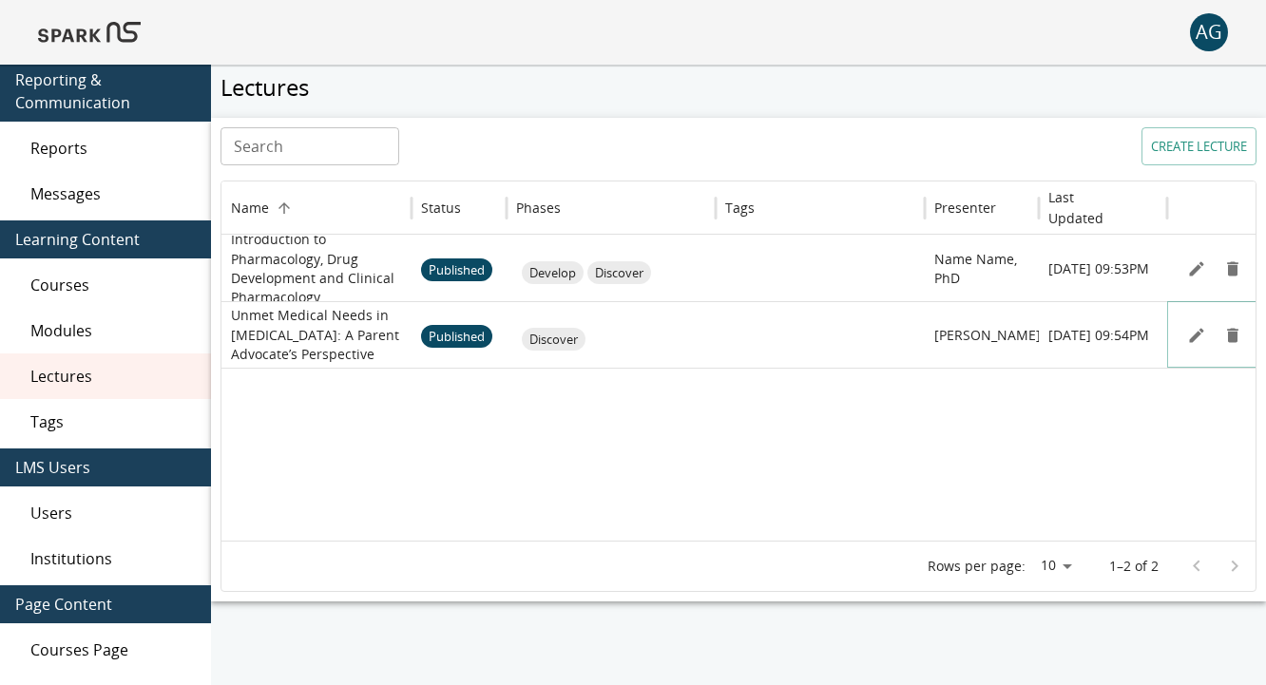
click at [1193, 331] on icon "Edit" at bounding box center [1196, 335] width 19 height 19
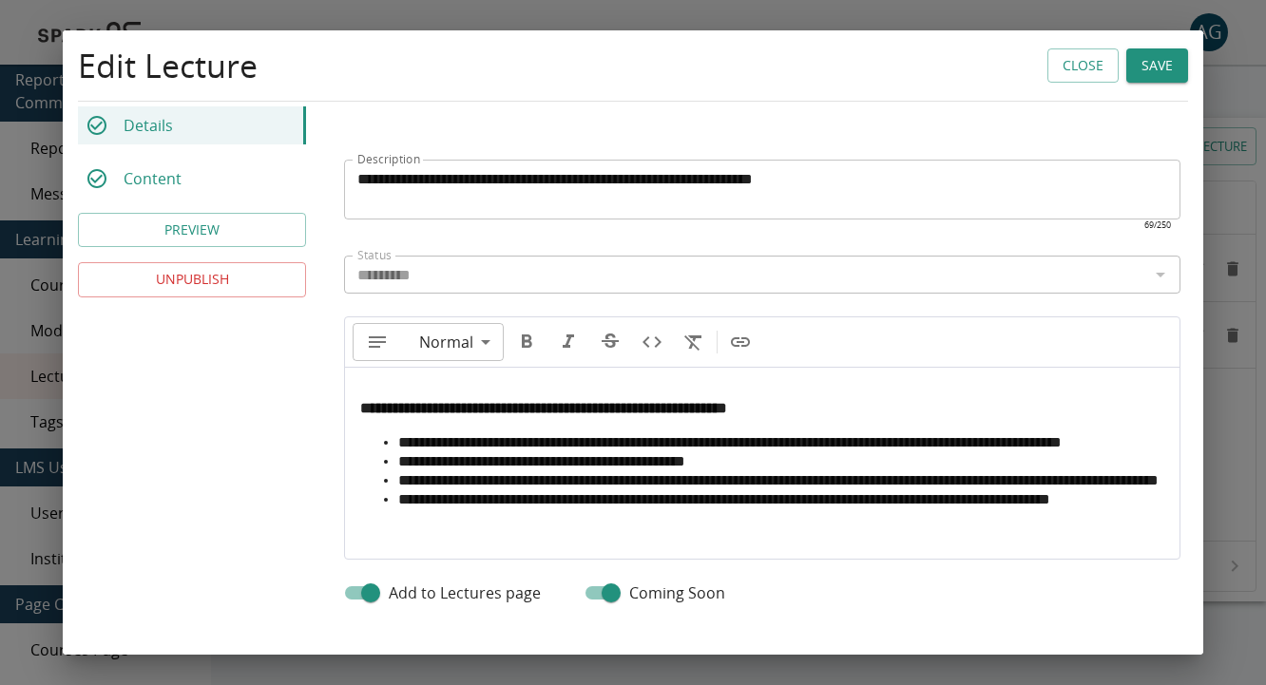
scroll to position [841, 0]
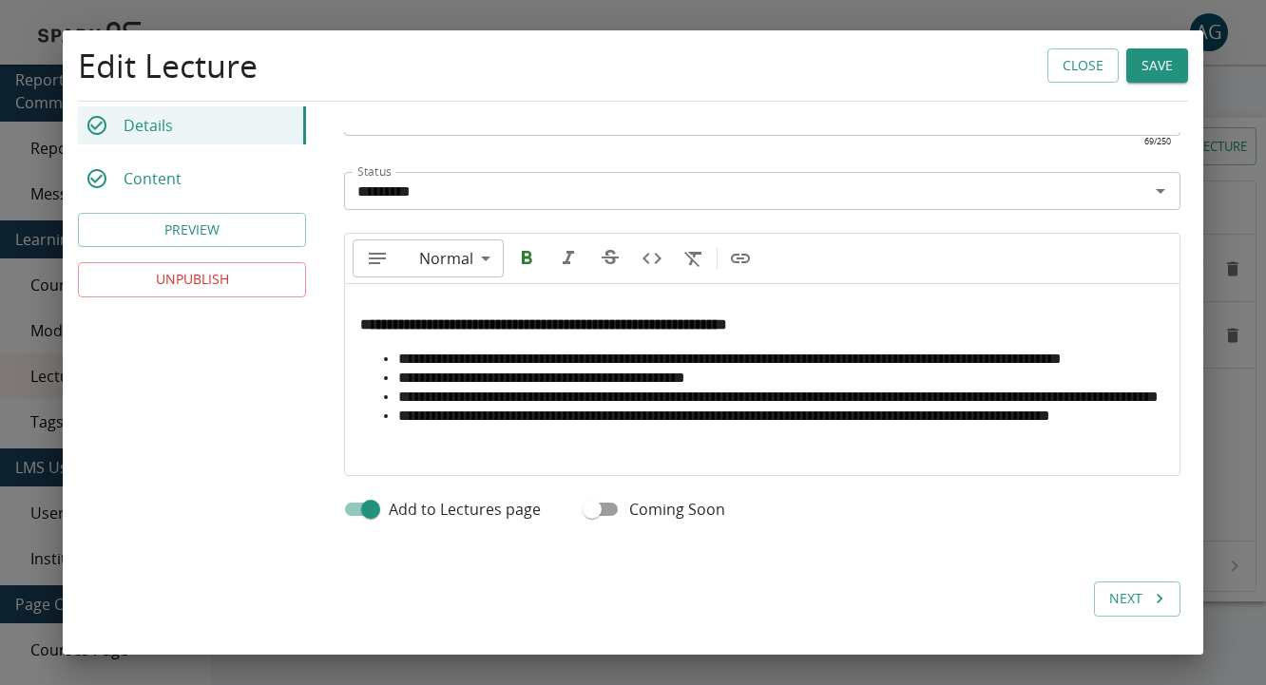
click at [1148, 51] on button "Save" at bounding box center [1157, 65] width 62 height 35
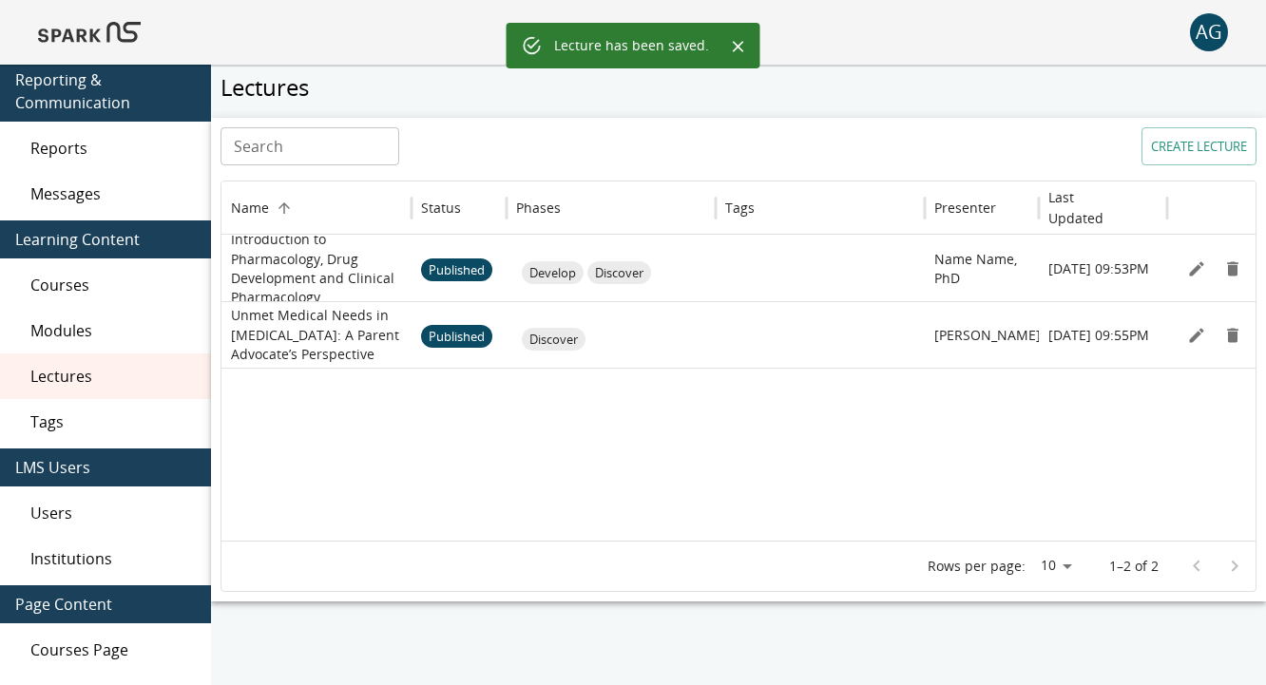
click at [101, 39] on img at bounding box center [89, 33] width 103 height 46
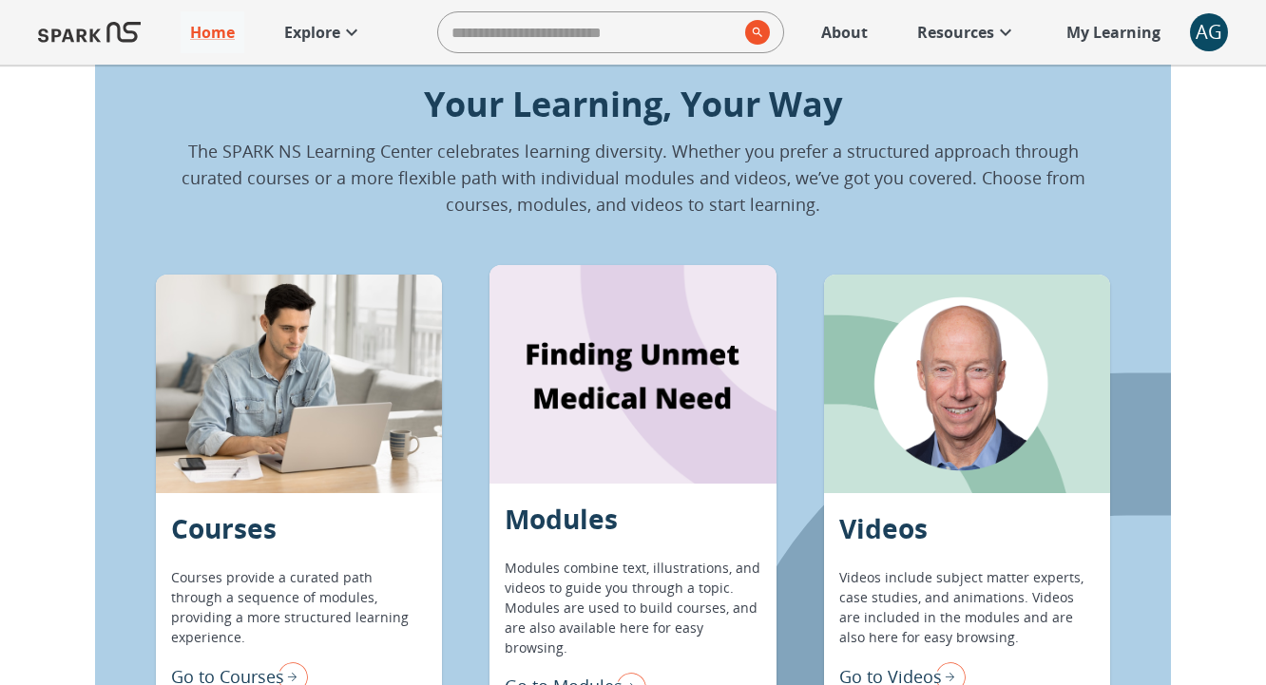
scroll to position [1369, 0]
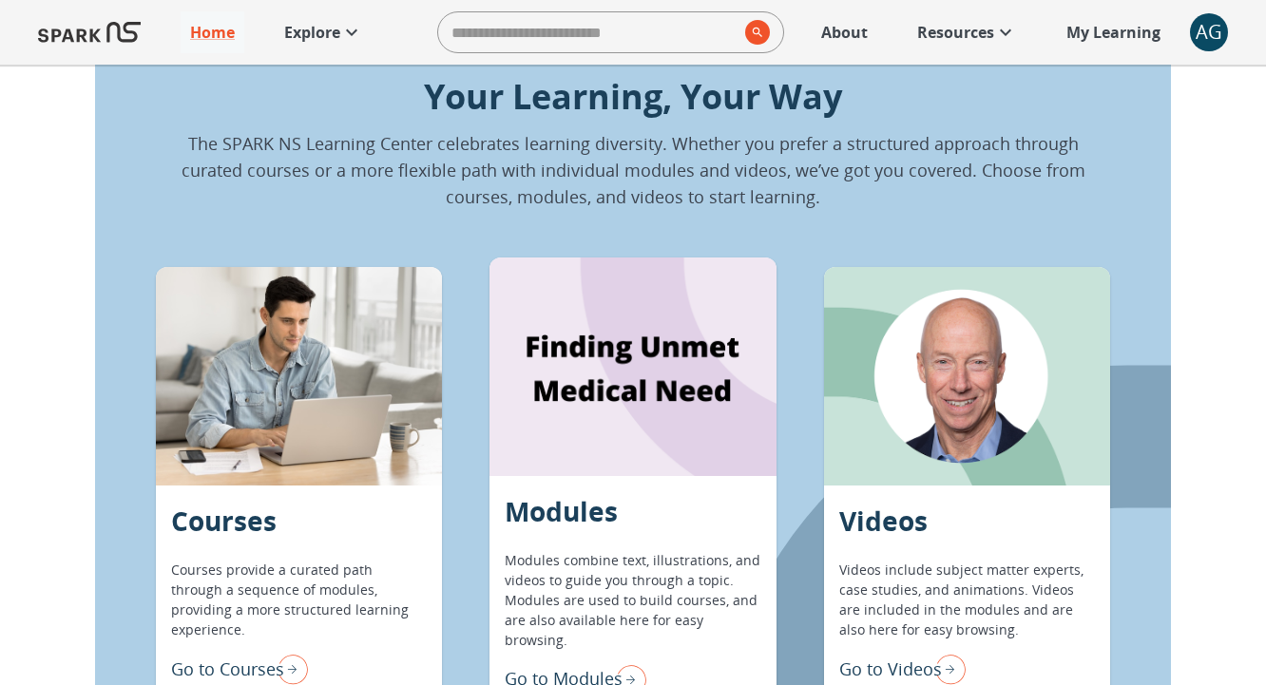
click at [359, 45] on link "Explore" at bounding box center [324, 32] width 98 height 42
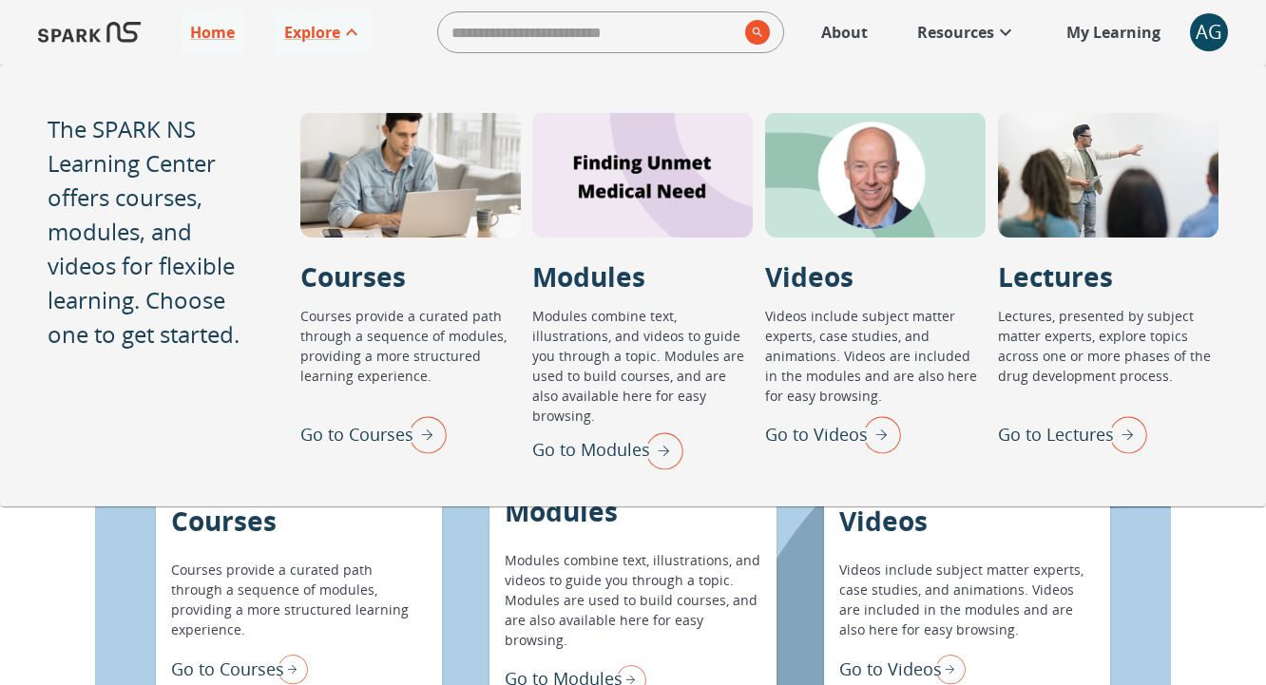
click at [1139, 441] on img "Go to Lectures" at bounding box center [1124, 434] width 48 height 49
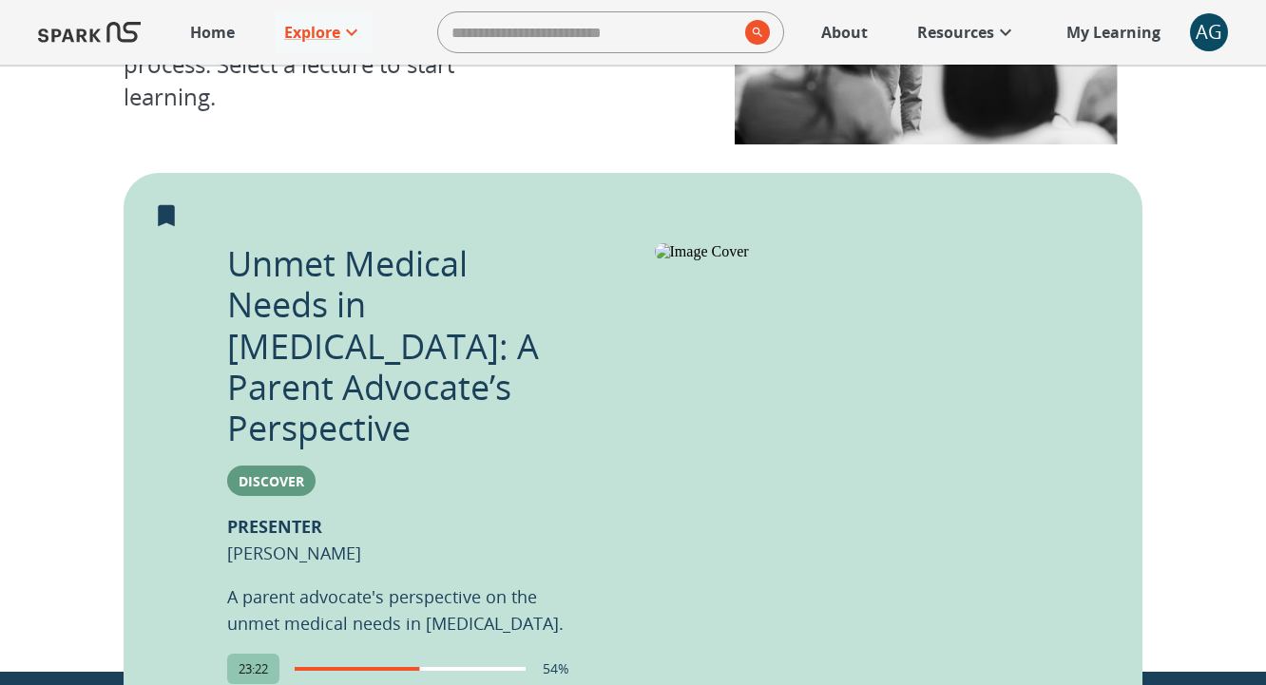
scroll to position [259, 0]
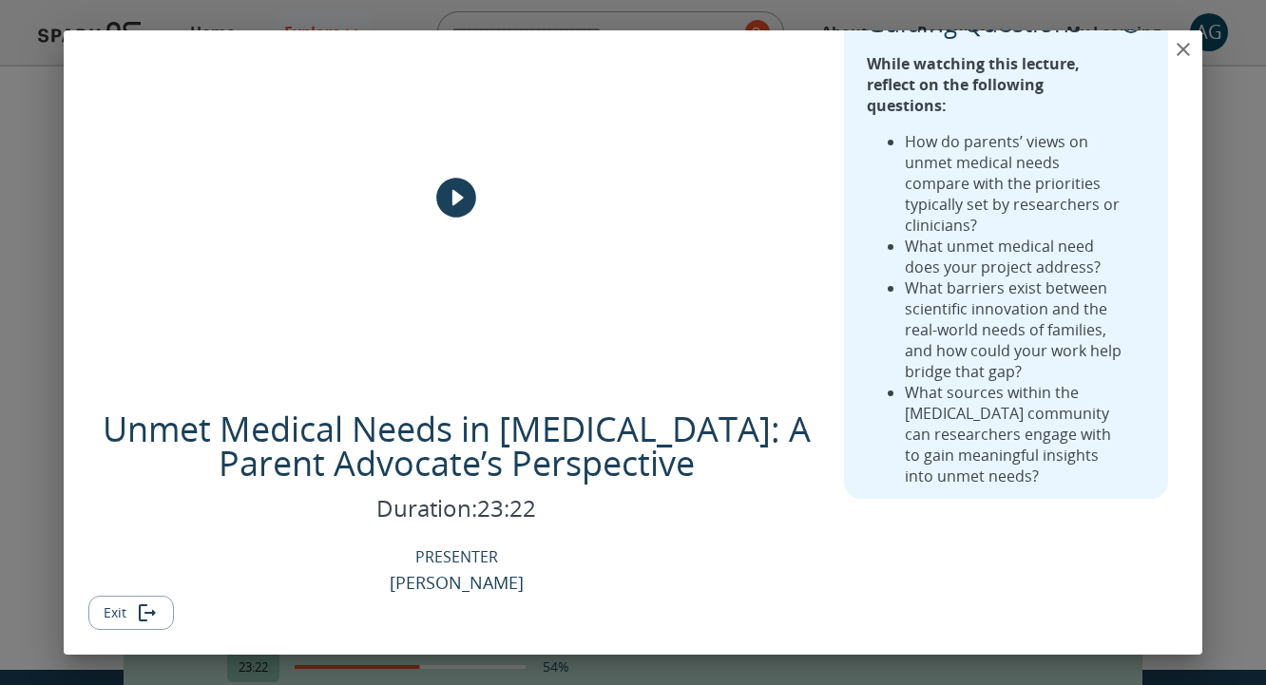
scroll to position [0, 0]
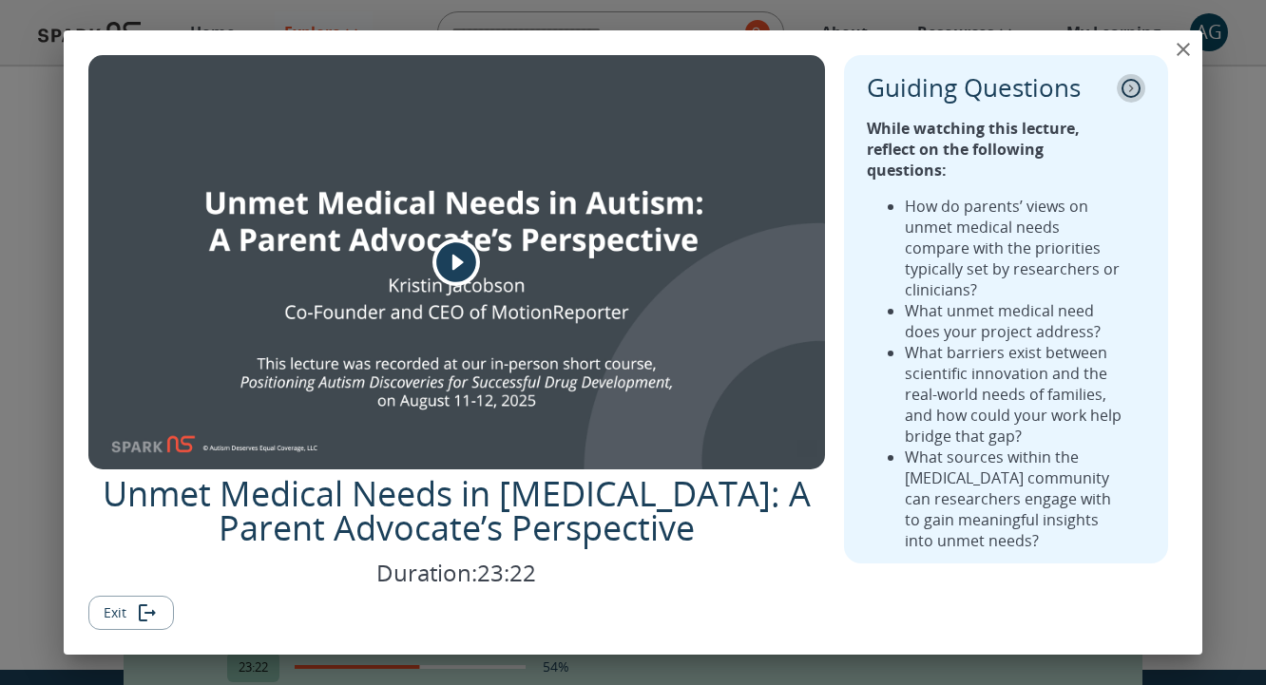
click at [1131, 87] on icon "collapse" at bounding box center [1131, 88] width 19 height 19
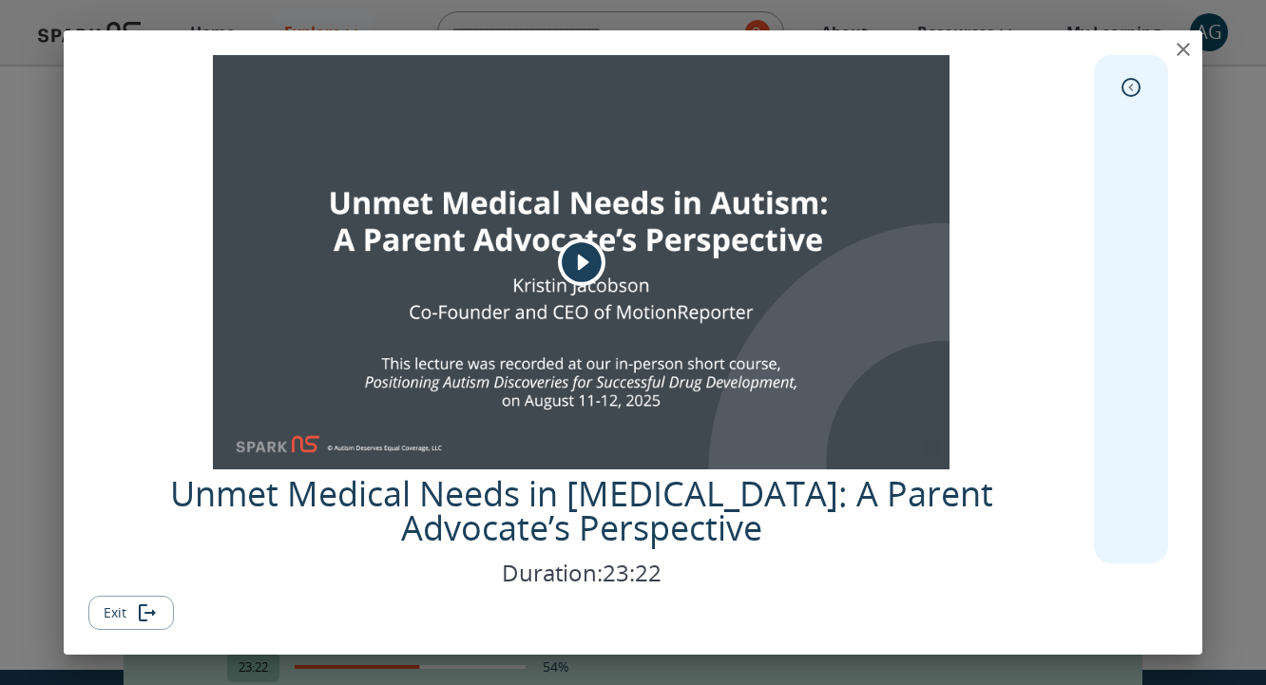
click at [1135, 88] on icon "expand" at bounding box center [1131, 87] width 19 height 19
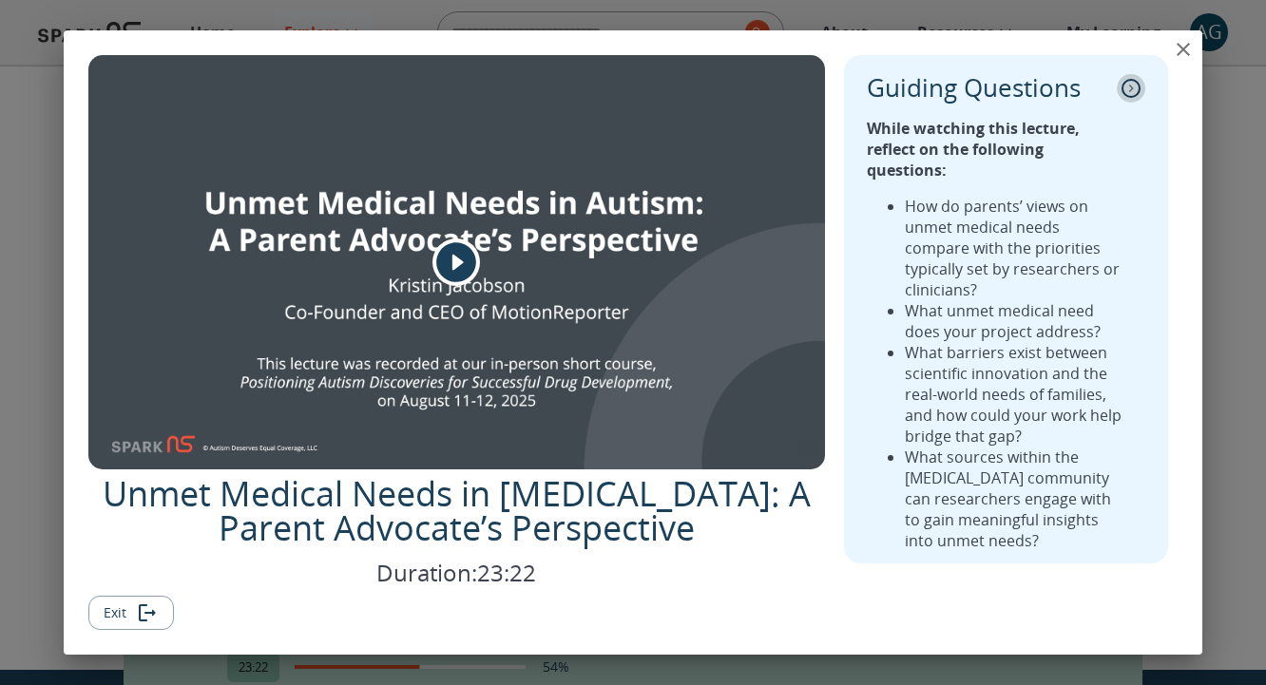
click at [1135, 88] on icon "collapse" at bounding box center [1131, 88] width 19 height 19
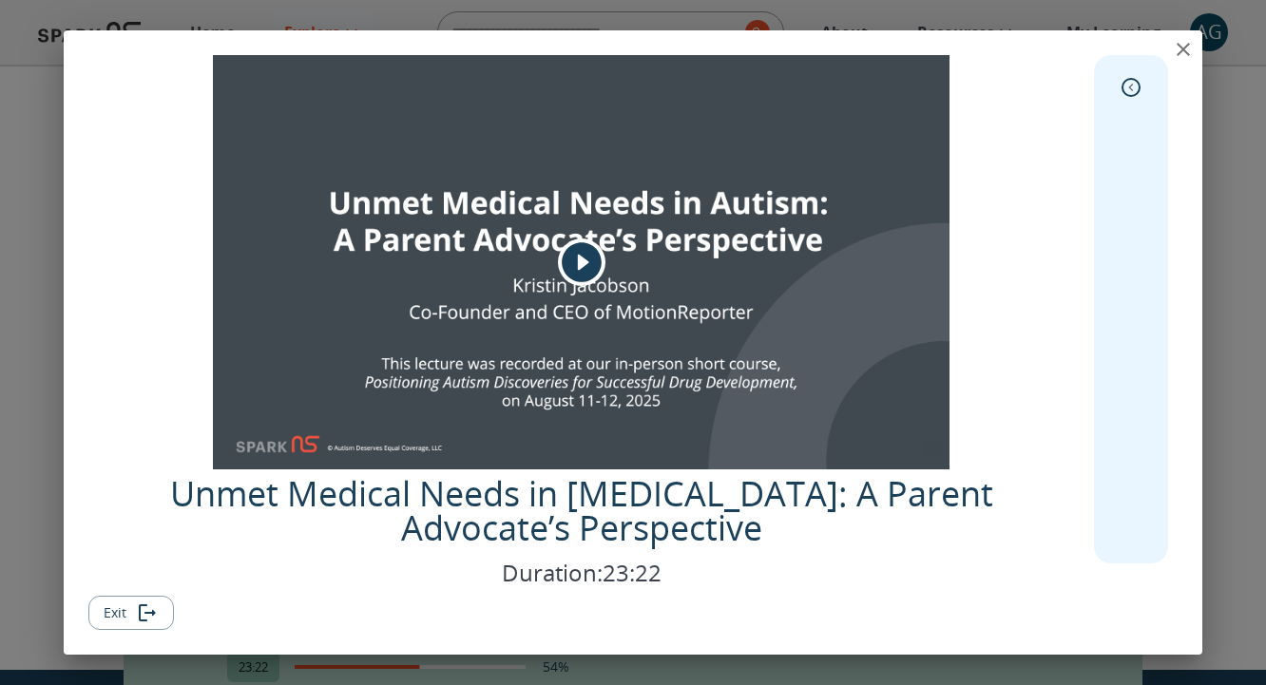
click at [1135, 88] on icon "expand" at bounding box center [1131, 87] width 19 height 19
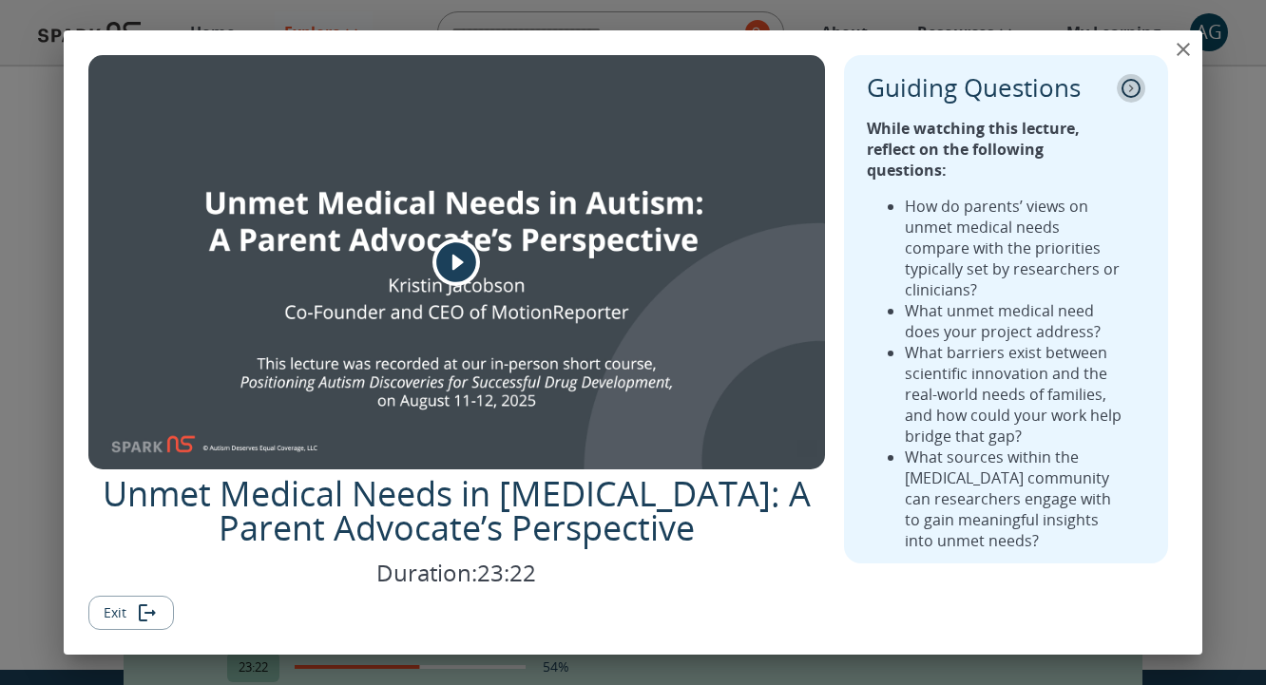
click at [1127, 93] on icon "collapse" at bounding box center [1131, 88] width 19 height 19
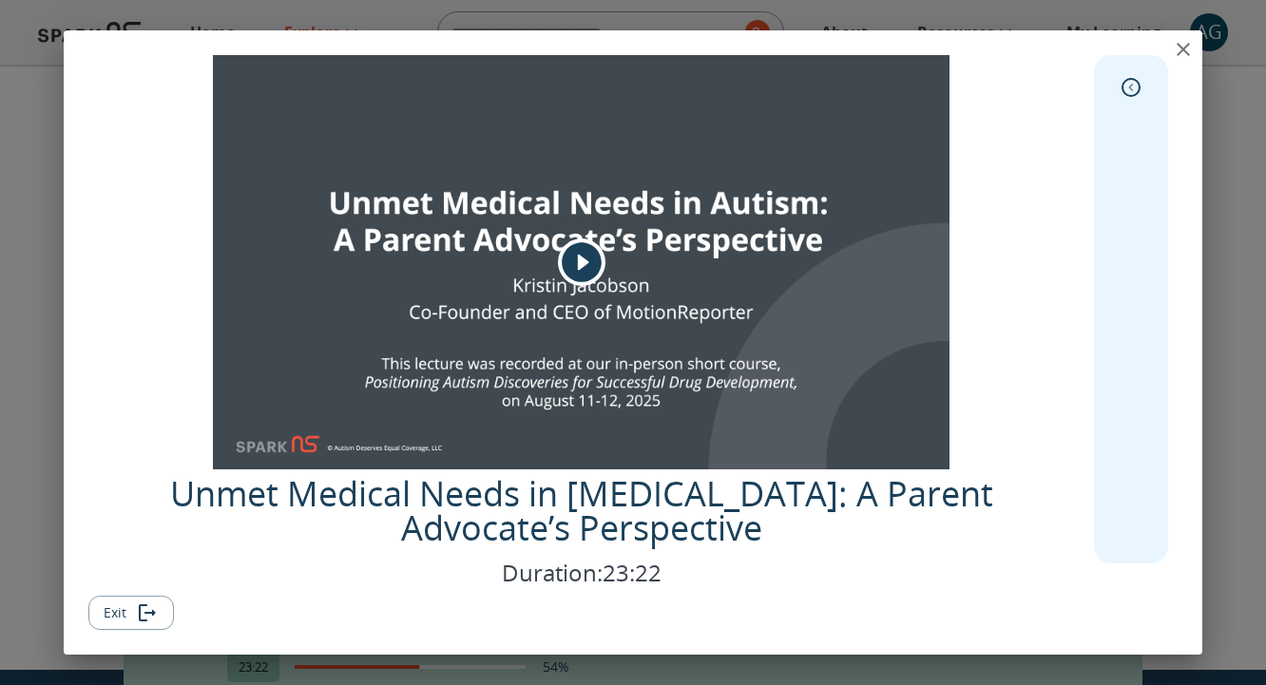
click at [1132, 93] on icon "expand" at bounding box center [1131, 87] width 19 height 19
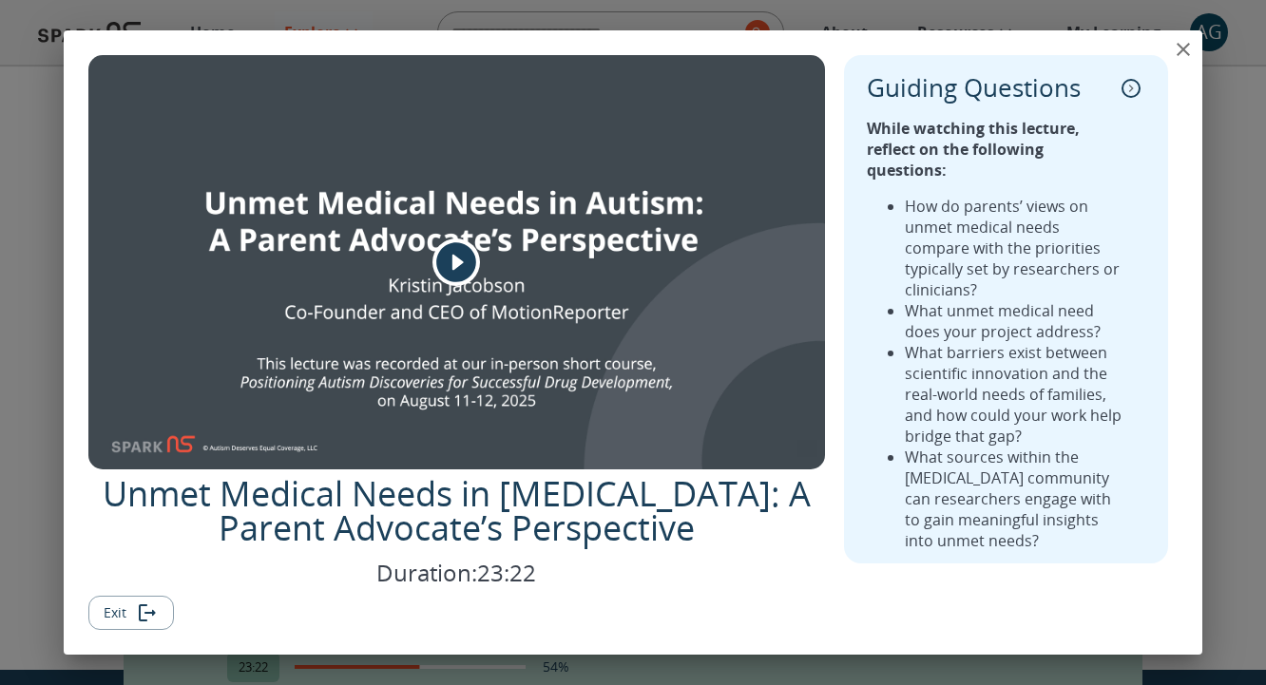
click at [451, 260] on icon "play" at bounding box center [457, 262] width 40 height 40
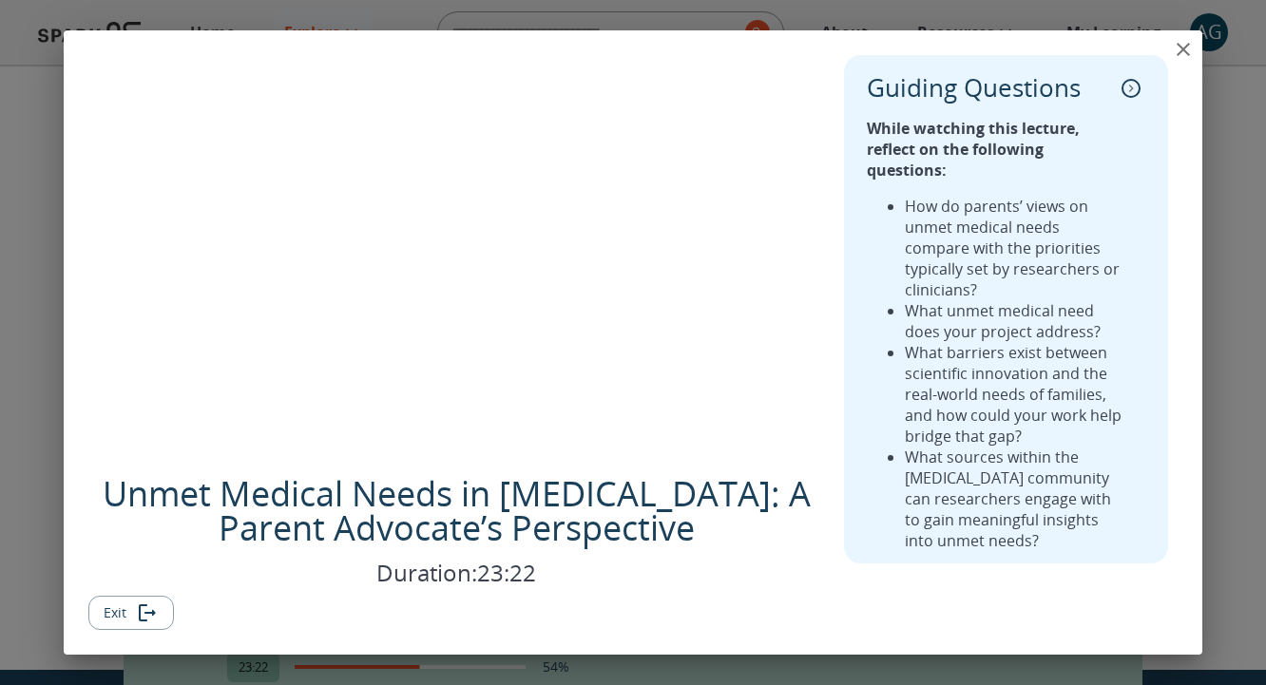
click at [1194, 112] on div "Unmet Medical Needs in [MEDICAL_DATA]: A Parent Advocate’s Perspective Duration…" at bounding box center [634, 296] width 1140 height 533
click at [1130, 85] on icon "collapse" at bounding box center [1131, 89] width 5 height 8
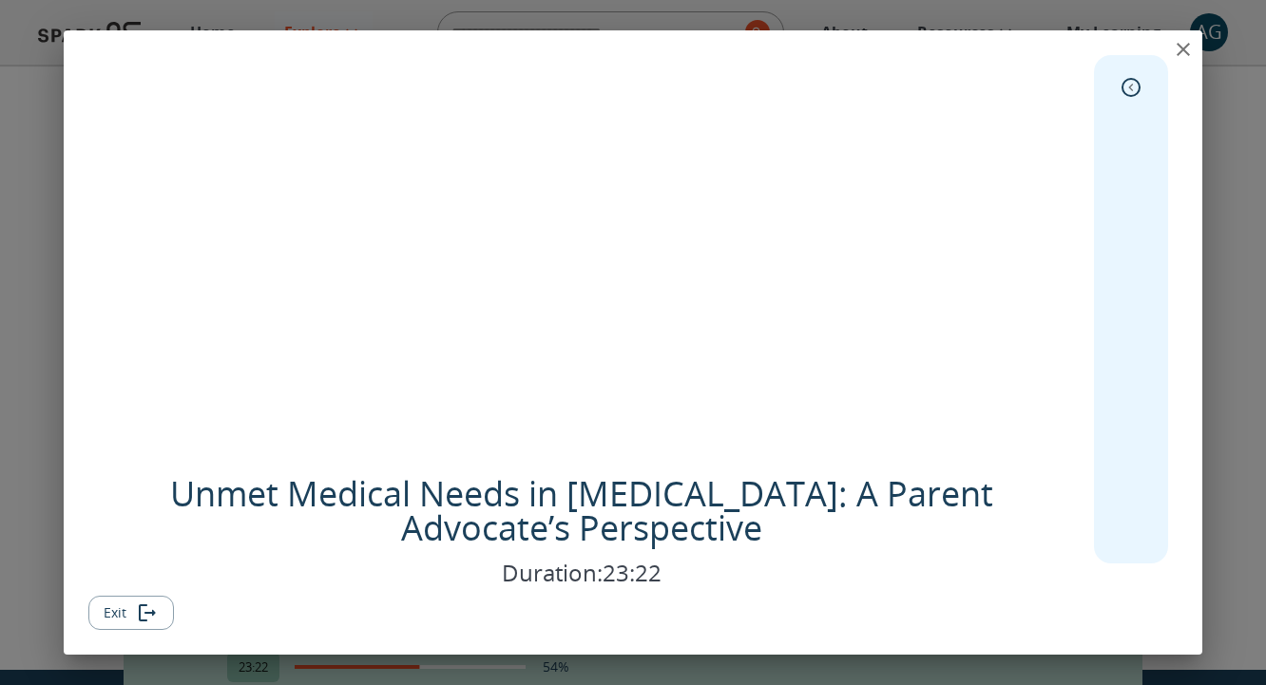
click at [1137, 88] on icon "expand" at bounding box center [1131, 87] width 19 height 19
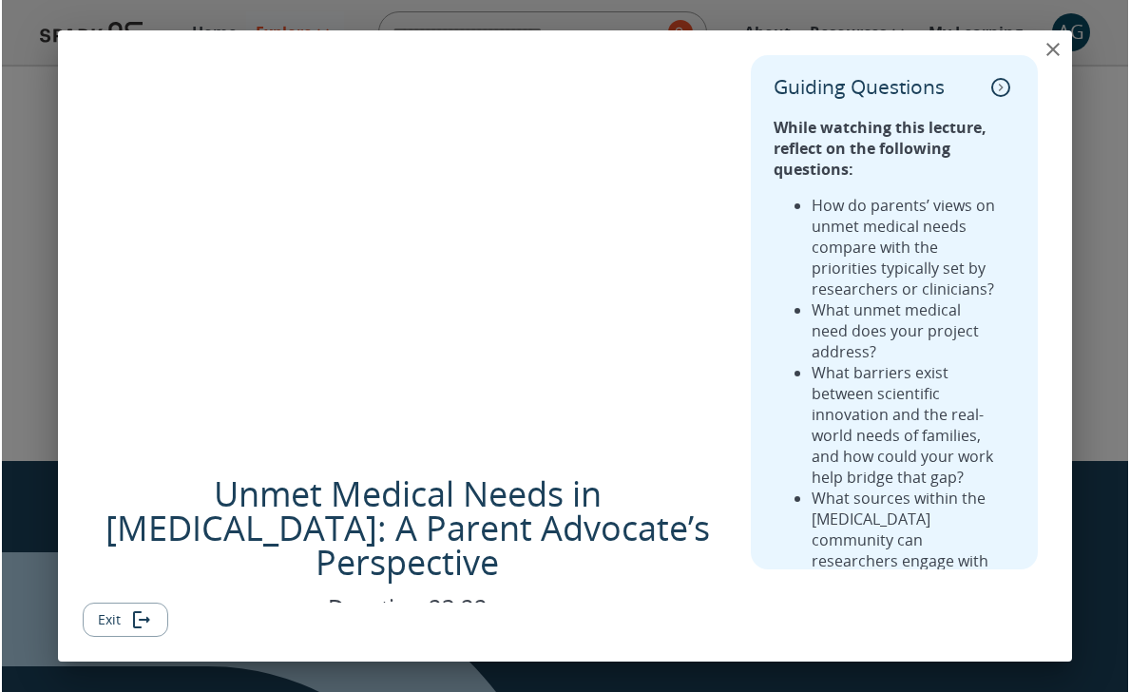
scroll to position [309, 0]
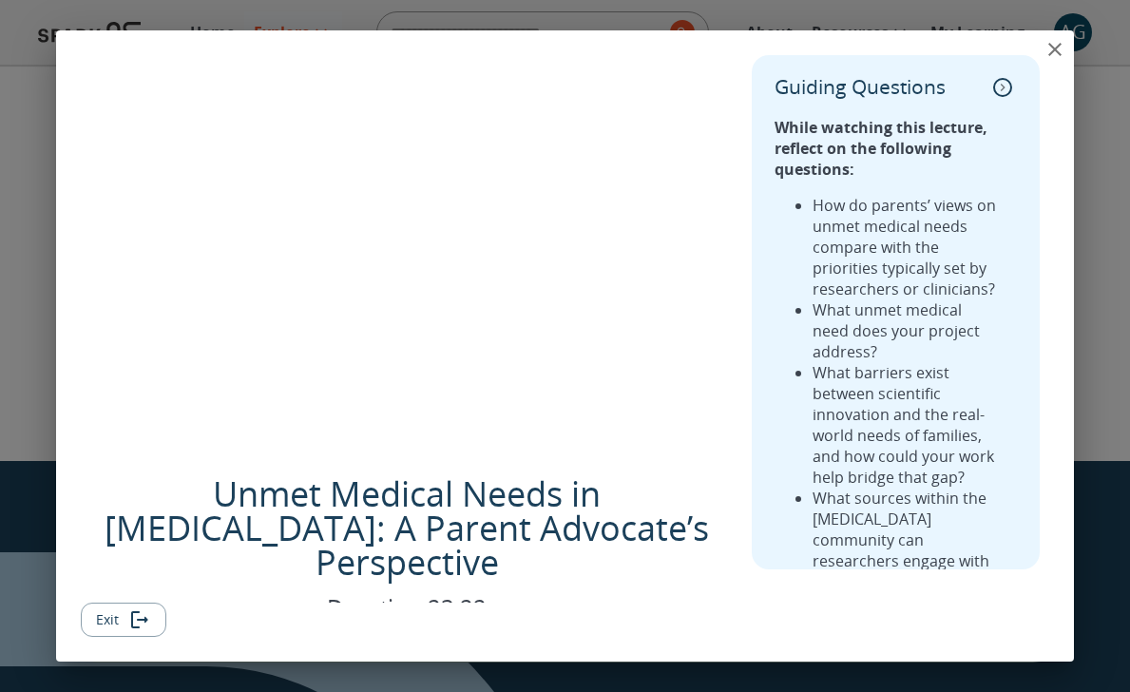
click at [1048, 49] on icon "close" at bounding box center [1055, 49] width 23 height 23
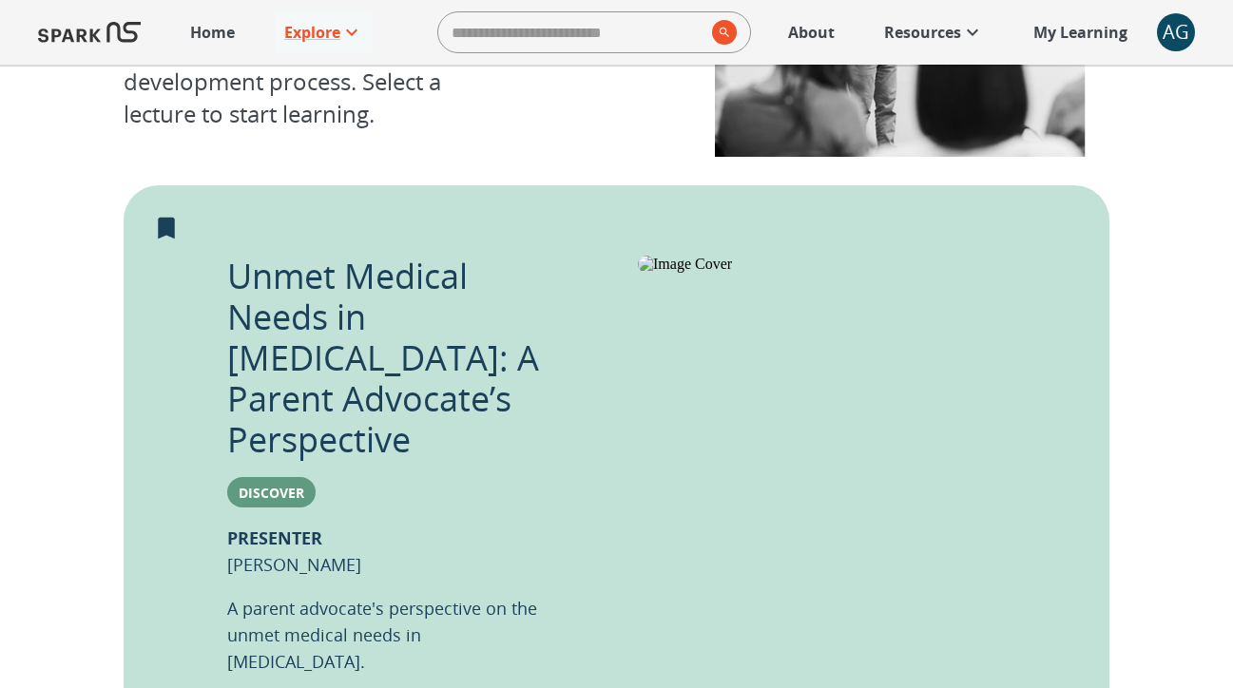
scroll to position [289, 0]
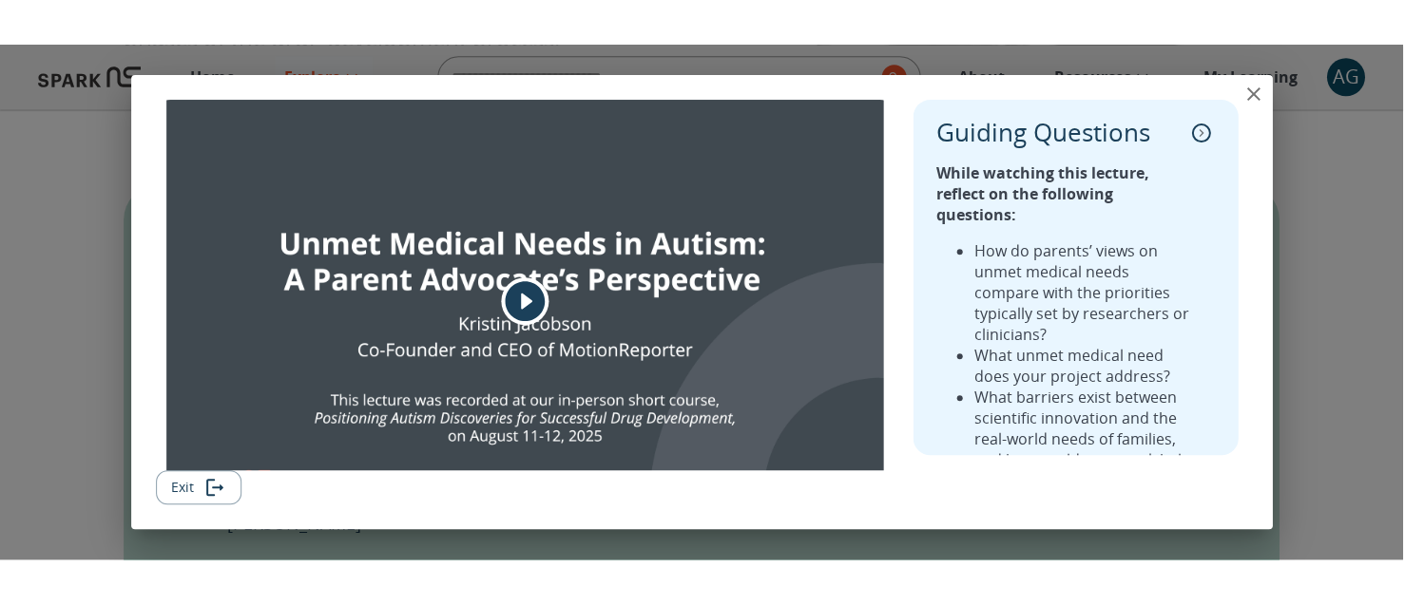
scroll to position [333, 0]
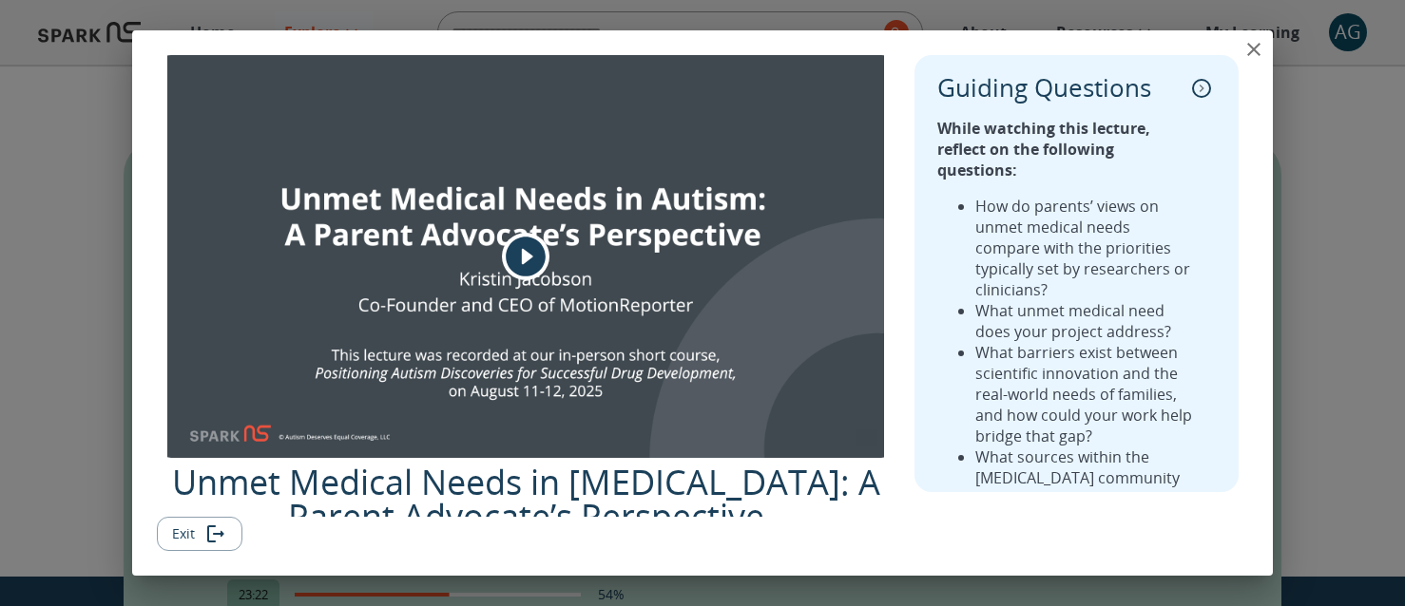
click at [1251, 48] on icon "close" at bounding box center [1253, 49] width 13 height 13
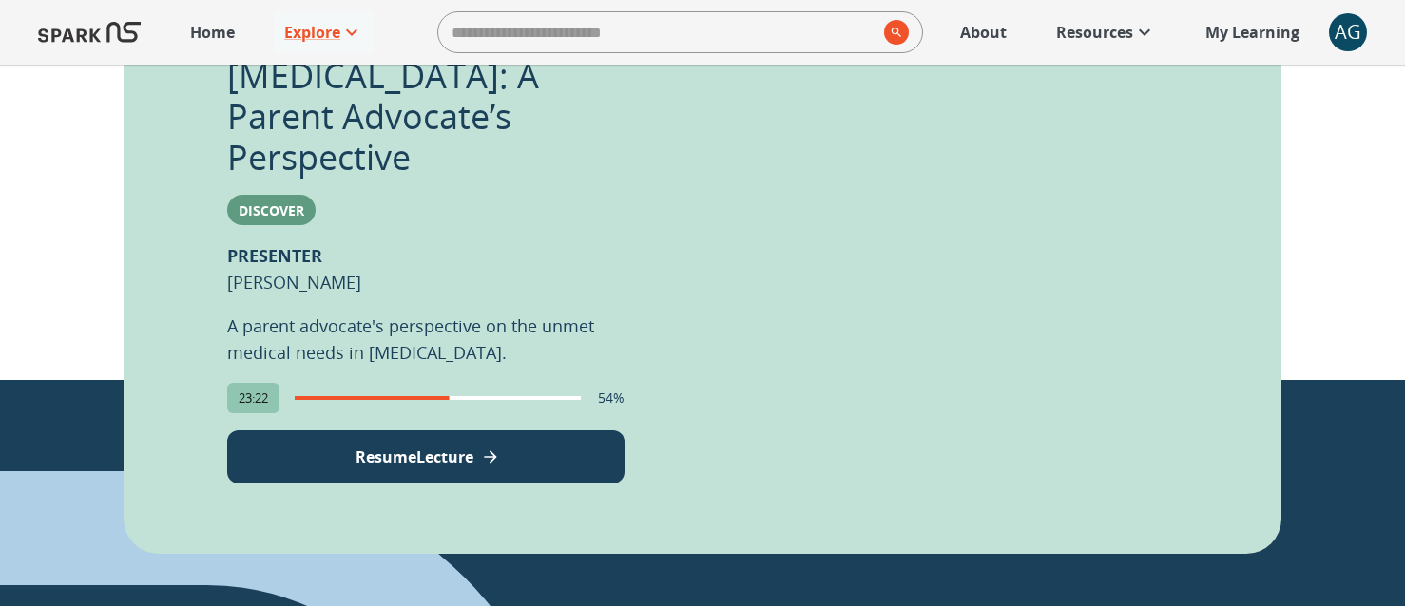
scroll to position [566, 0]
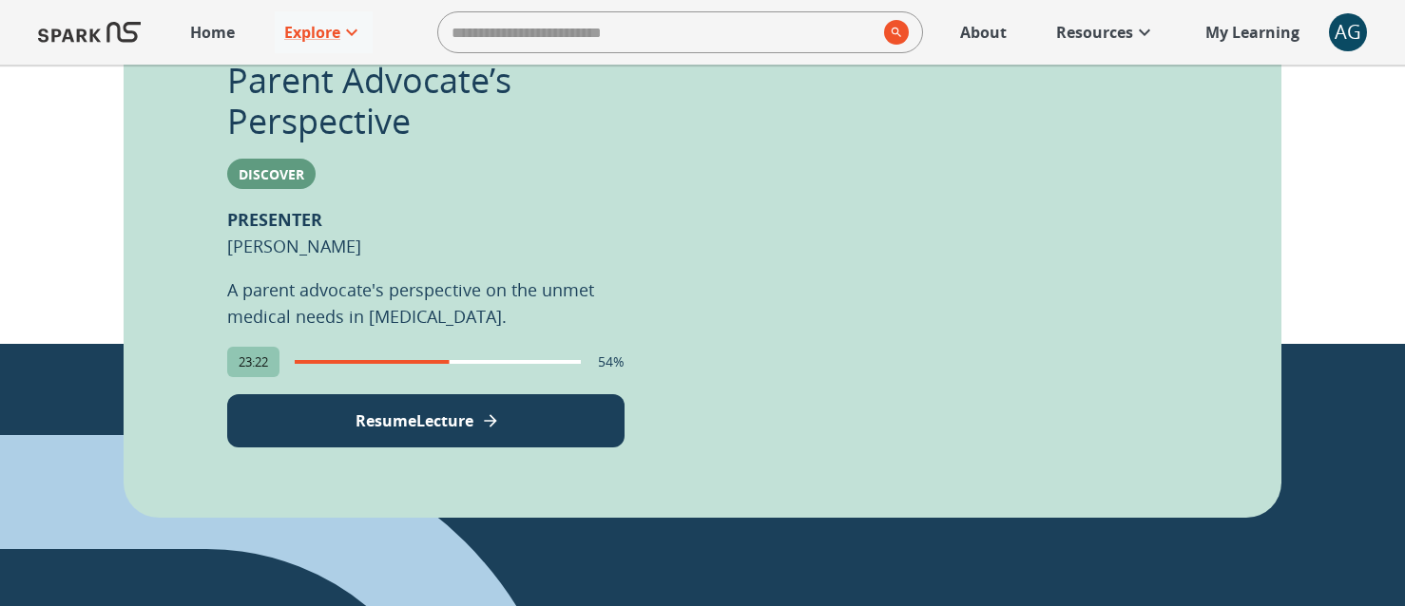
click at [462, 410] on p "Resume Lecture" at bounding box center [414, 421] width 118 height 23
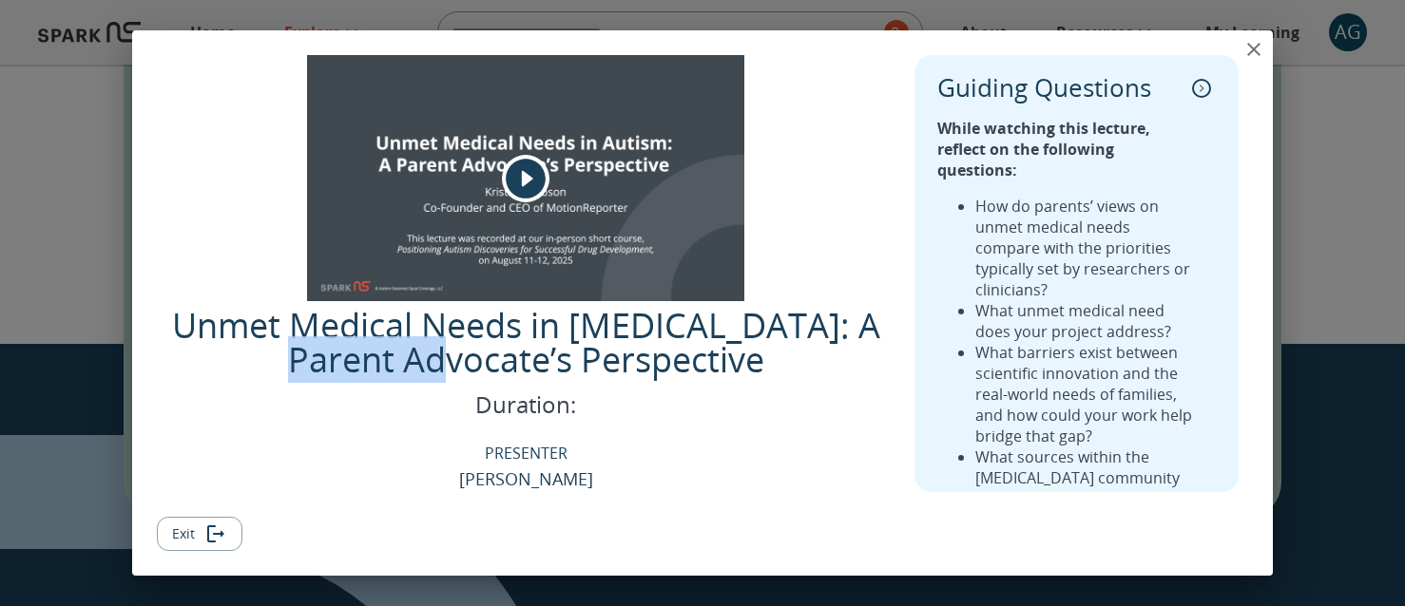
click at [462, 369] on p "Unmet Medical Needs in [MEDICAL_DATA]: A Parent Advocate’s Perspective" at bounding box center [526, 343] width 739 height 68
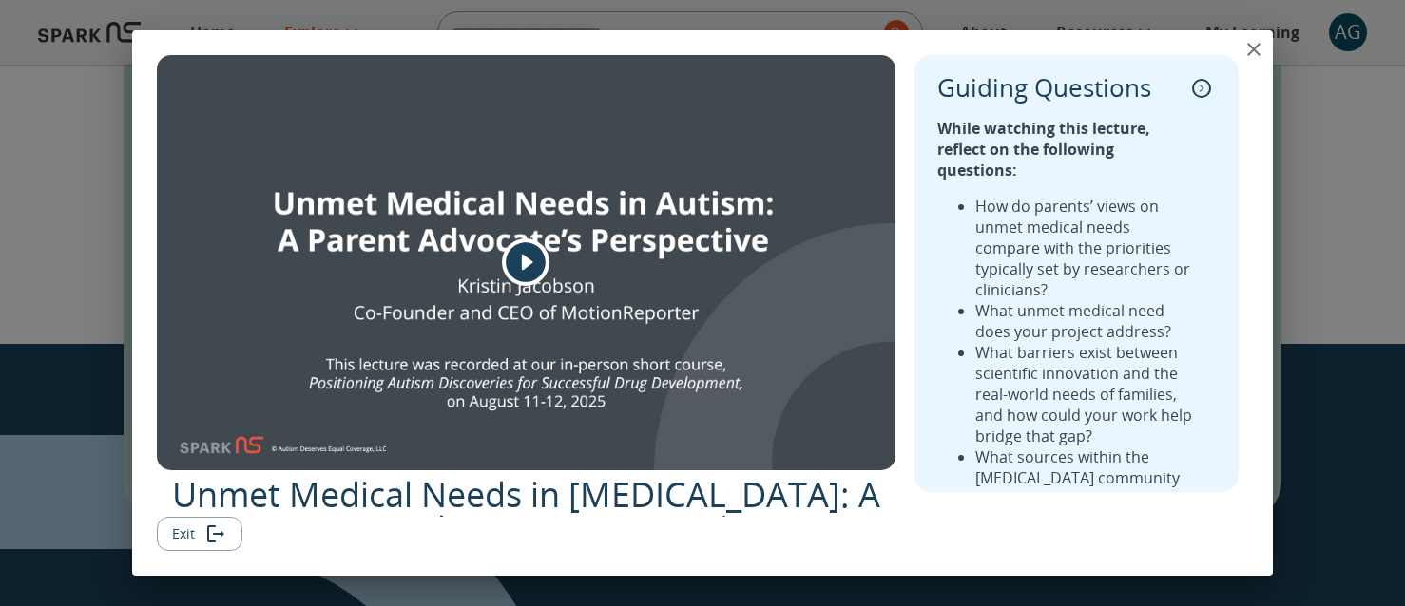
click at [712, 405] on div "View Lecture Dialog" at bounding box center [526, 262] width 739 height 415
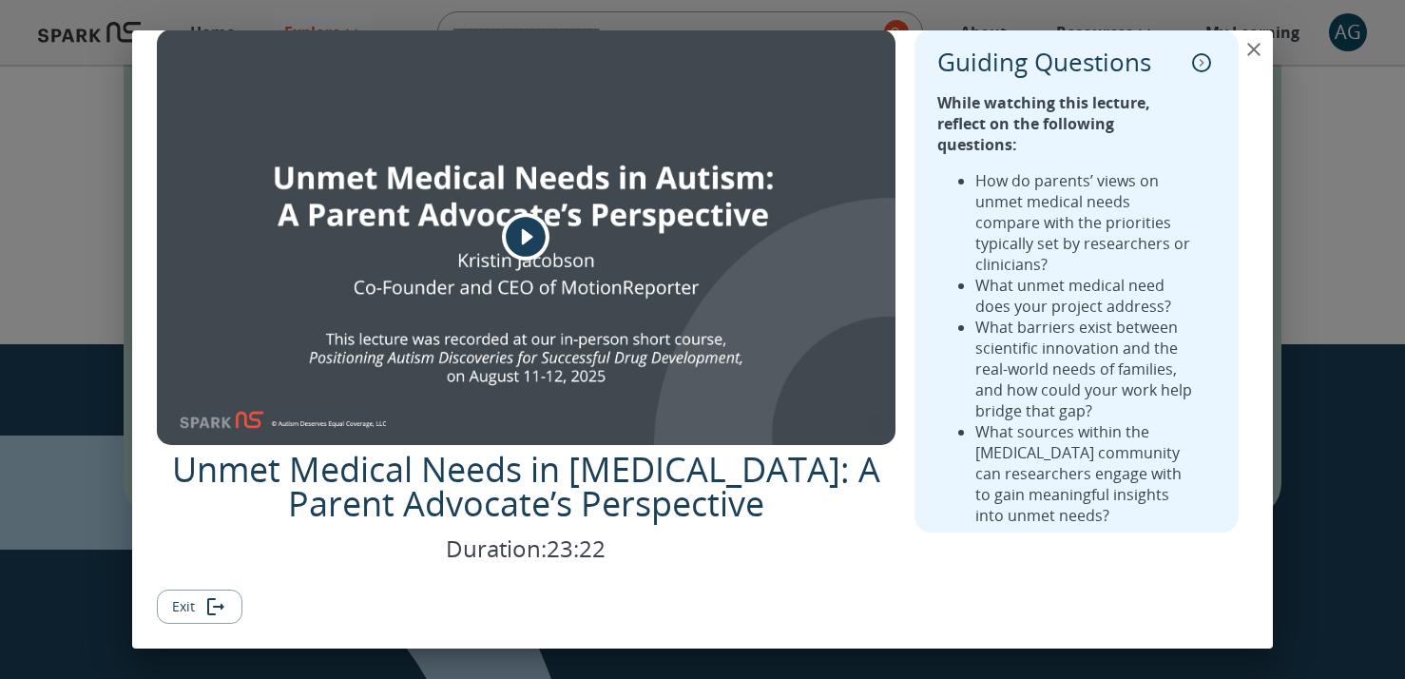
scroll to position [0, 0]
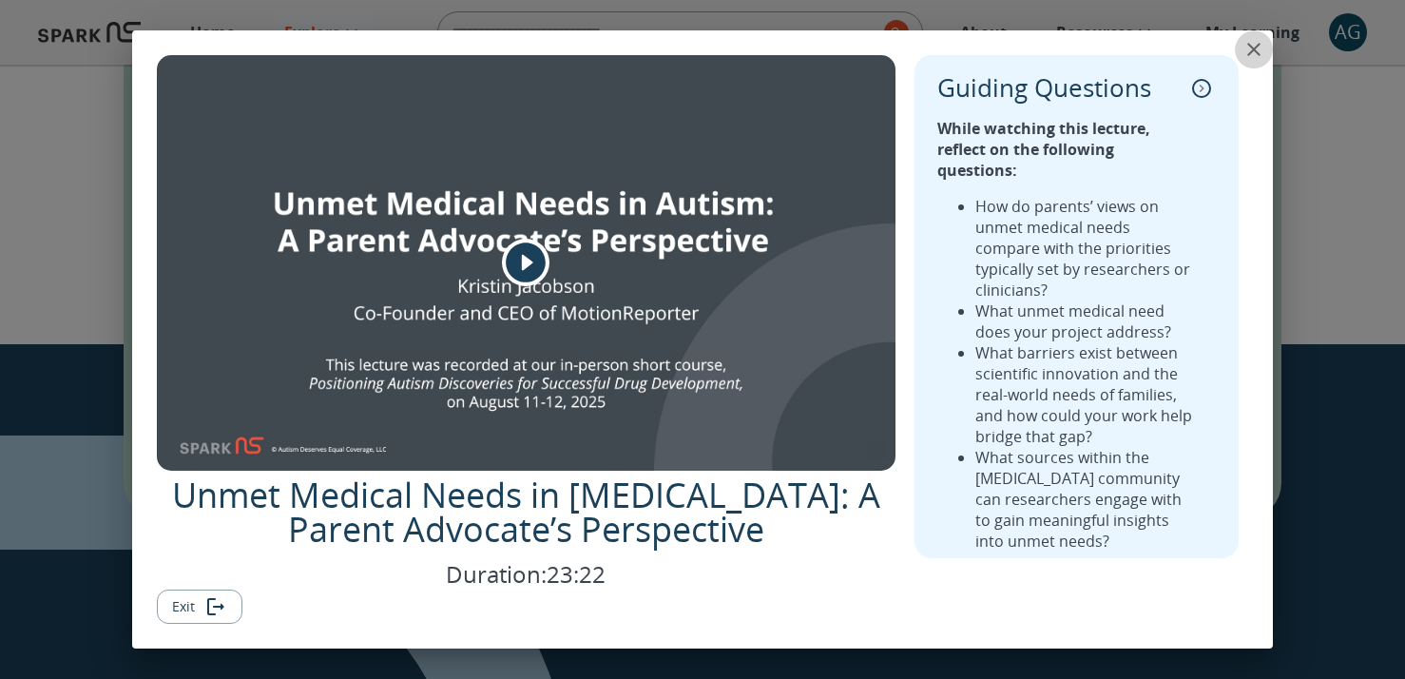
click at [1263, 50] on icon "close" at bounding box center [1253, 49] width 23 height 23
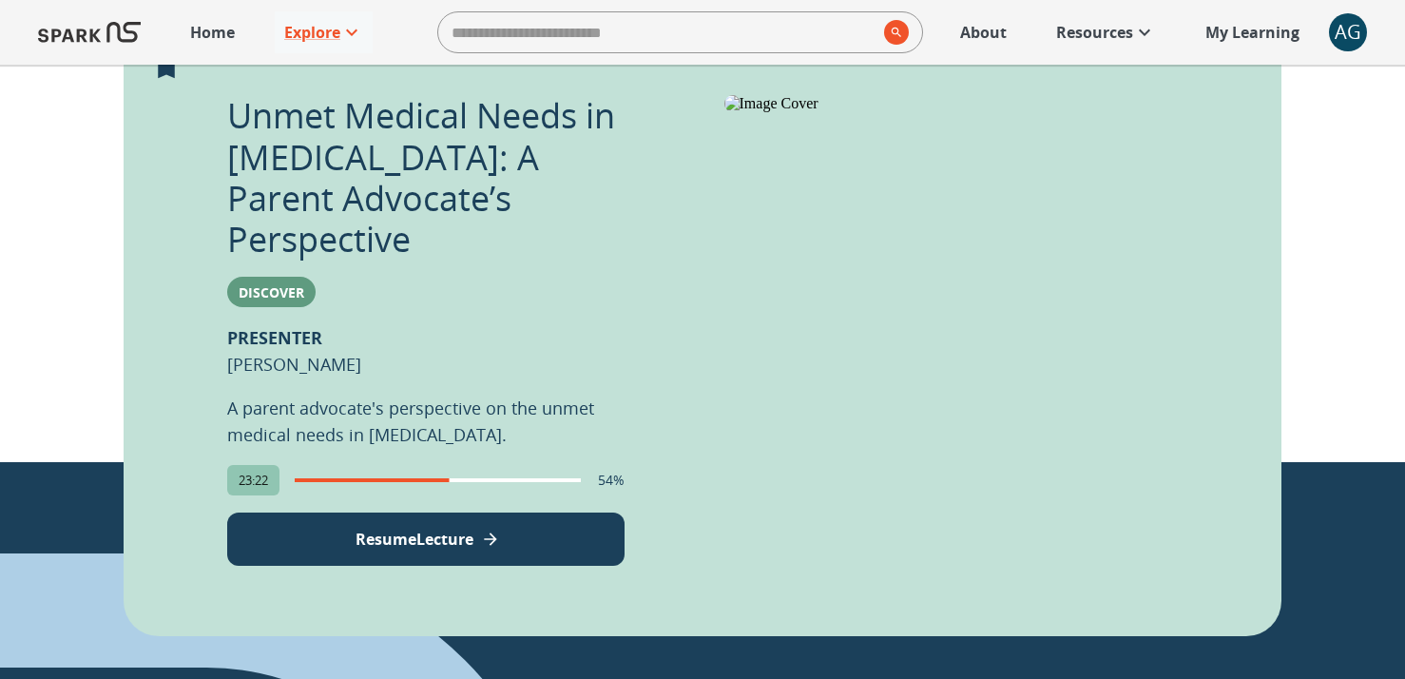
scroll to position [461, 0]
